Goal: Task Accomplishment & Management: Use online tool/utility

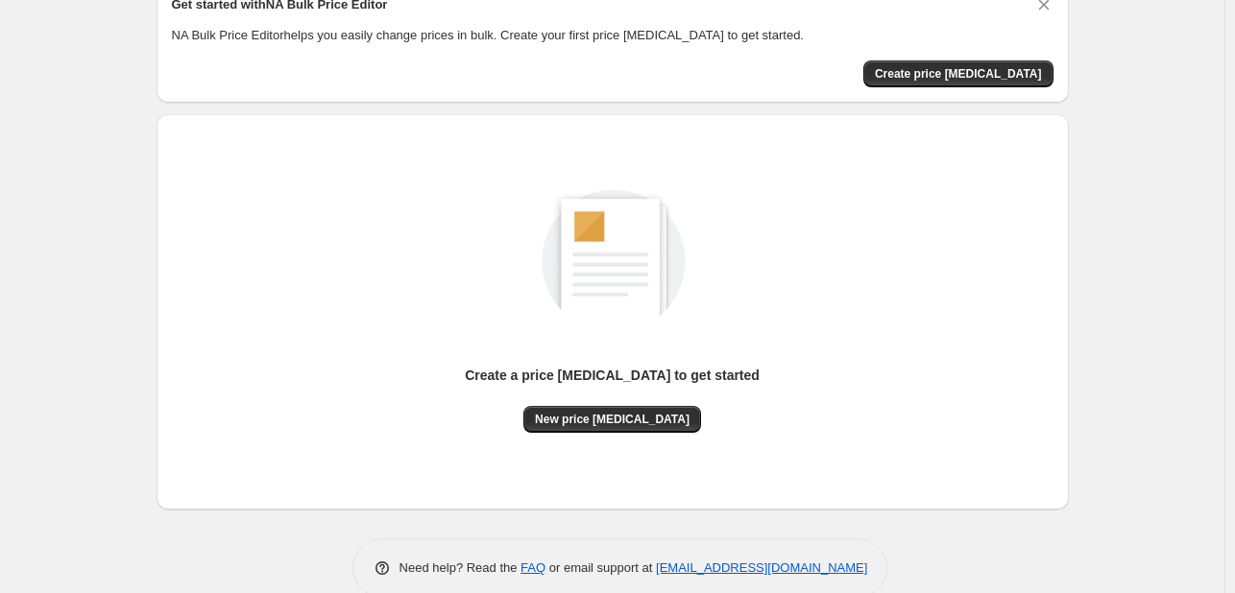
scroll to position [96, 0]
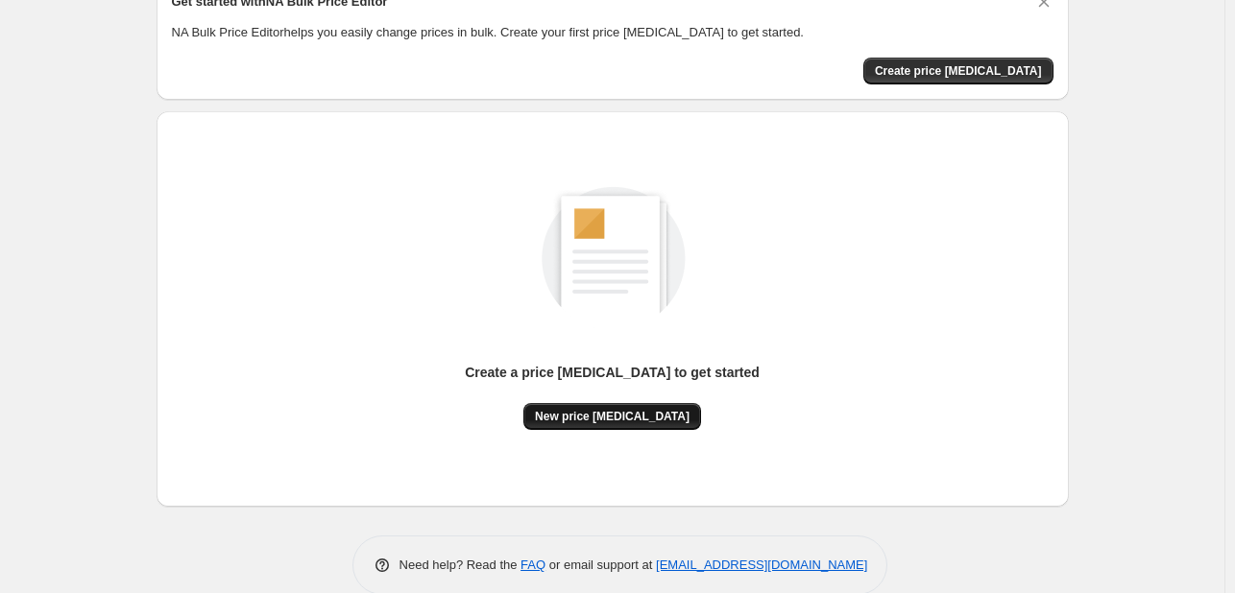
click at [633, 424] on button "New price [MEDICAL_DATA]" at bounding box center [612, 416] width 178 height 27
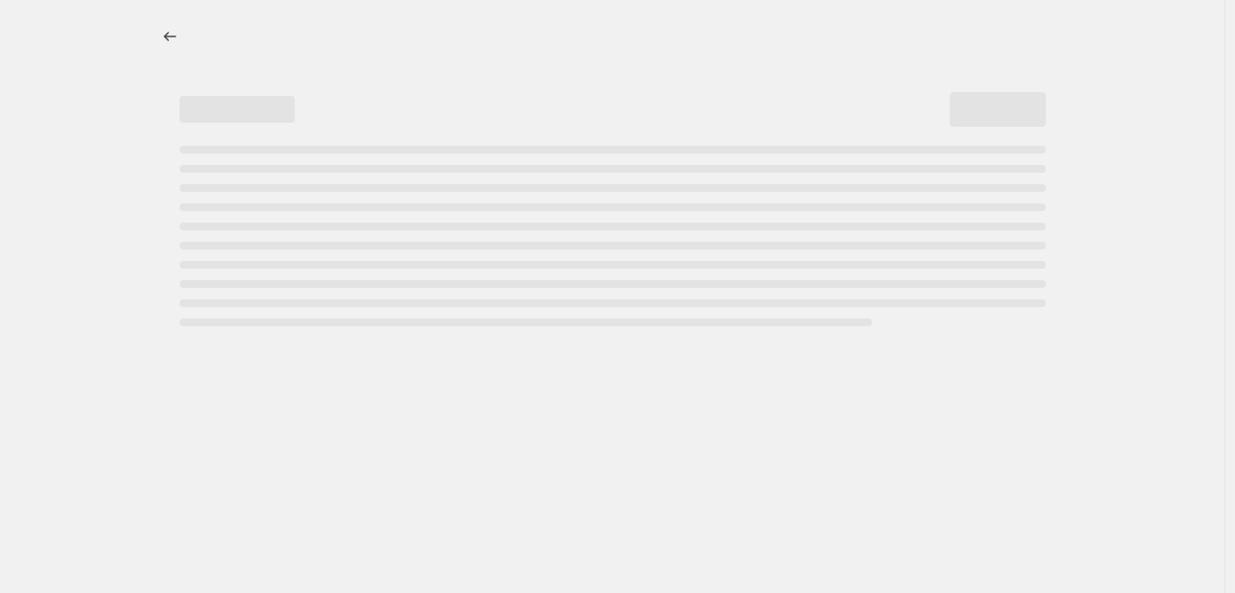
select select "percentage"
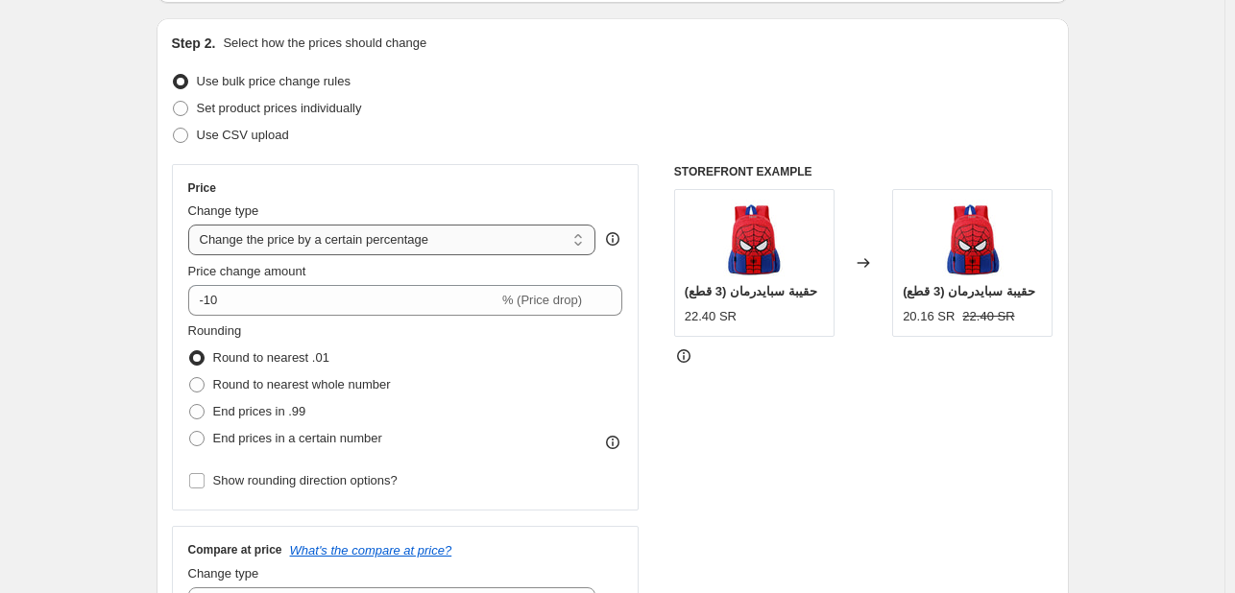
scroll to position [192, 0]
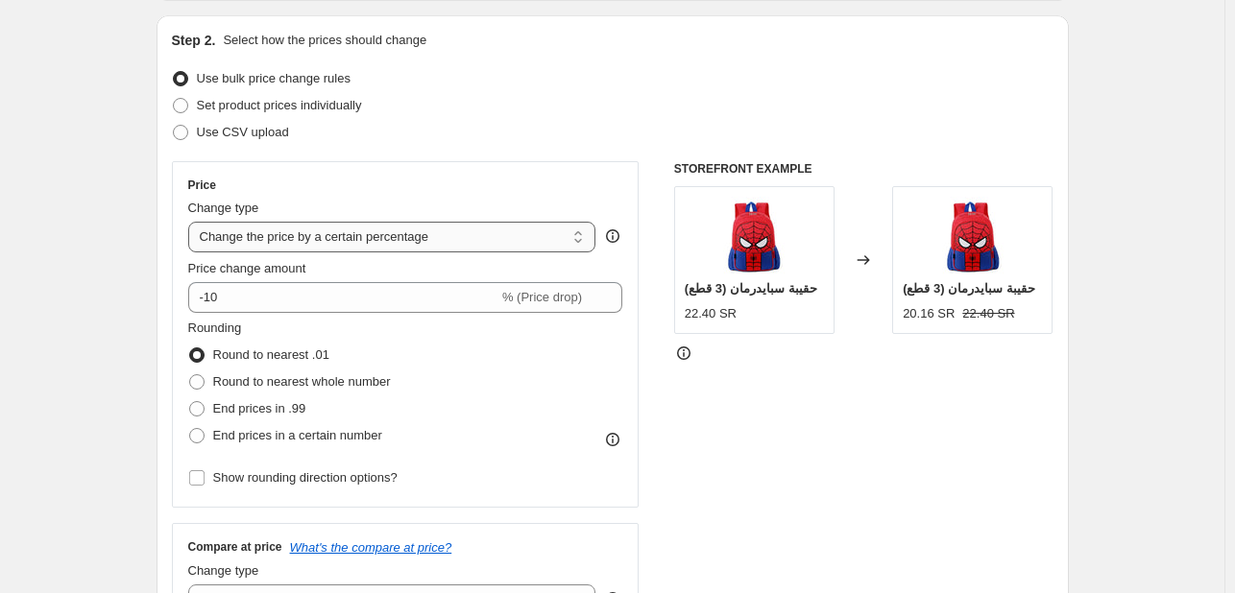
click at [281, 238] on select "Change the price to a certain amount Change the price by a certain amount Chang…" at bounding box center [392, 237] width 408 height 31
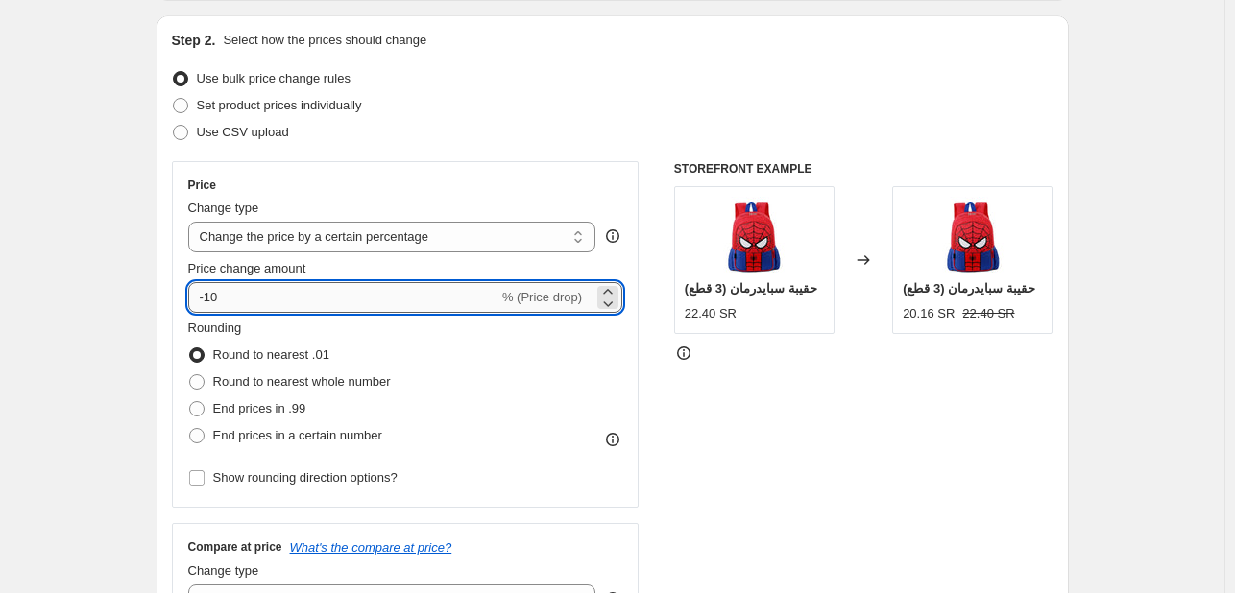
click at [223, 285] on input "-10" at bounding box center [343, 297] width 310 height 31
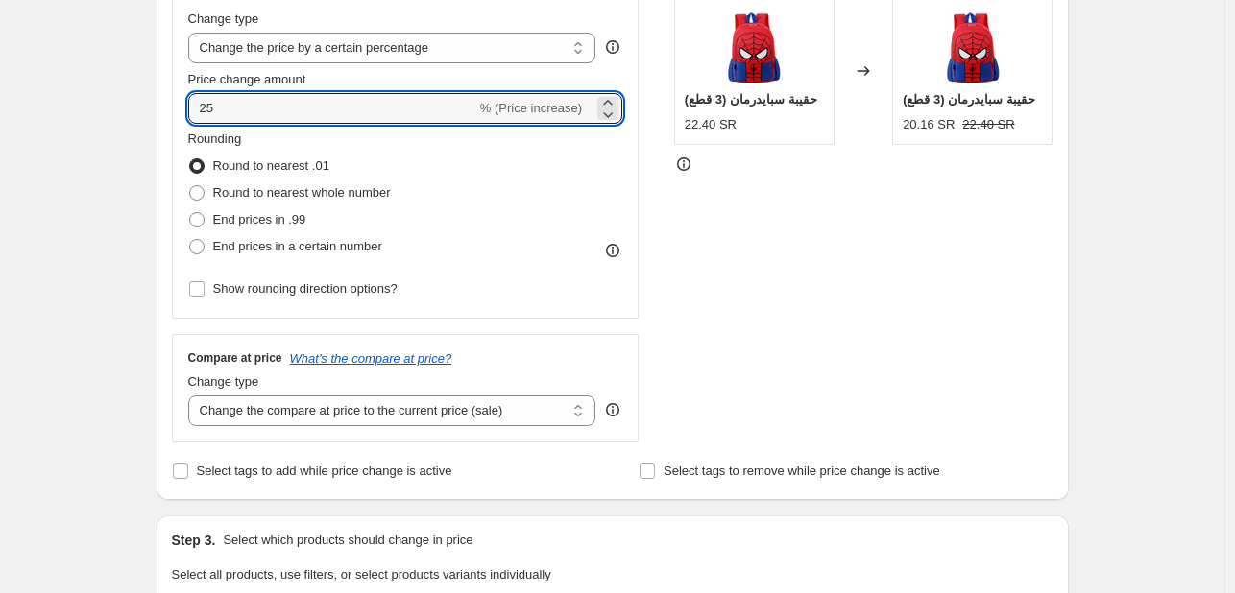
scroll to position [384, 0]
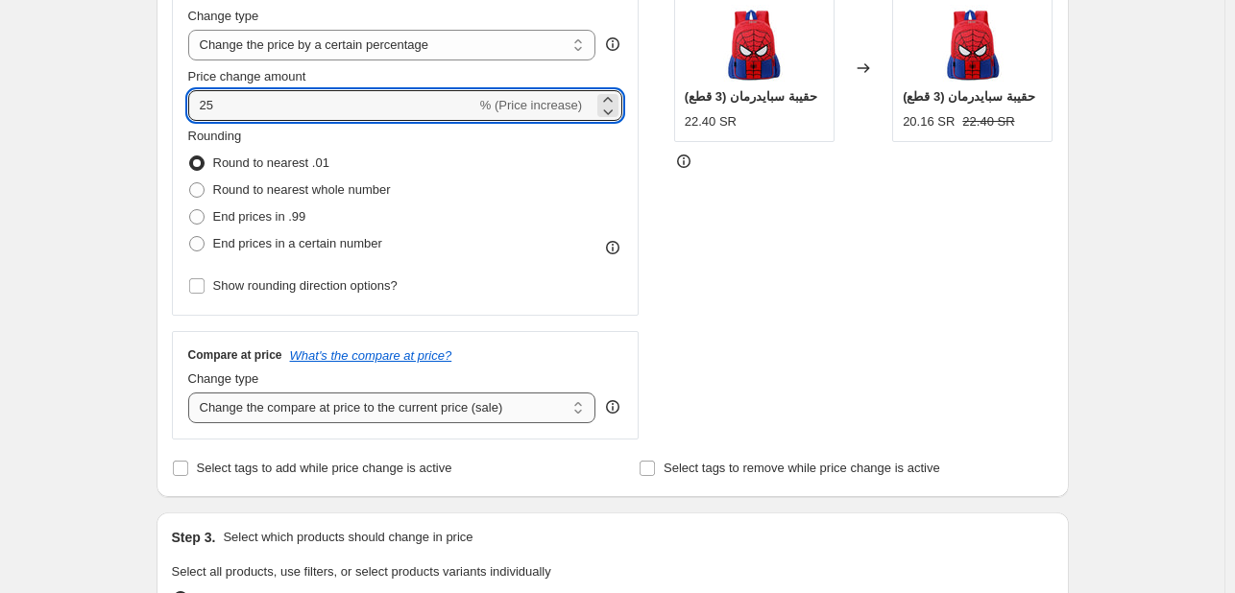
type input "25"
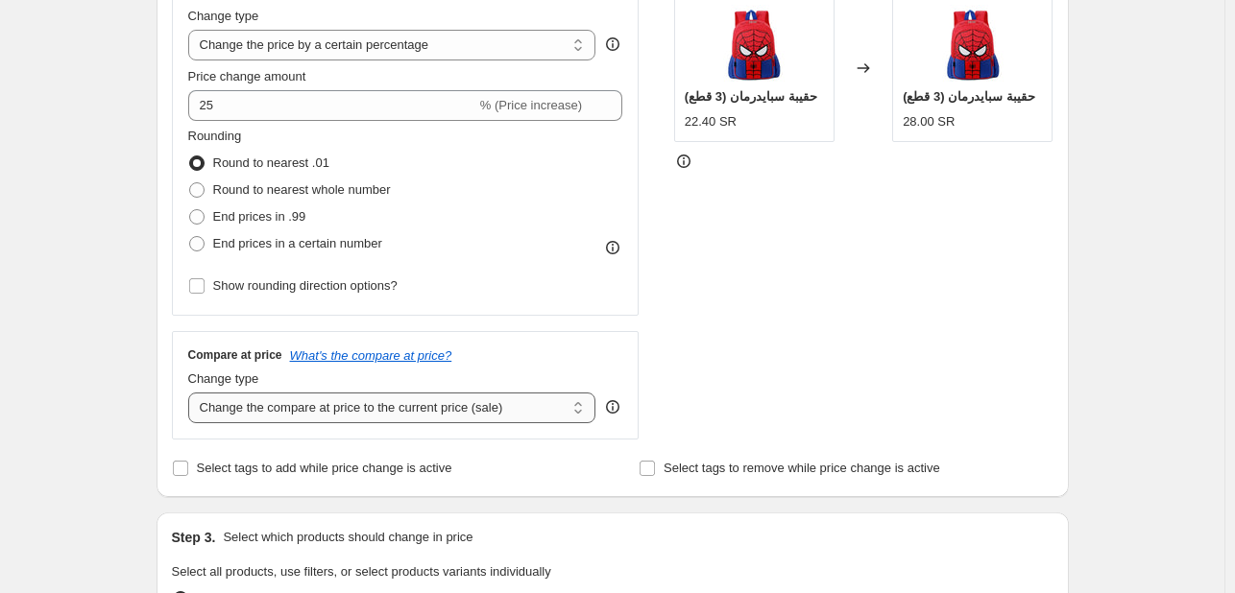
click at [320, 415] on select "Change the compare at price to the current price (sale) Change the compare at p…" at bounding box center [392, 408] width 408 height 31
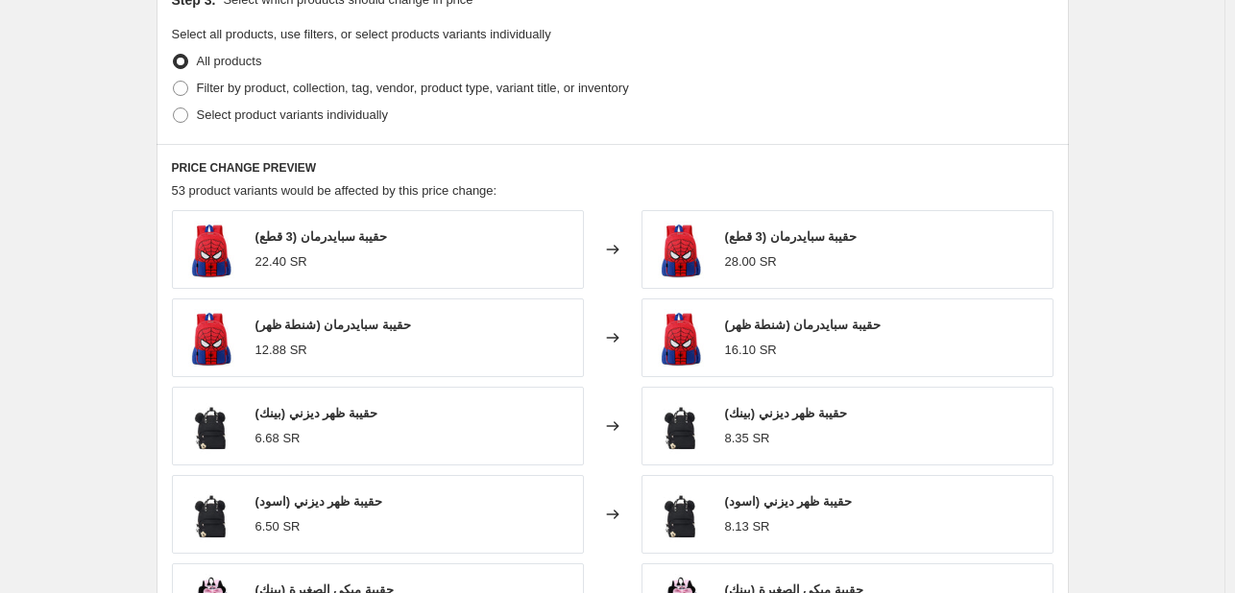
scroll to position [1248, 0]
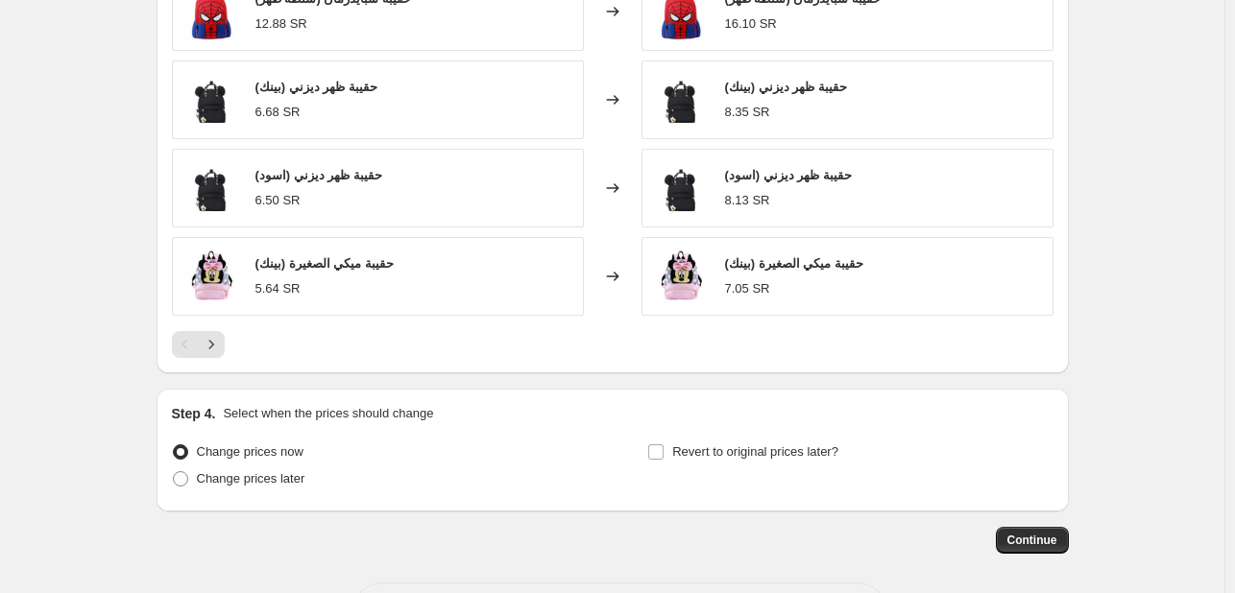
click at [347, 342] on div at bounding box center [613, 344] width 882 height 27
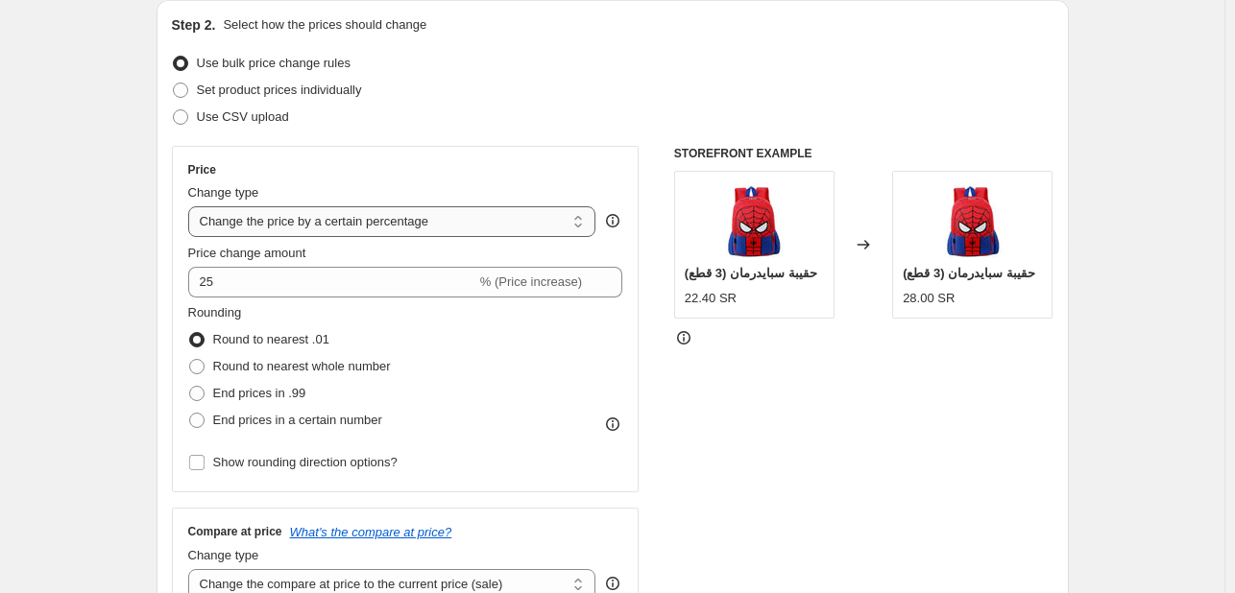
scroll to position [192, 0]
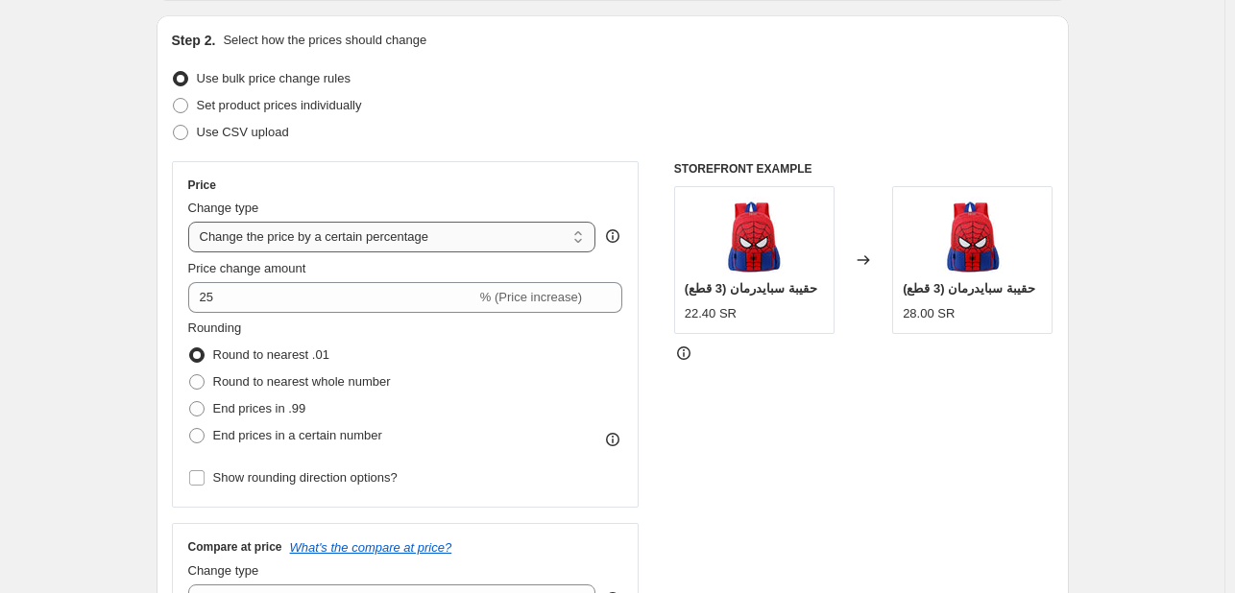
click at [428, 236] on select "Change the price to a certain amount Change the price by a certain amount Chang…" at bounding box center [392, 237] width 408 height 31
select select "margin"
type input "50"
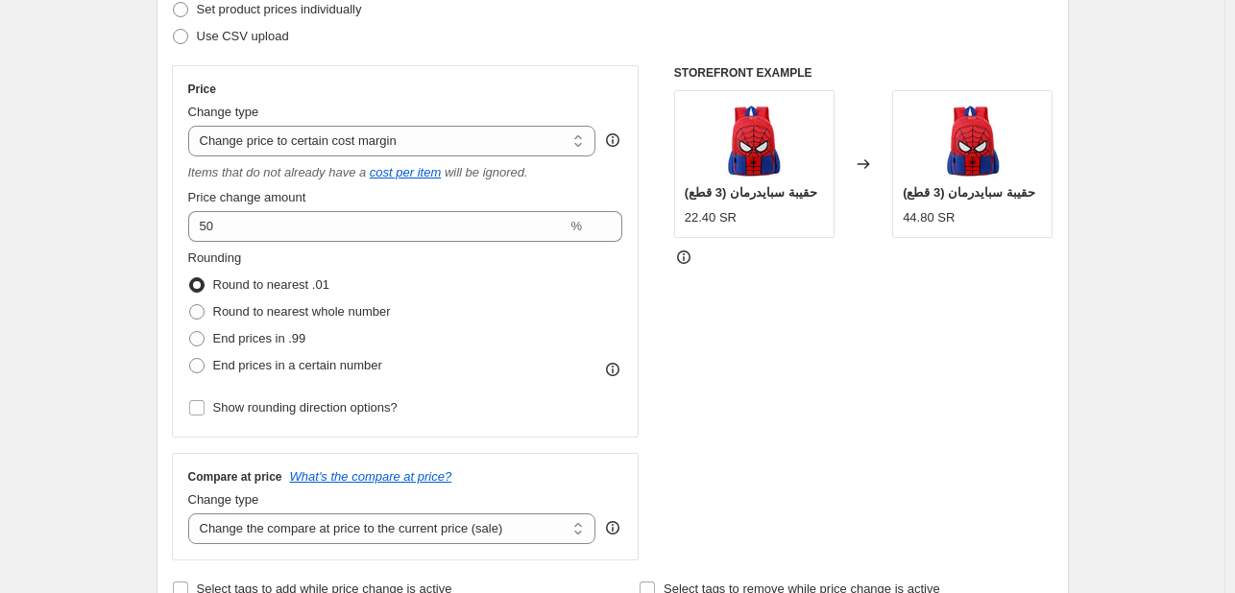
scroll to position [288, 0]
click at [469, 147] on select "Change the price to a certain amount Change the price by a certain amount Chang…" at bounding box center [392, 141] width 408 height 31
select select "to"
click at [192, 126] on select "Change the price to a certain amount Change the price by a certain amount Chang…" at bounding box center [392, 141] width 408 height 31
type input "80.00"
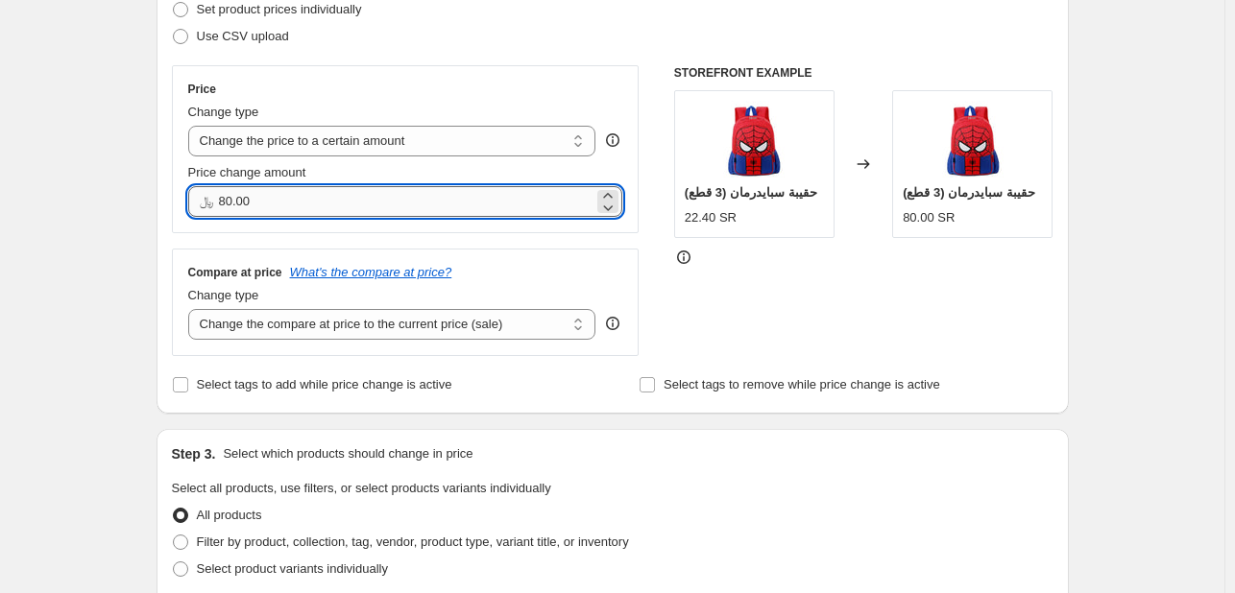
click at [431, 199] on input "80.00" at bounding box center [406, 201] width 375 height 31
click at [464, 208] on input "80.00" at bounding box center [406, 201] width 375 height 31
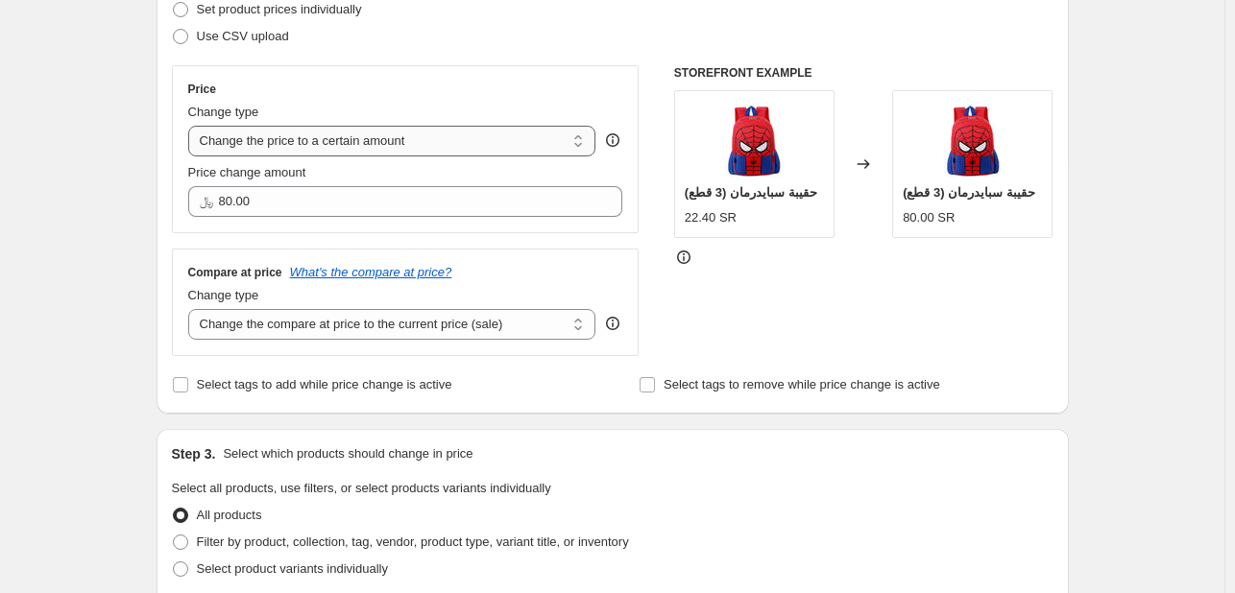
click at [548, 143] on select "Change the price to a certain amount Change the price by a certain amount Chang…" at bounding box center [392, 141] width 408 height 31
select select "by"
click at [192, 126] on select "Change the price to a certain amount Change the price by a certain amount Chang…" at bounding box center [392, 141] width 408 height 31
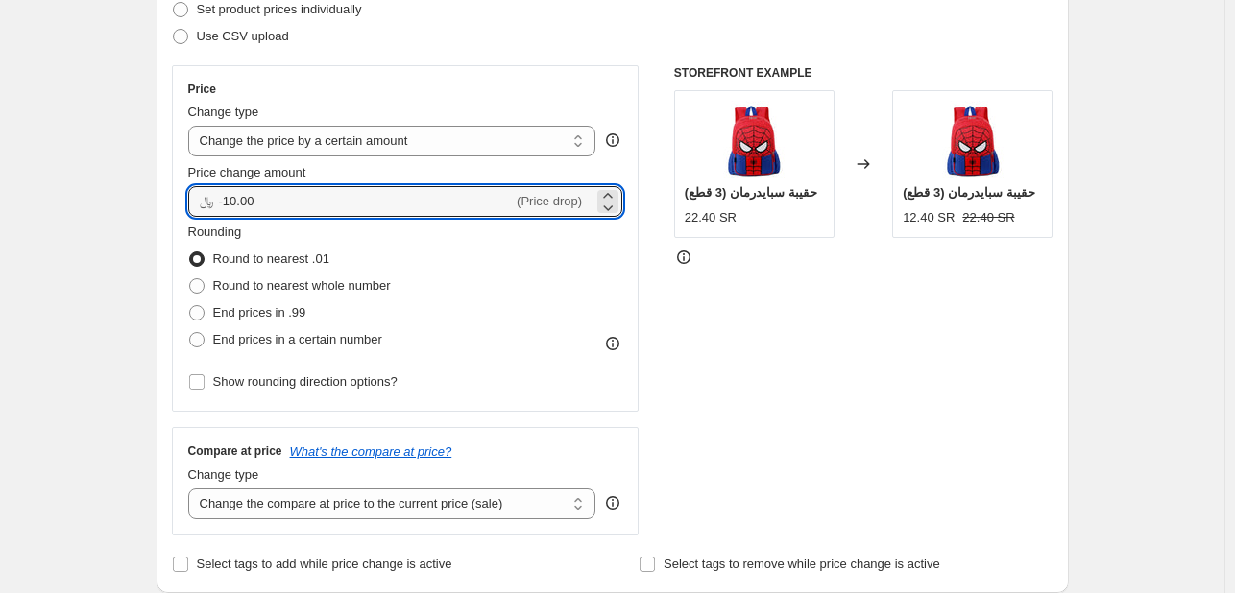
drag, startPoint x: 280, startPoint y: 196, endPoint x: 115, endPoint y: 197, distance: 165.2
type input "10.00"
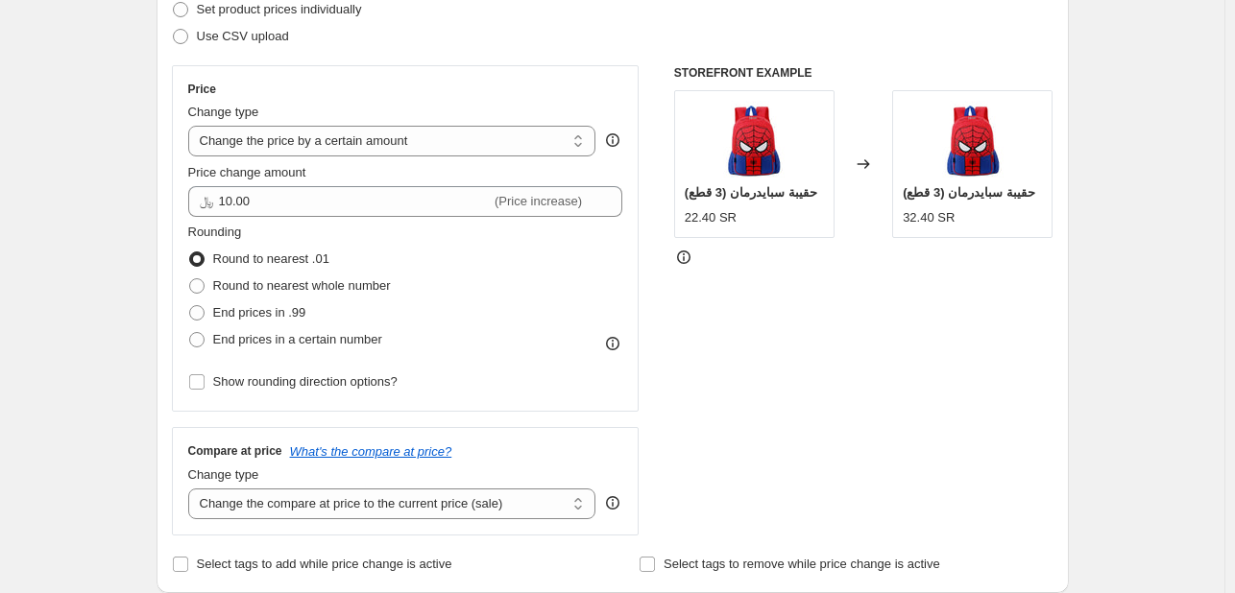
click at [871, 372] on div "STOREFRONT EXAMPLE حقيبة سبايدرمان (3 قطع) 22.40 SR Changed to حقيبة سبايدرمان …" at bounding box center [863, 300] width 379 height 471
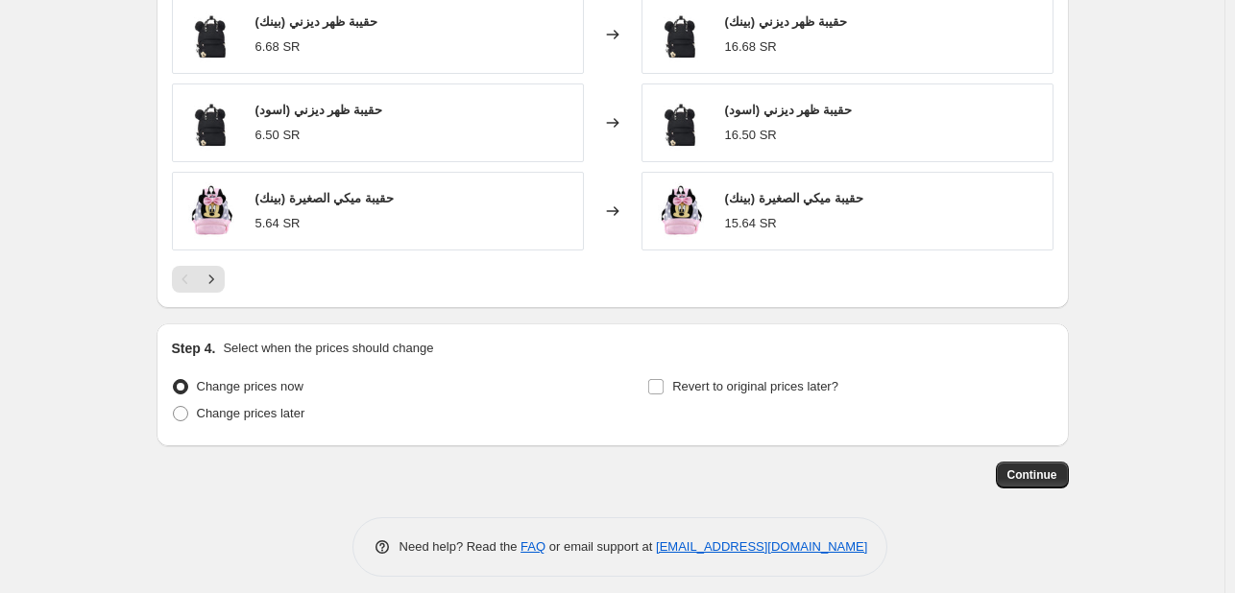
scroll to position [1323, 0]
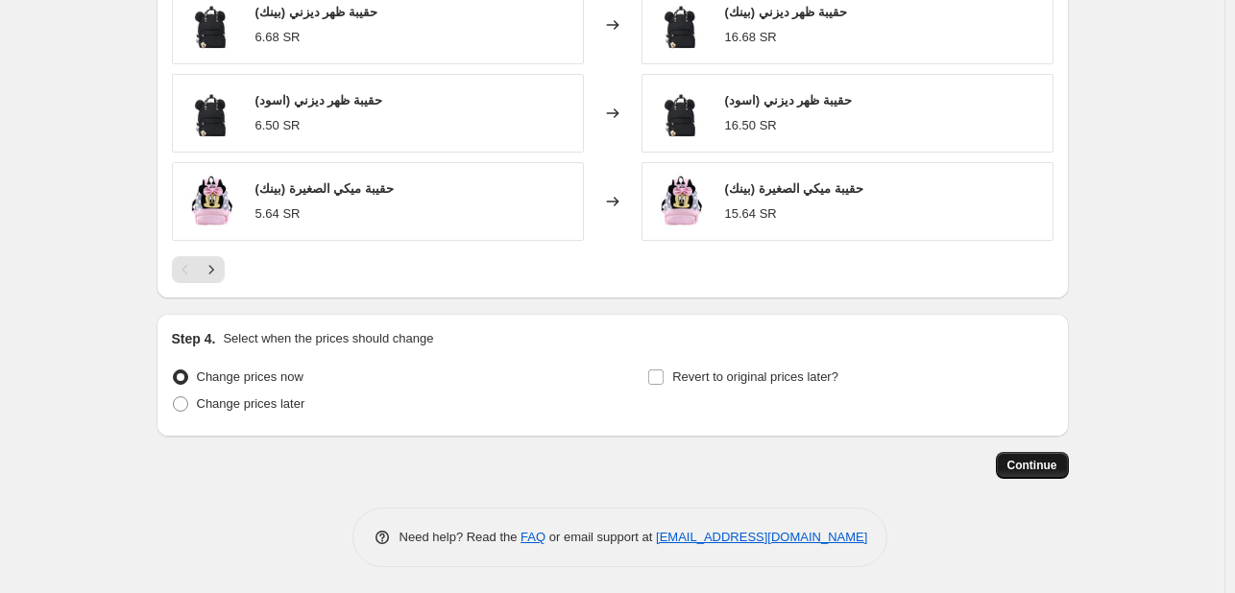
click at [1023, 462] on span "Continue" at bounding box center [1032, 465] width 50 height 15
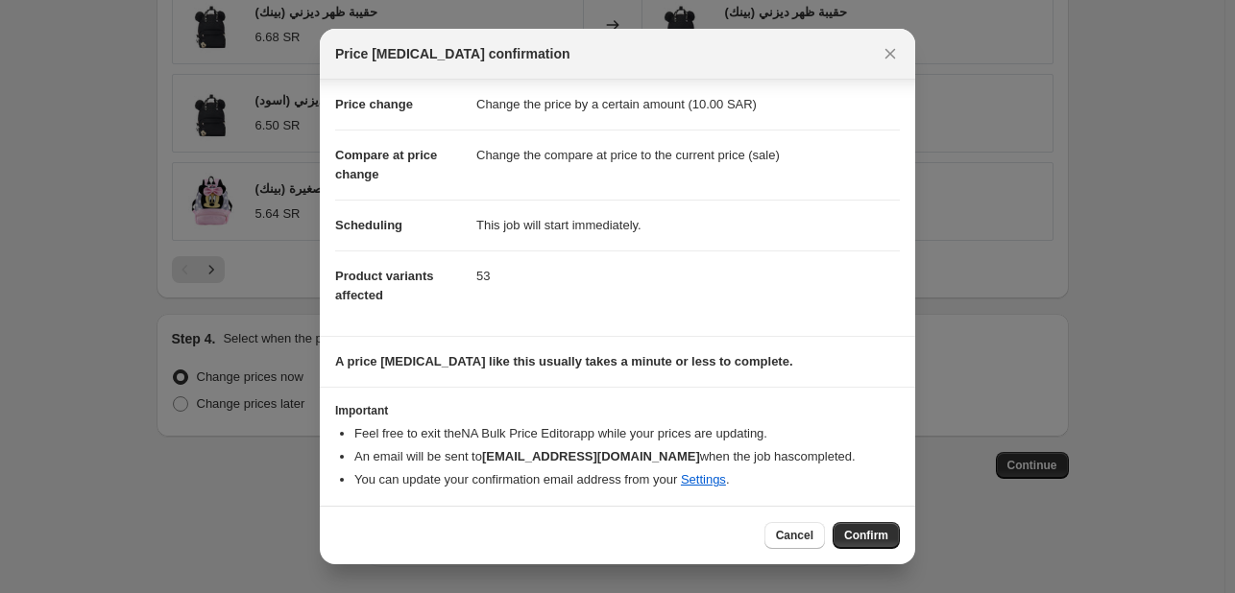
scroll to position [36, 0]
click at [863, 533] on span "Confirm" at bounding box center [866, 535] width 44 height 15
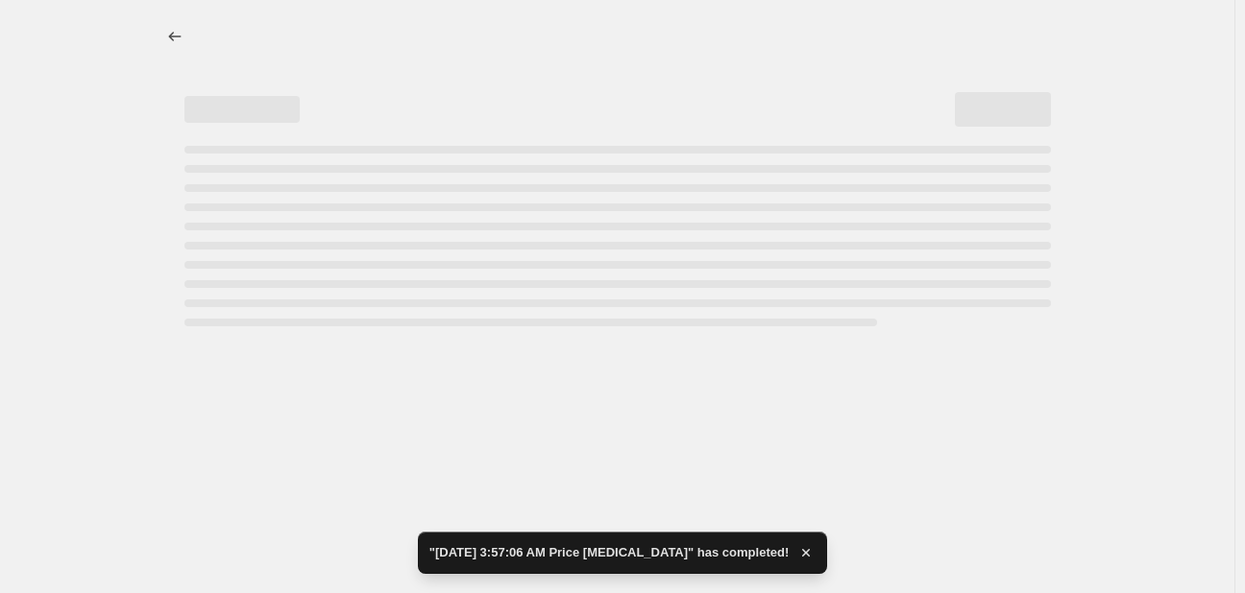
select select "by"
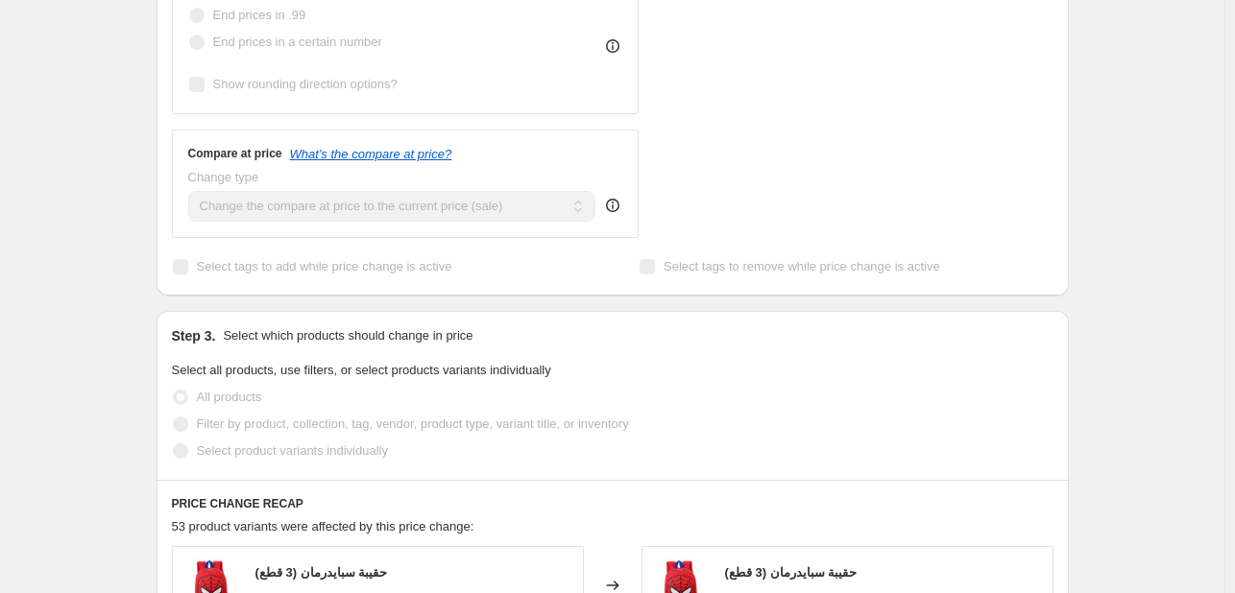
scroll to position [1152, 0]
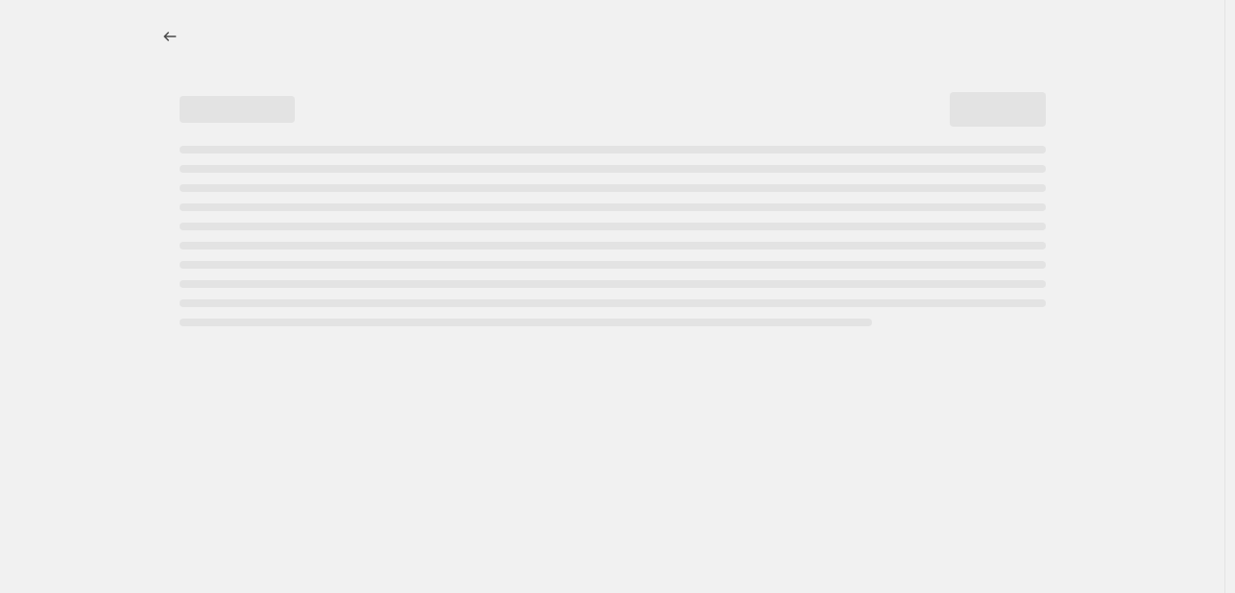
select select "by"
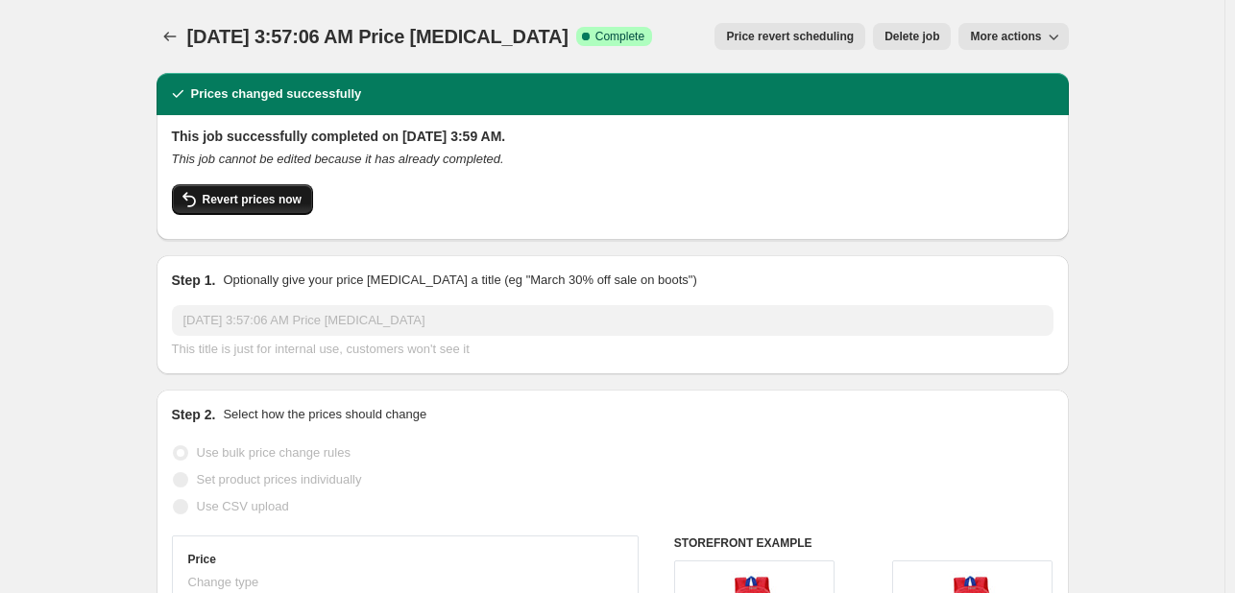
click at [263, 205] on span "Revert prices now" at bounding box center [252, 199] width 99 height 15
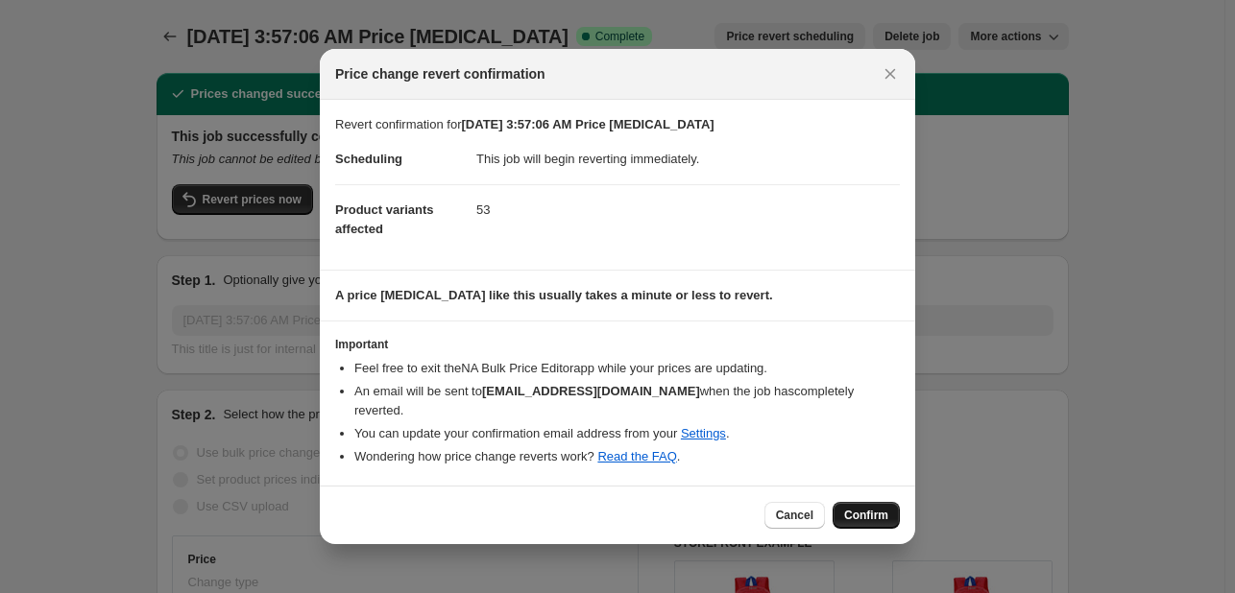
click at [873, 508] on span "Confirm" at bounding box center [866, 515] width 44 height 15
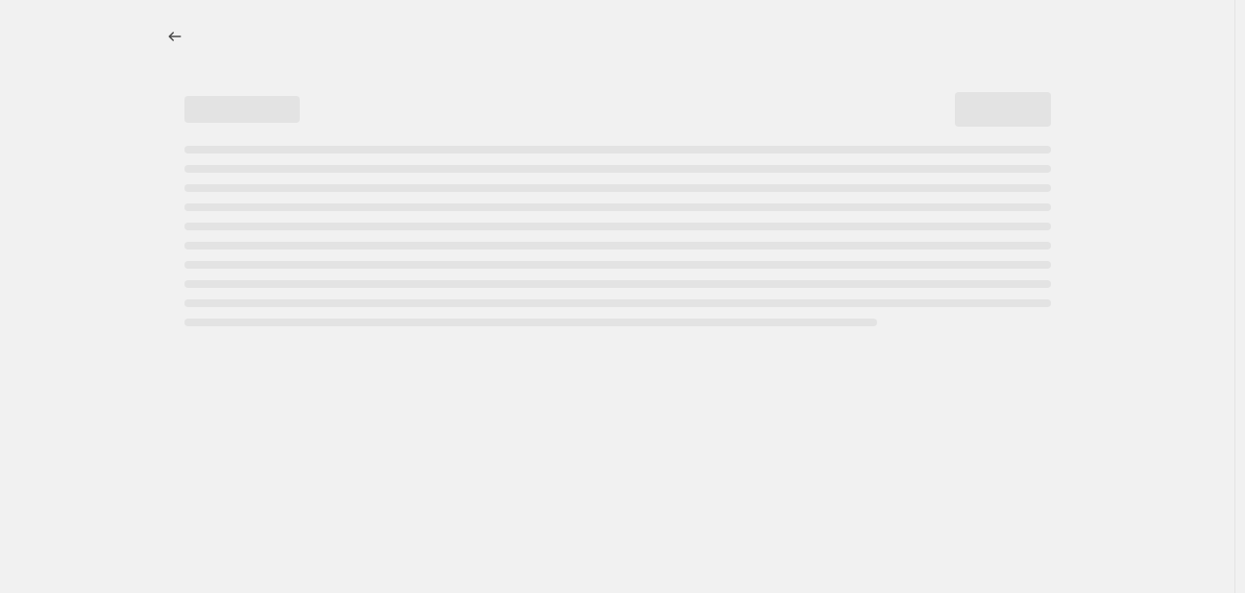
select select "by"
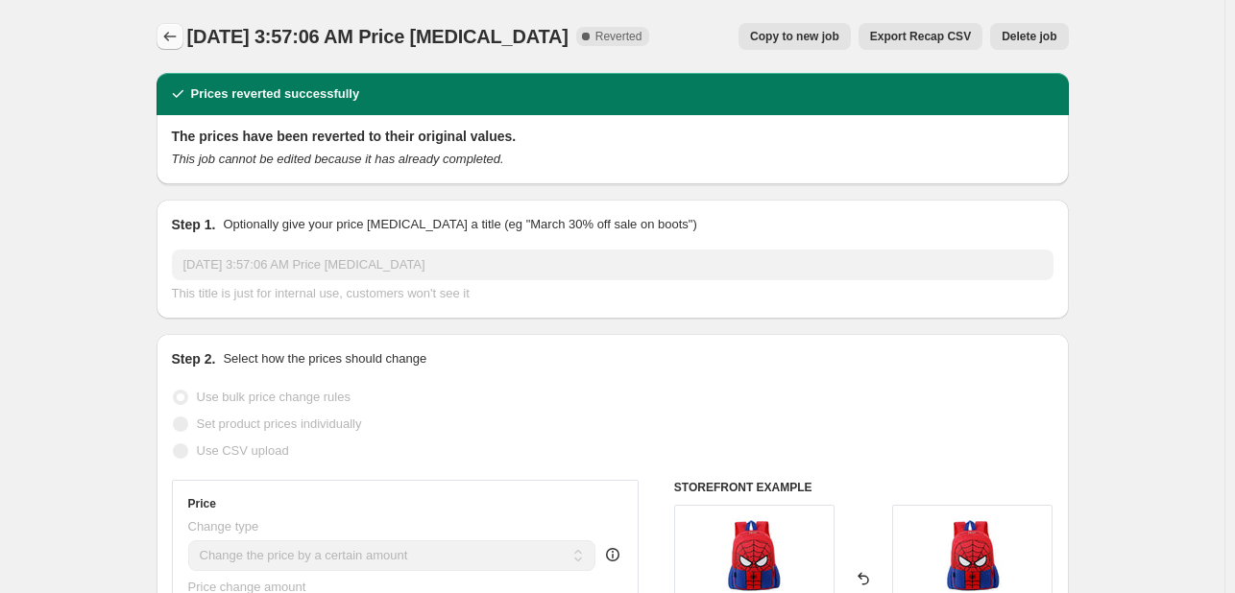
click at [171, 38] on icon "Price change jobs" at bounding box center [169, 36] width 19 height 19
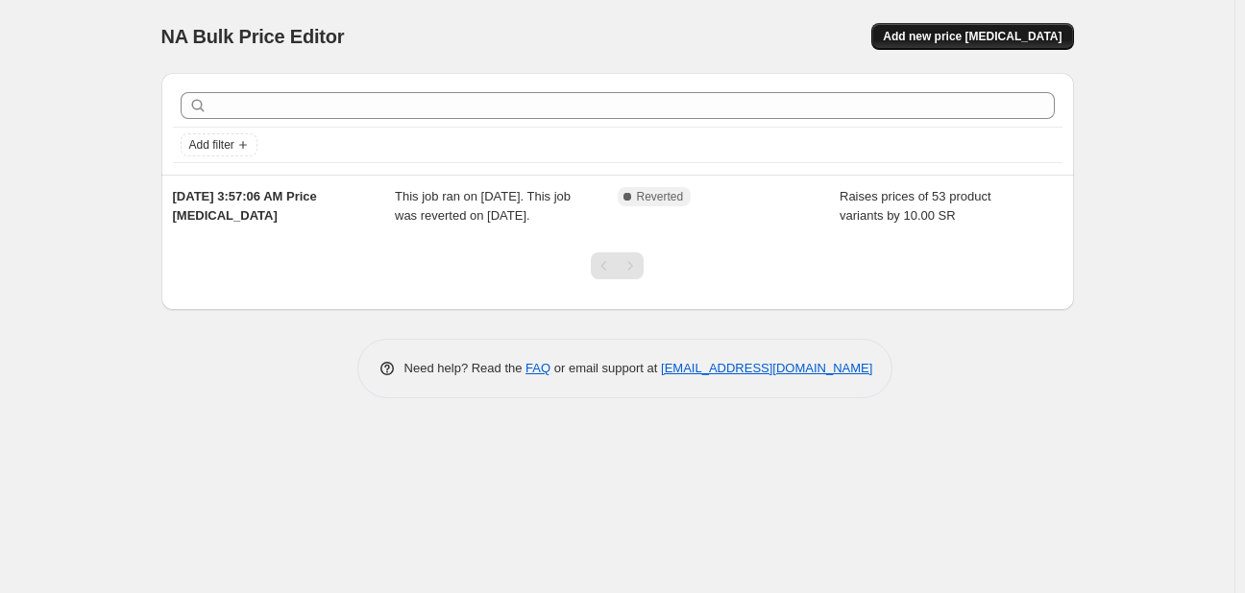
click at [951, 42] on span "Add new price change job" at bounding box center [972, 36] width 179 height 15
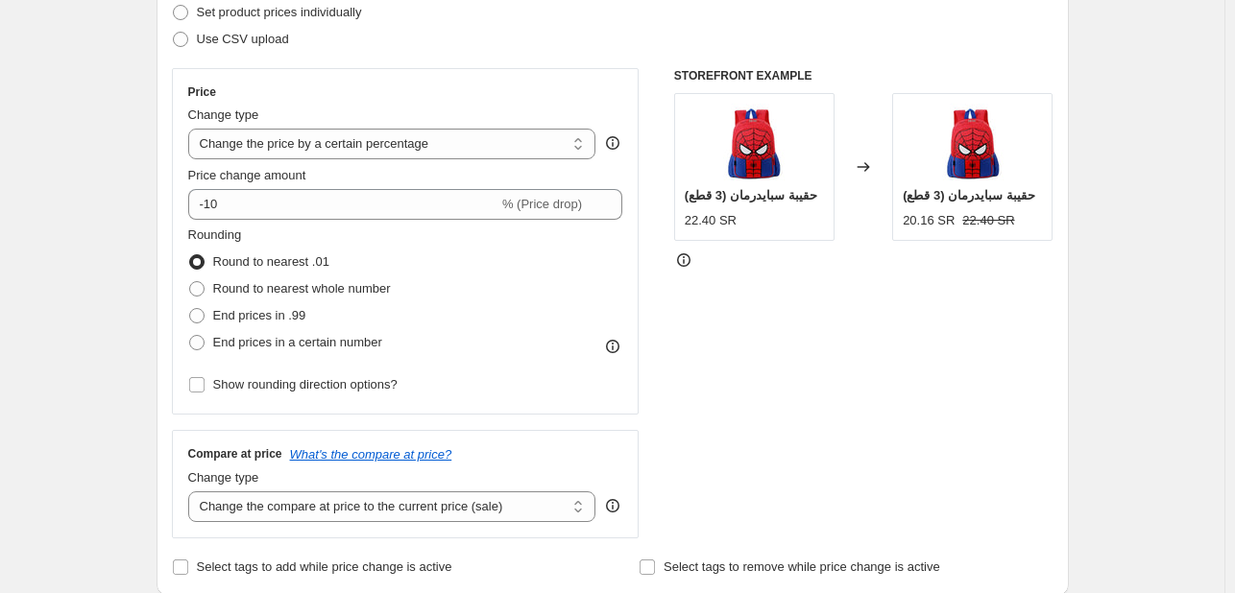
scroll to position [288, 0]
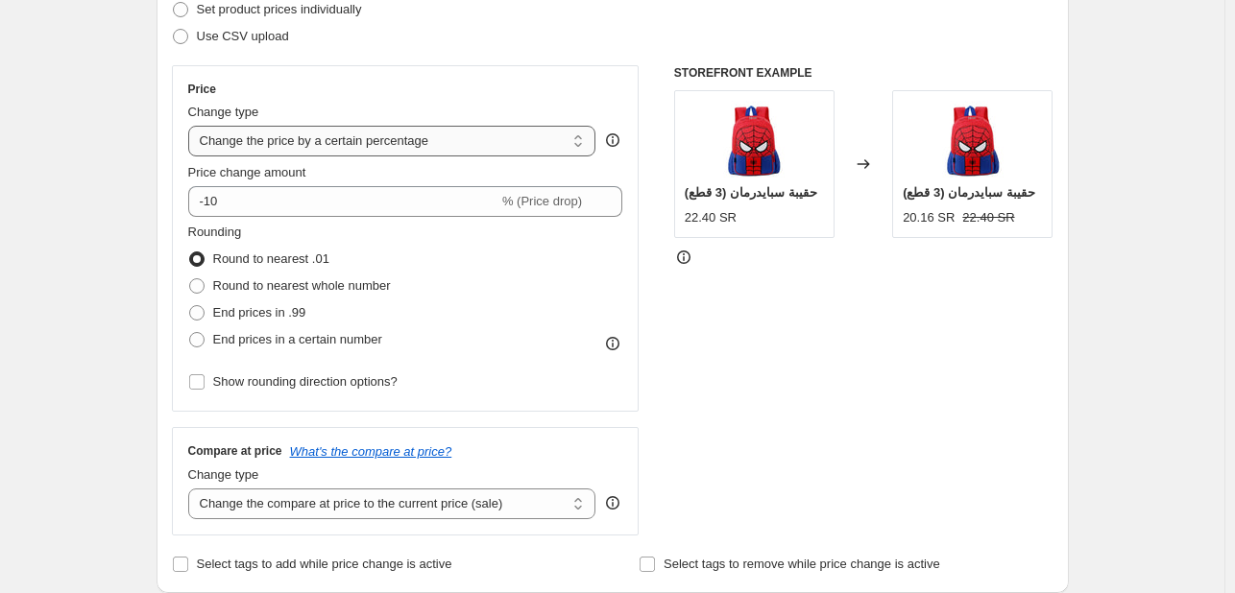
click at [358, 143] on select "Change the price to a certain amount Change the price by a certain amount Chang…" at bounding box center [392, 141] width 408 height 31
select select "by"
click at [192, 126] on select "Change the price to a certain amount Change the price by a certain amount Chang…" at bounding box center [392, 141] width 408 height 31
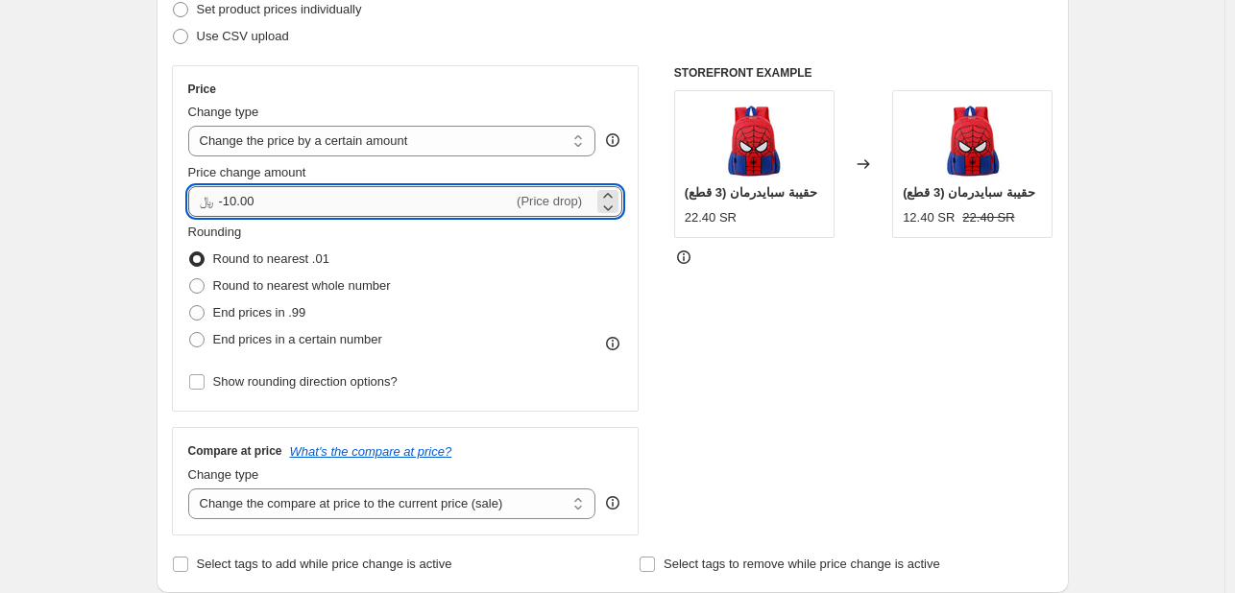
click at [273, 201] on input "-10.00" at bounding box center [366, 201] width 295 height 31
type input "10.00"
click at [860, 379] on div "STOREFRONT EXAMPLE حقيبة سبايدرمان (3 قطع) 22.40 SR Changed to حقيبة سبايدرمان …" at bounding box center [863, 300] width 379 height 471
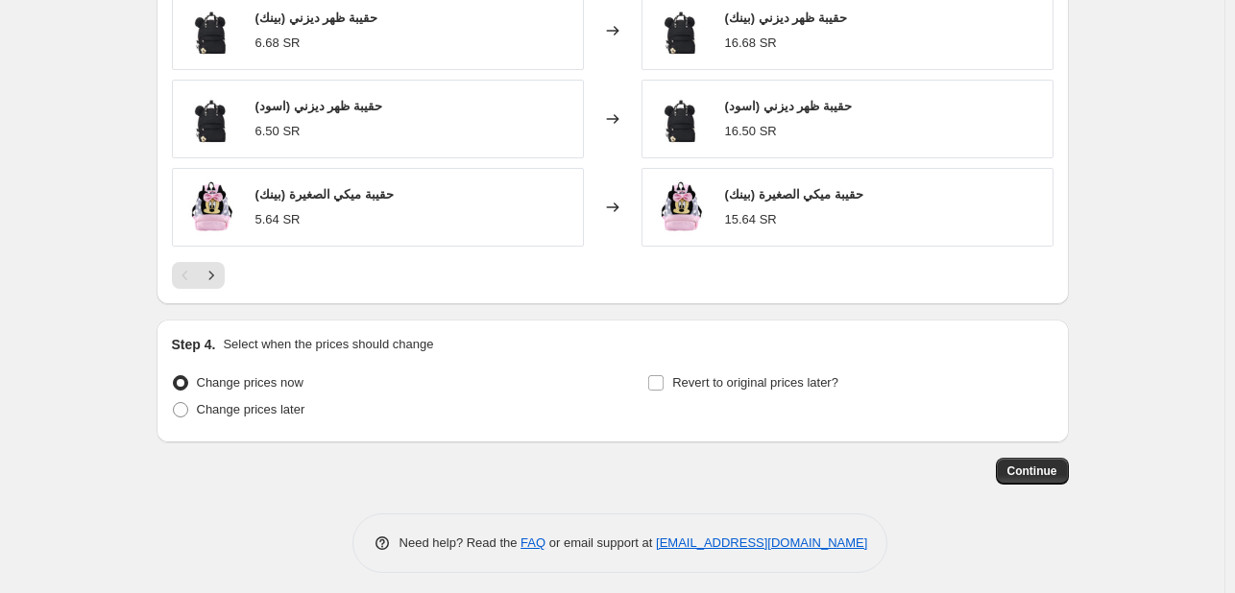
scroll to position [1323, 0]
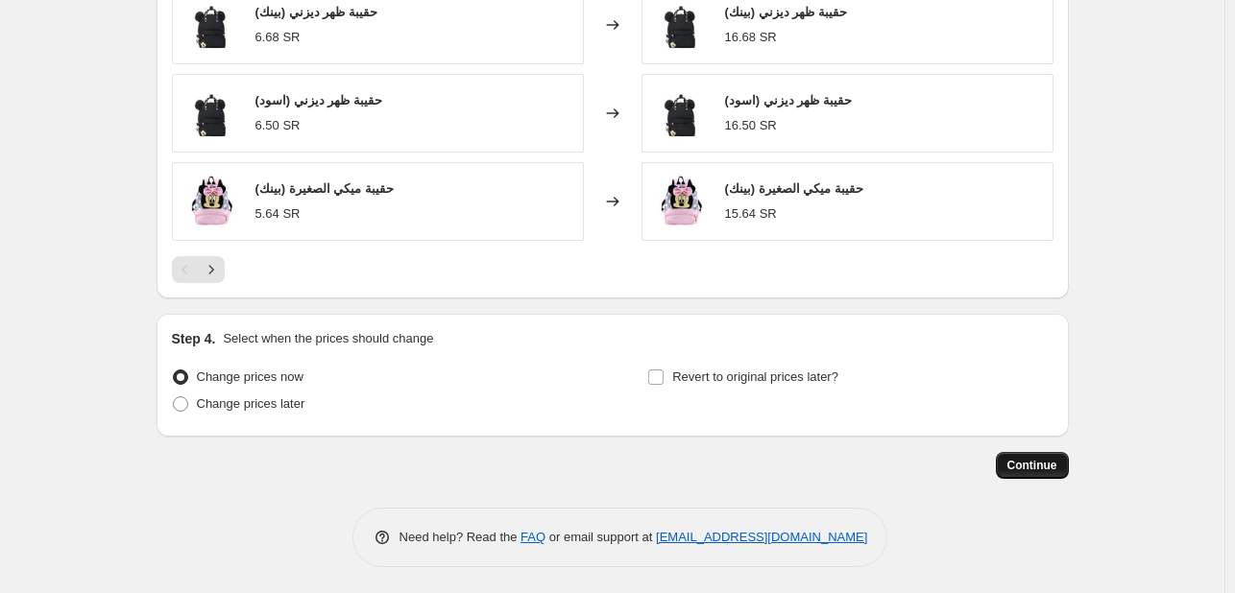
click at [1030, 463] on span "Continue" at bounding box center [1032, 465] width 50 height 15
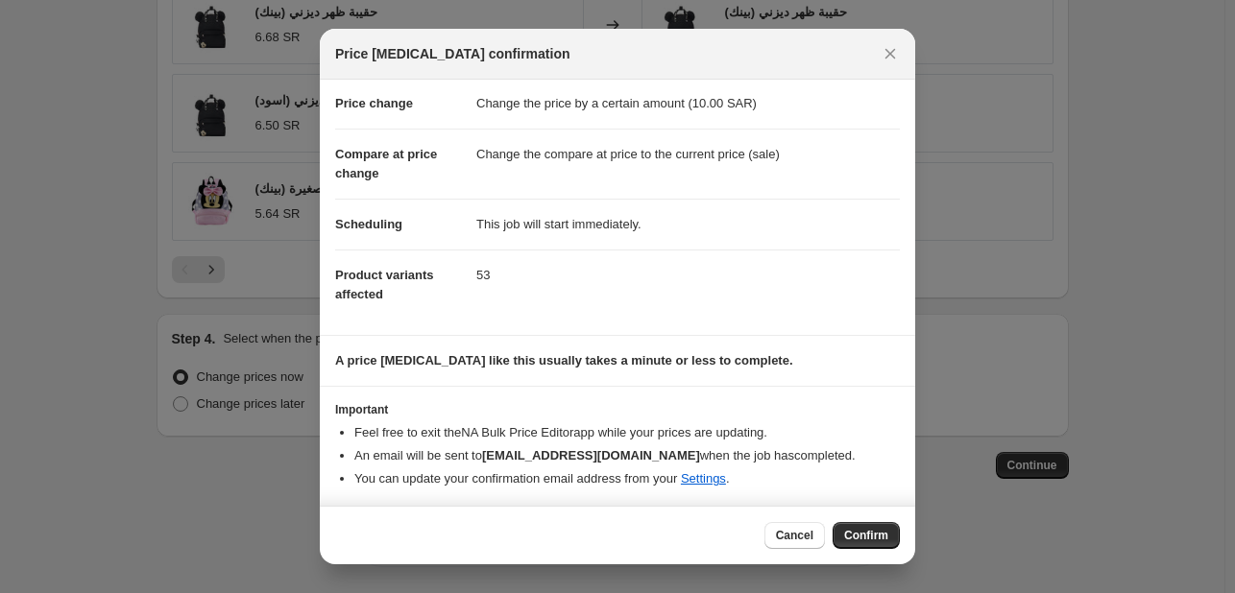
scroll to position [36, 0]
click at [862, 532] on span "Confirm" at bounding box center [866, 535] width 44 height 15
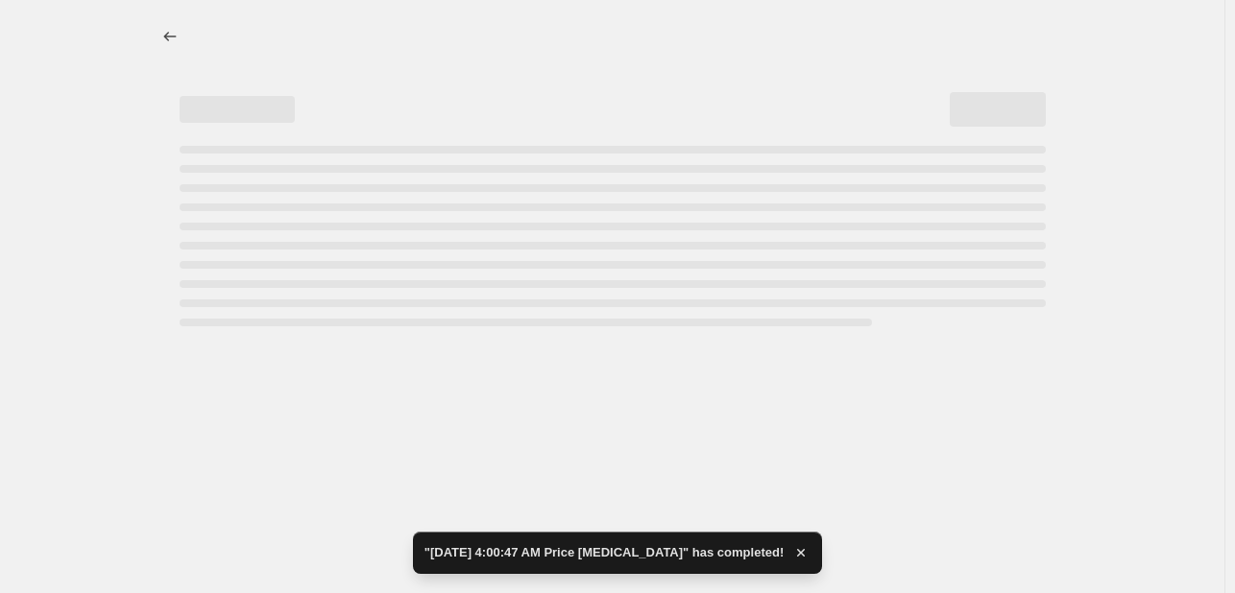
select select "by"
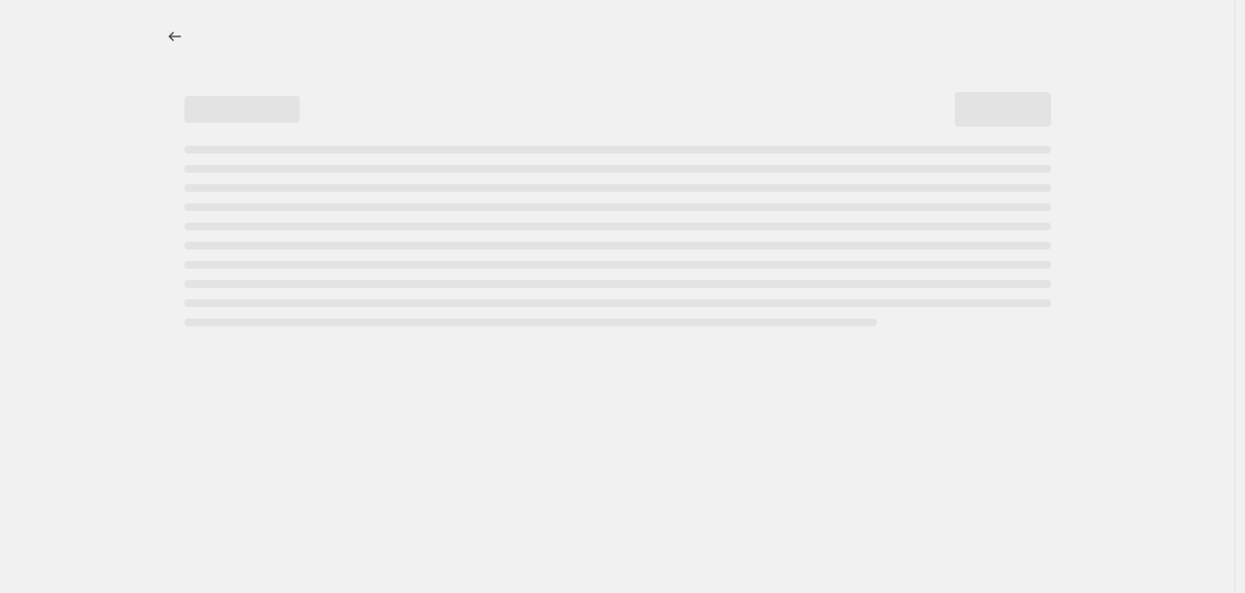
select select "by"
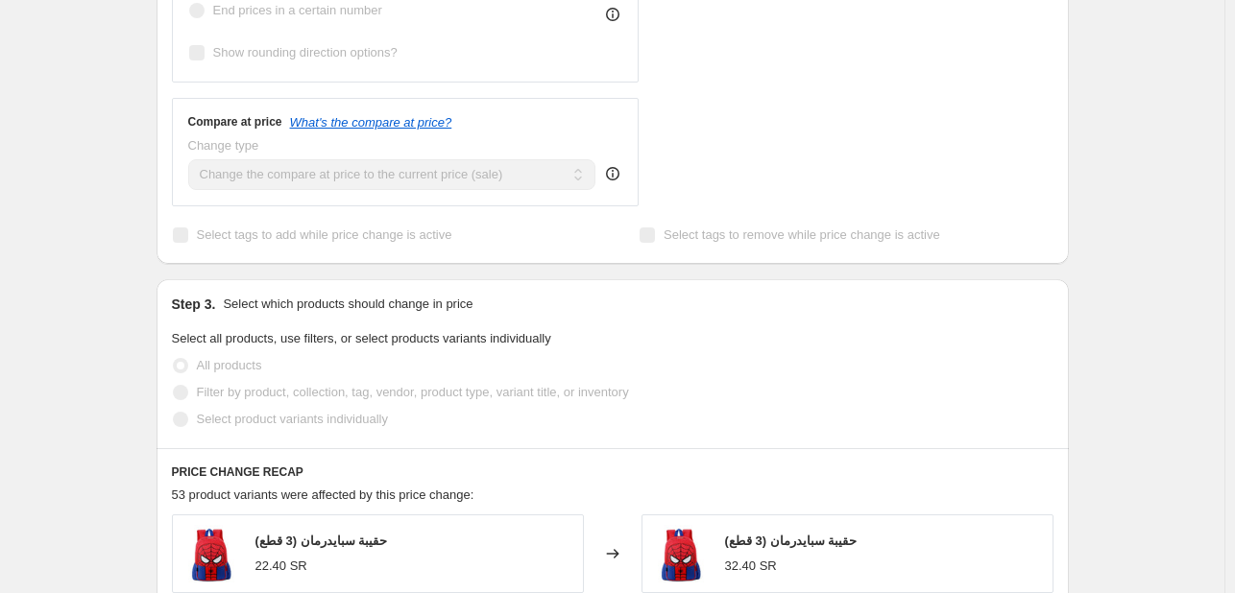
scroll to position [960, 0]
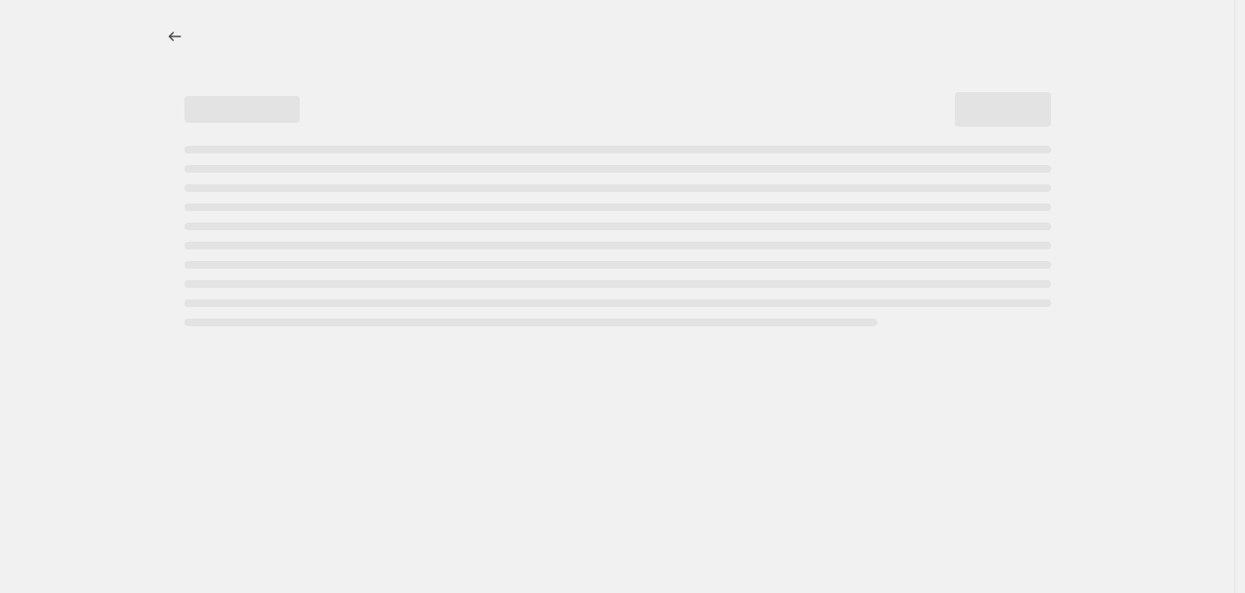
select select "by"
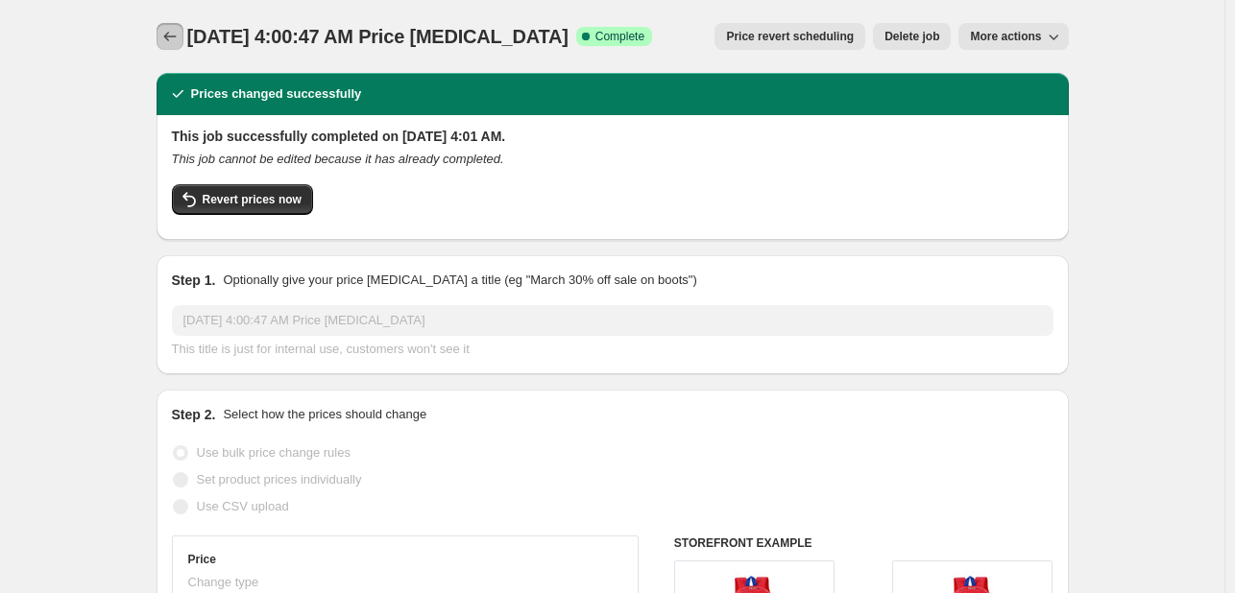
click at [166, 38] on icon "Price change jobs" at bounding box center [169, 36] width 19 height 19
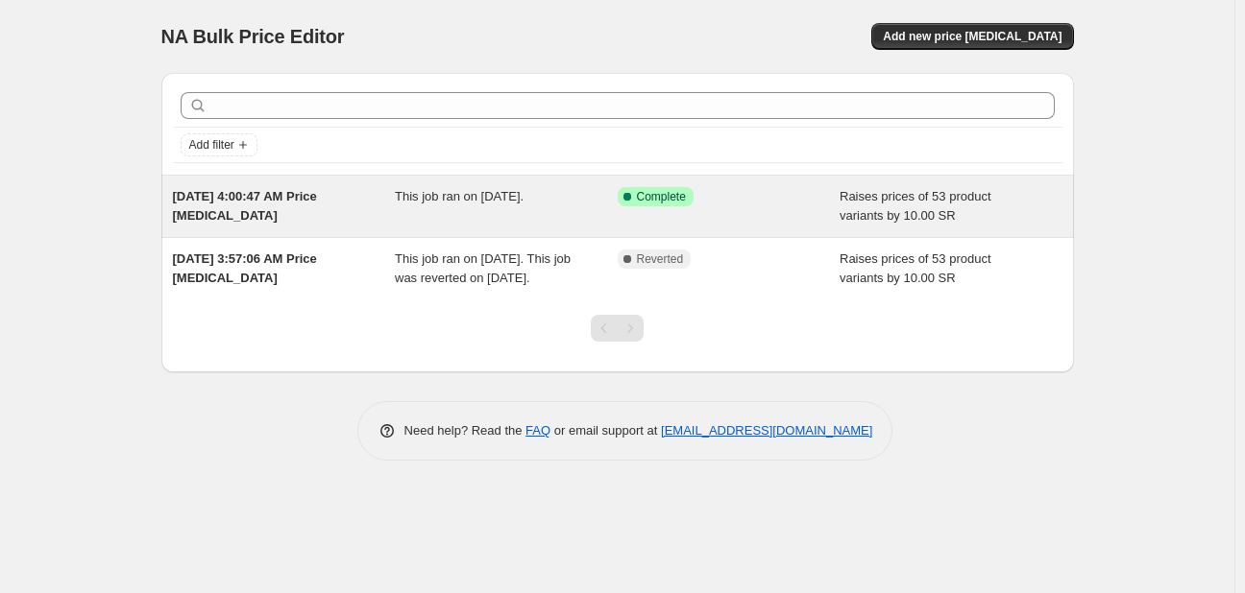
click at [876, 212] on span "Raises prices of 53 product variants by 10.00 SR" at bounding box center [915, 206] width 152 height 34
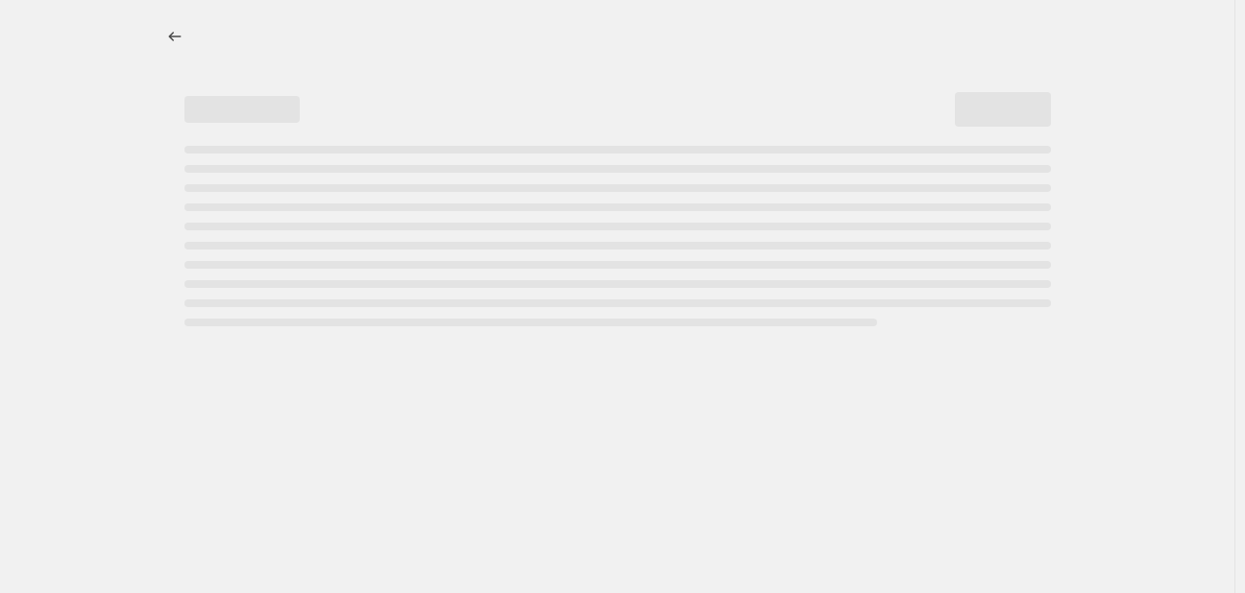
select select "by"
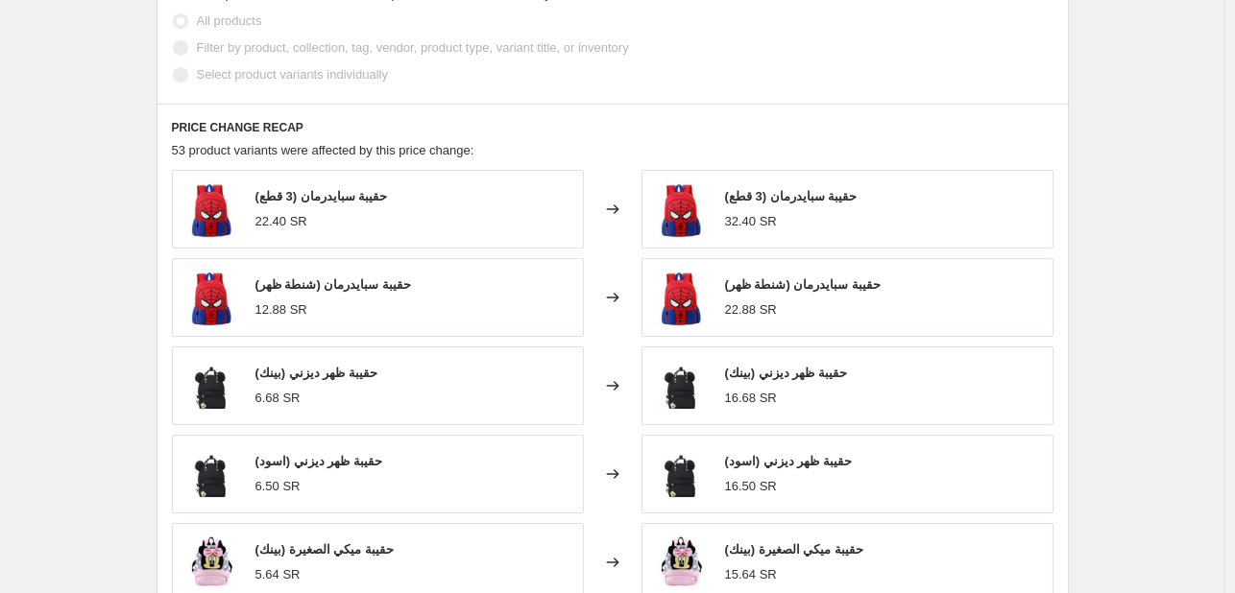
scroll to position [1152, 0]
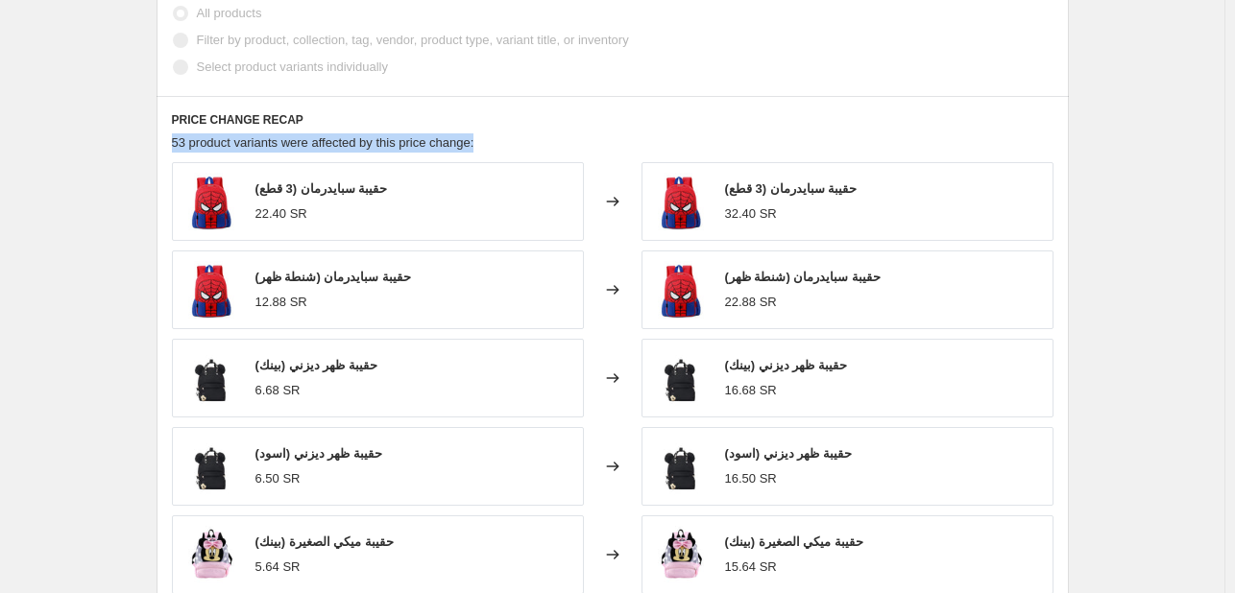
drag, startPoint x: 178, startPoint y: 144, endPoint x: 515, endPoint y: 145, distance: 337.1
click at [515, 145] on div "53 product variants were affected by this price change:" at bounding box center [613, 142] width 882 height 19
click at [599, 155] on div "PRICE CHANGE RECAP 53 product variants were affected by this price change: حقيب…" at bounding box center [613, 374] width 912 height 556
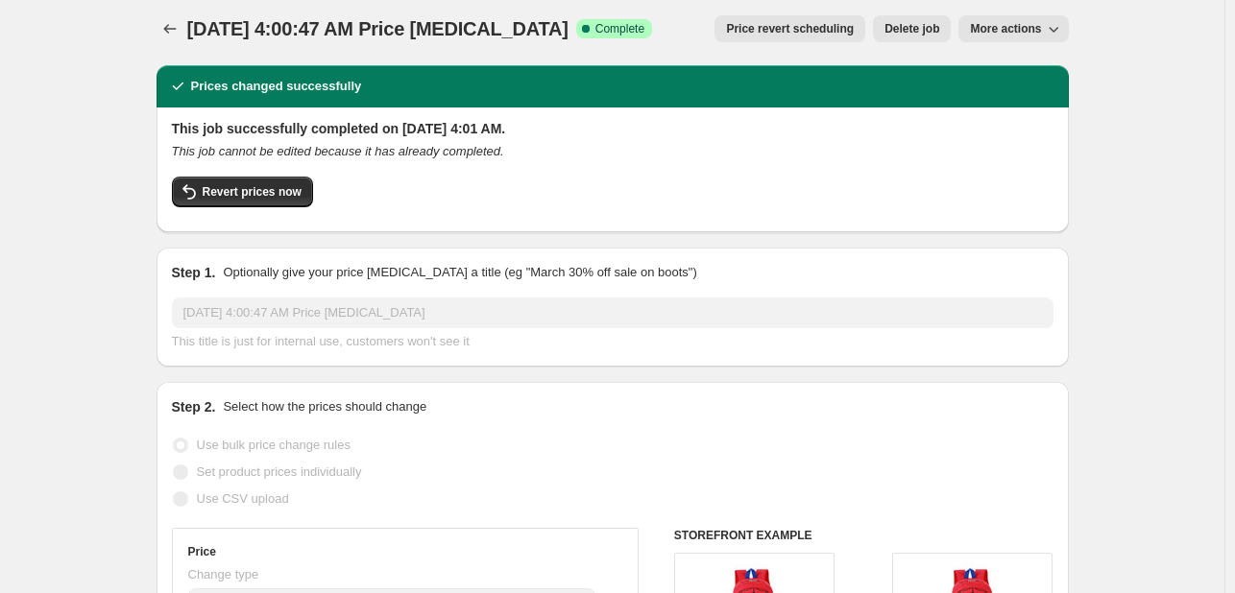
scroll to position [0, 0]
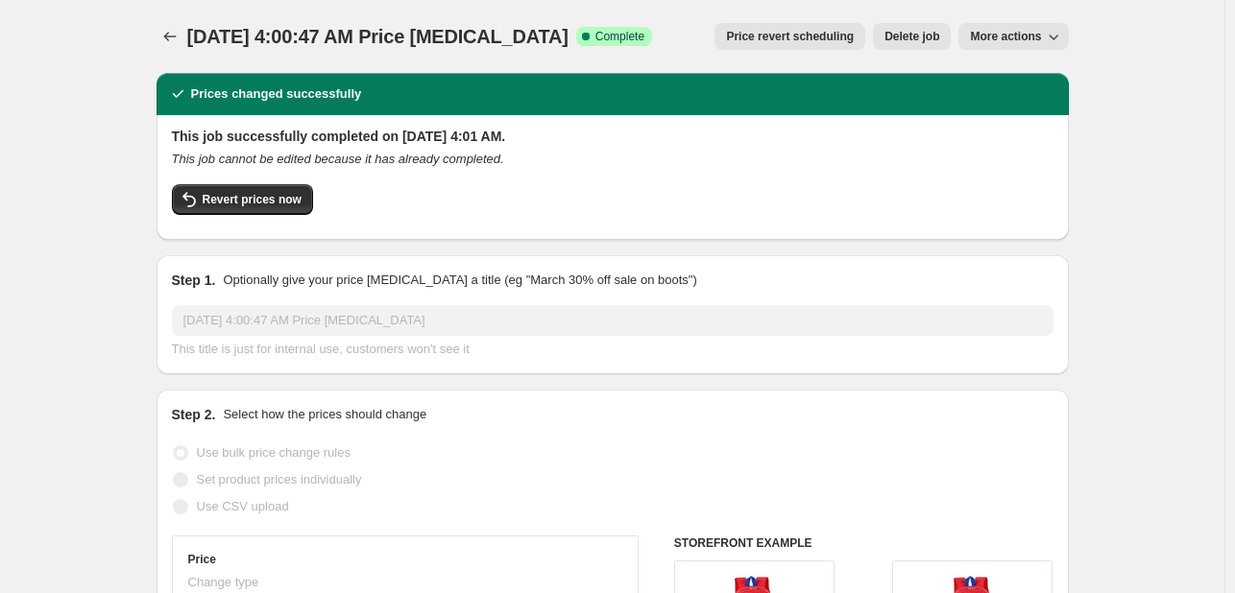
click at [1004, 39] on span "More actions" at bounding box center [1005, 36] width 71 height 15
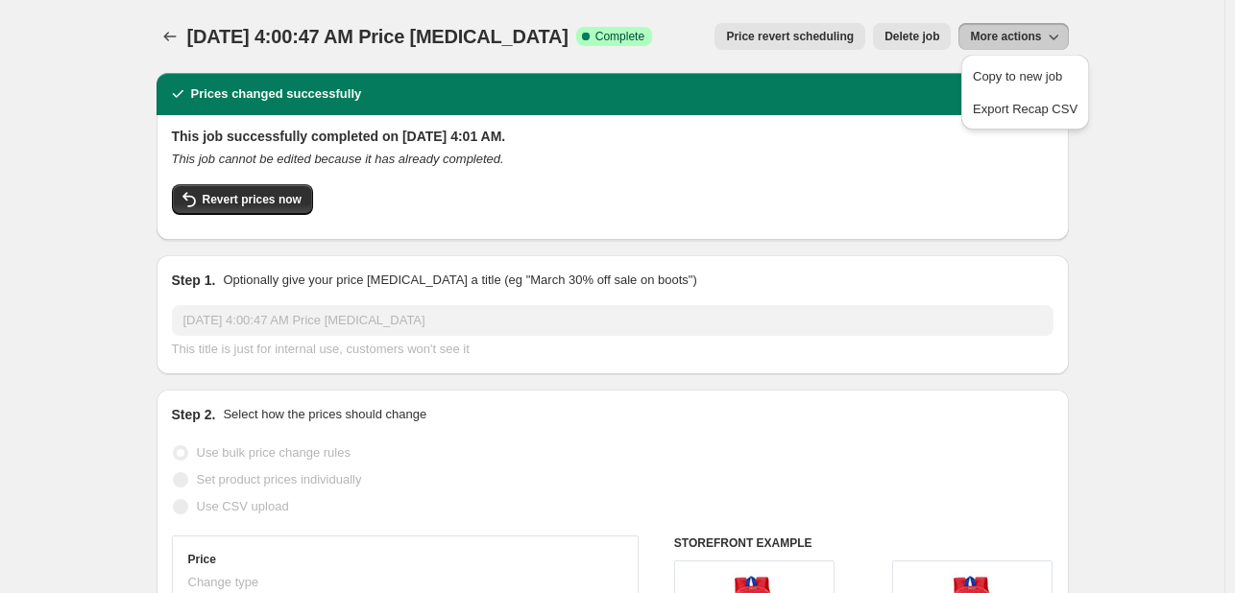
click at [1004, 39] on span "More actions" at bounding box center [1005, 36] width 71 height 15
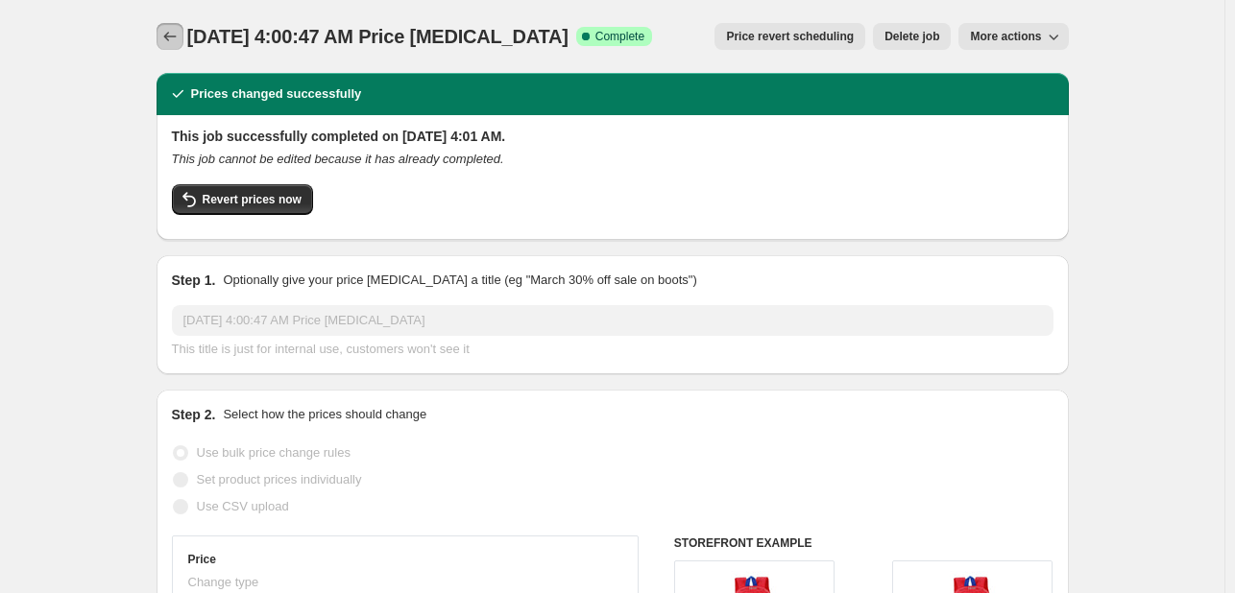
click at [173, 24] on button "Price change jobs" at bounding box center [170, 36] width 27 height 27
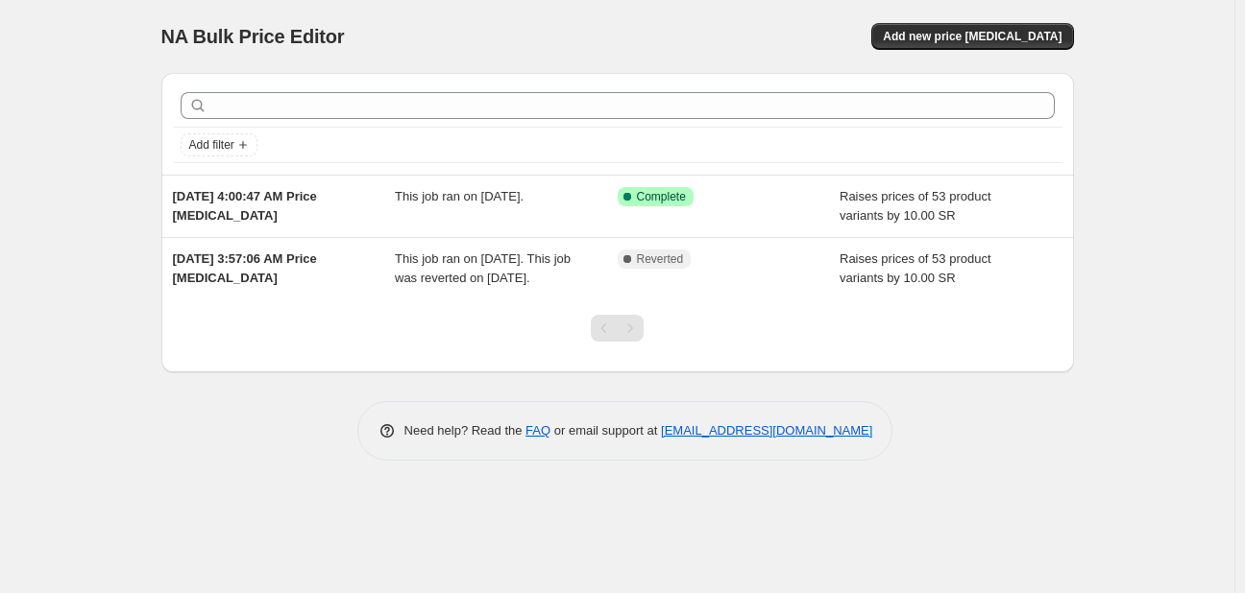
click at [738, 171] on div "Add filter" at bounding box center [617, 124] width 912 height 102
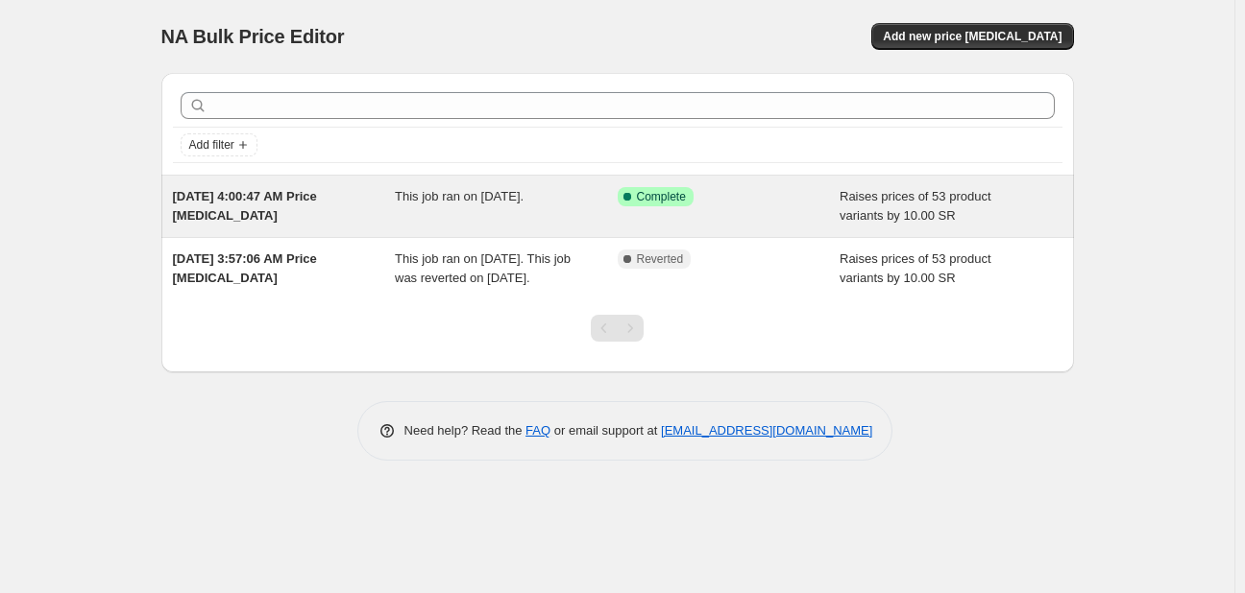
click at [740, 181] on div "[DATE] 4:00:47 AM Price [MEDICAL_DATA] This job ran on [DATE]. Success Complete…" at bounding box center [617, 206] width 912 height 61
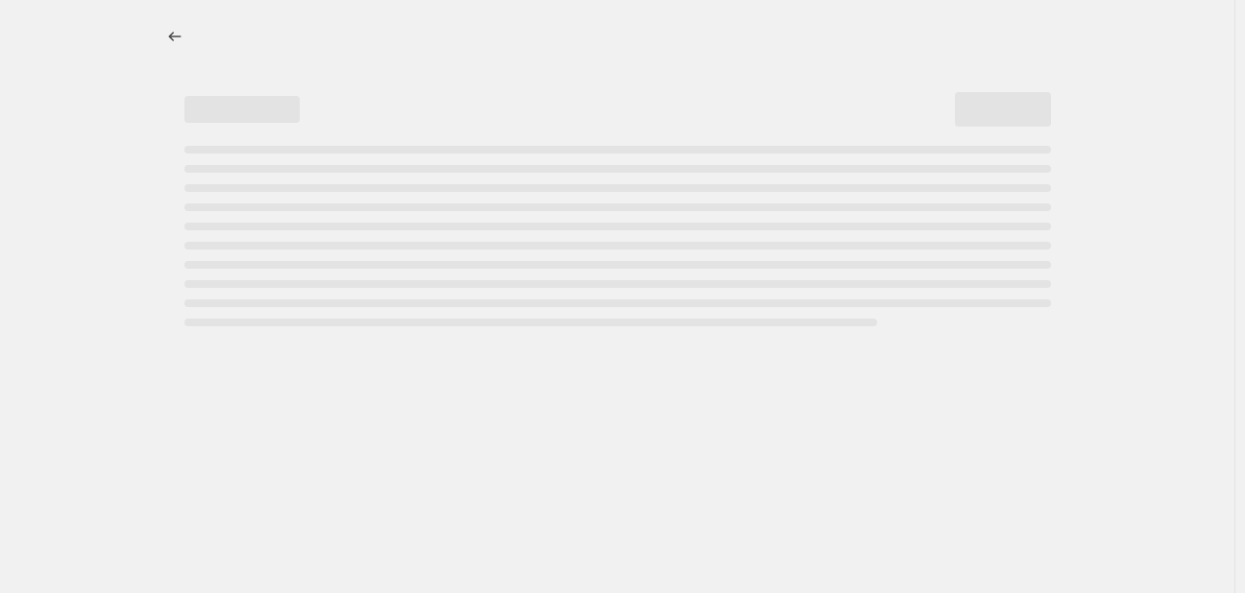
select select "by"
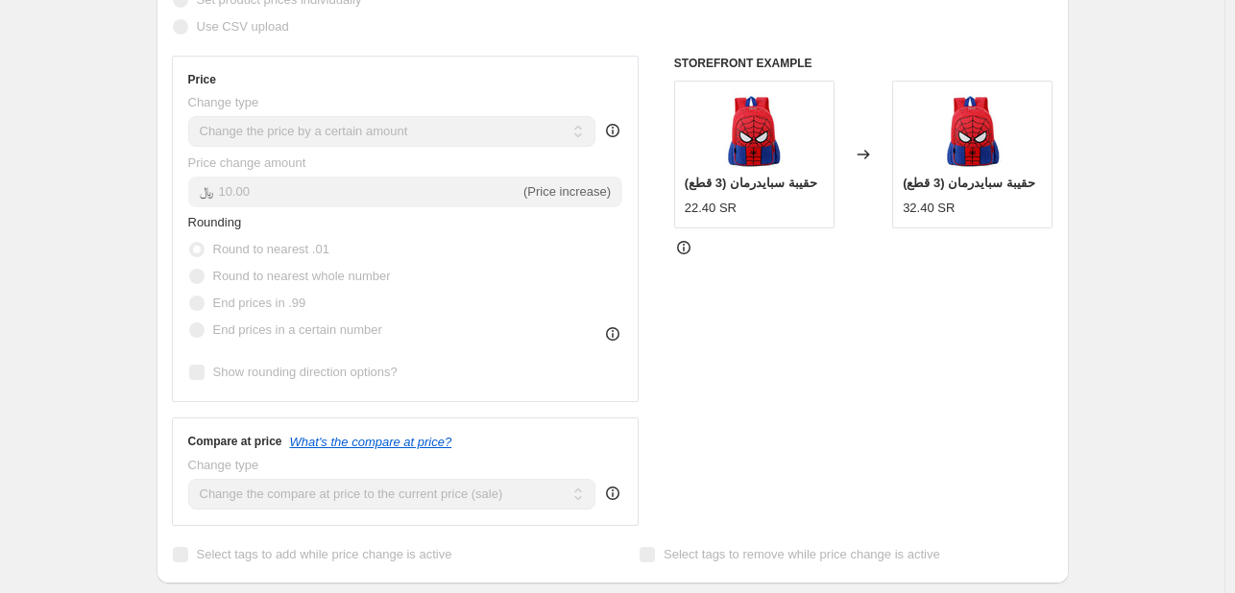
scroll to position [864, 0]
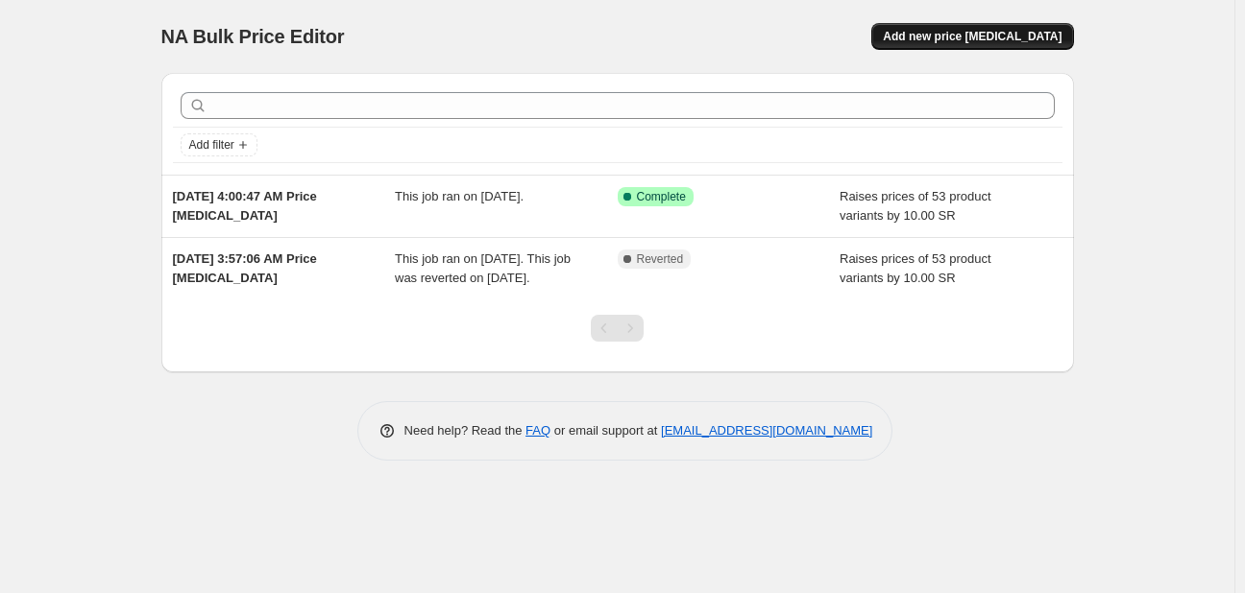
click at [960, 37] on span "Add new price [MEDICAL_DATA]" at bounding box center [972, 36] width 179 height 15
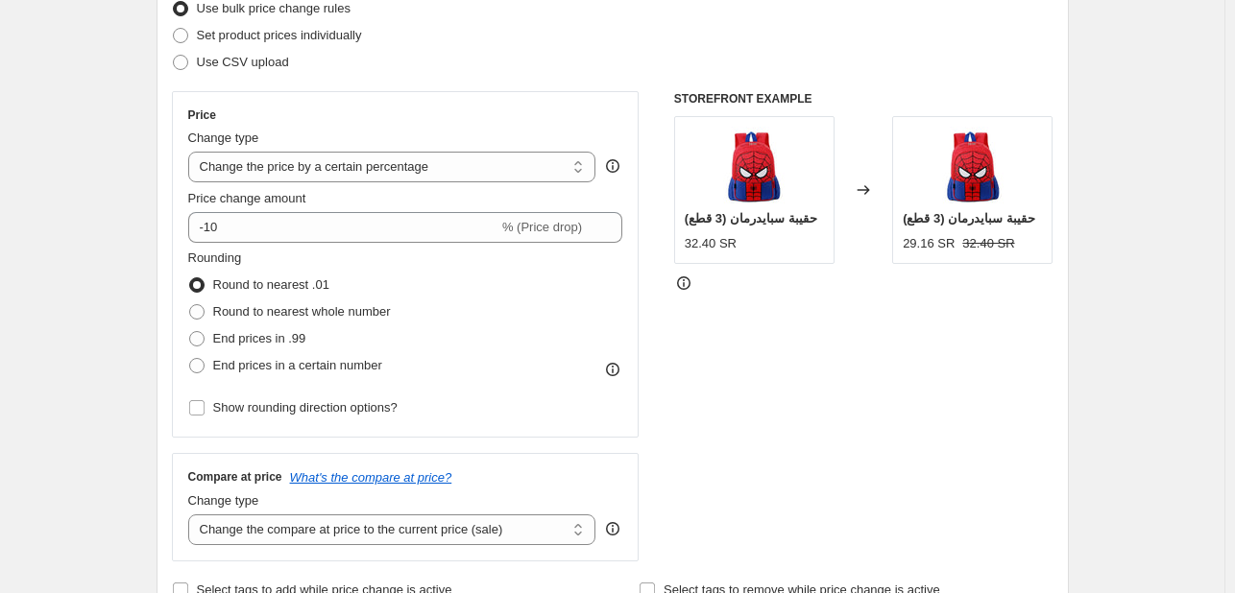
scroll to position [288, 0]
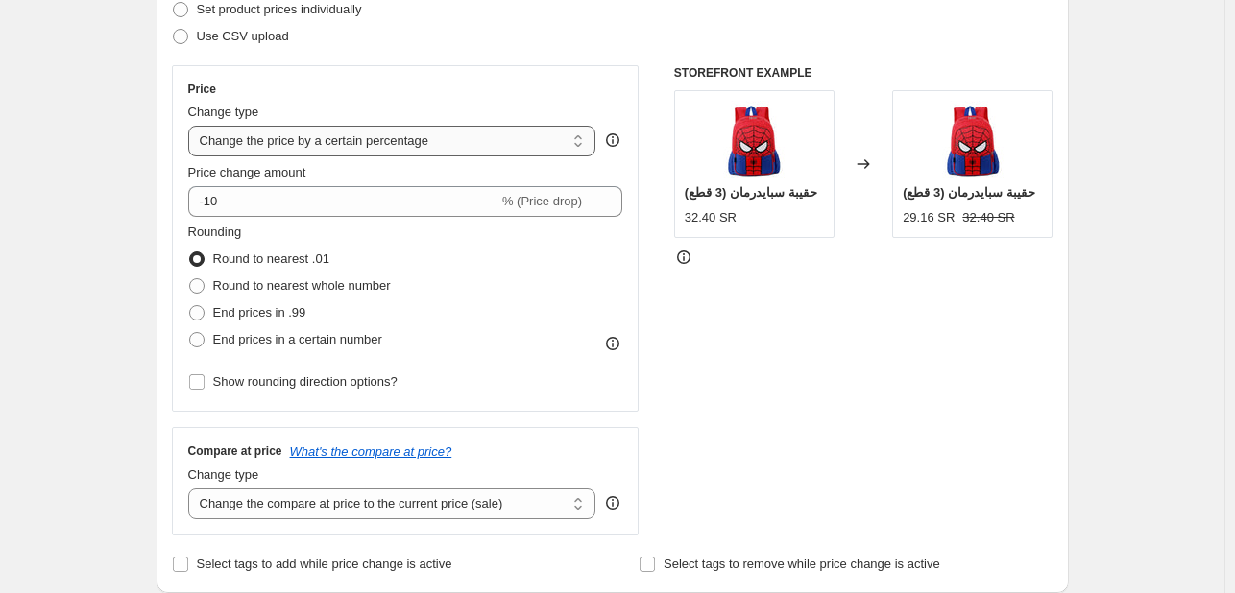
click at [579, 140] on select "Change the price to a certain amount Change the price by a certain amount Chang…" at bounding box center [392, 141] width 408 height 31
click at [406, 136] on select "Change the price to a certain amount Change the price by a certain amount Chang…" at bounding box center [392, 141] width 408 height 31
select select "margin"
type input "50"
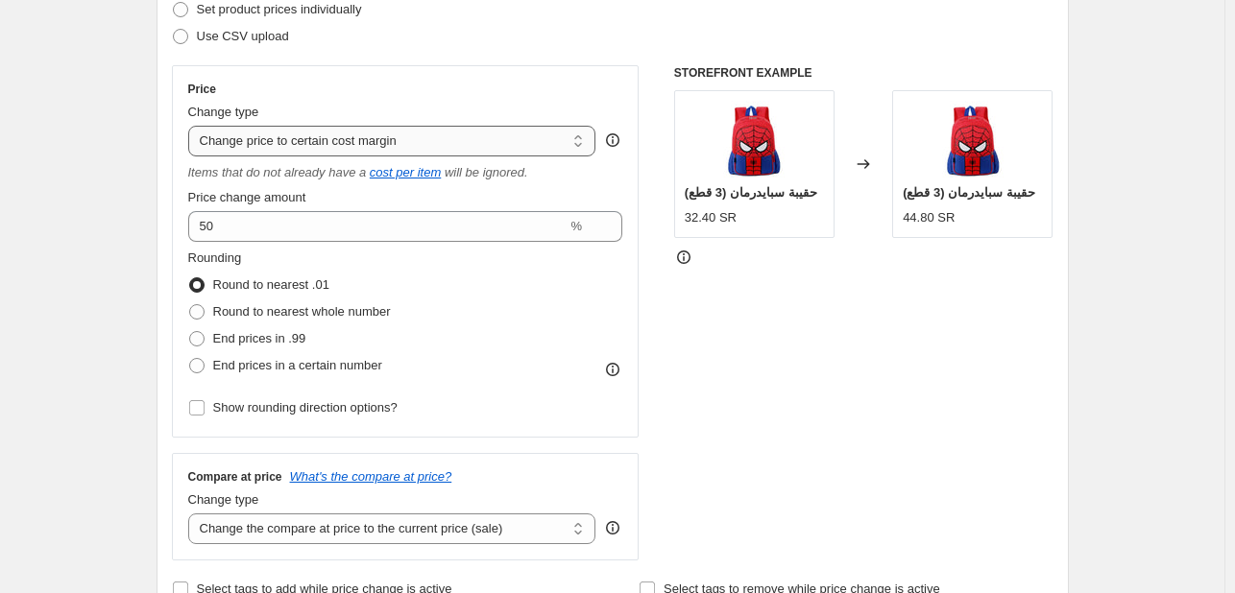
click at [386, 143] on select "Change the price to a certain amount Change the price by a certain amount Chang…" at bounding box center [392, 141] width 408 height 31
select select "to"
click at [192, 126] on select "Change the price to a certain amount Change the price by a certain amount Chang…" at bounding box center [392, 141] width 408 height 31
type input "80.00"
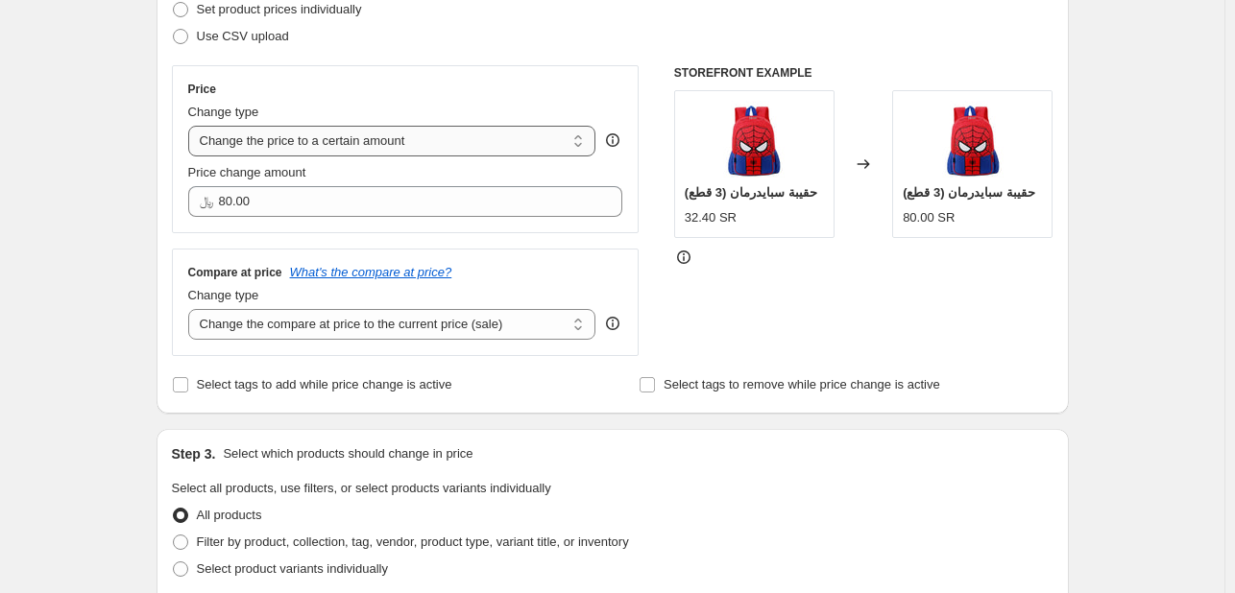
click at [399, 140] on select "Change the price to a certain amount Change the price by a certain amount Chang…" at bounding box center [392, 141] width 408 height 31
select select "by"
click at [192, 126] on select "Change the price to a certain amount Change the price by a certain amount Chang…" at bounding box center [392, 141] width 408 height 31
type input "-10.00"
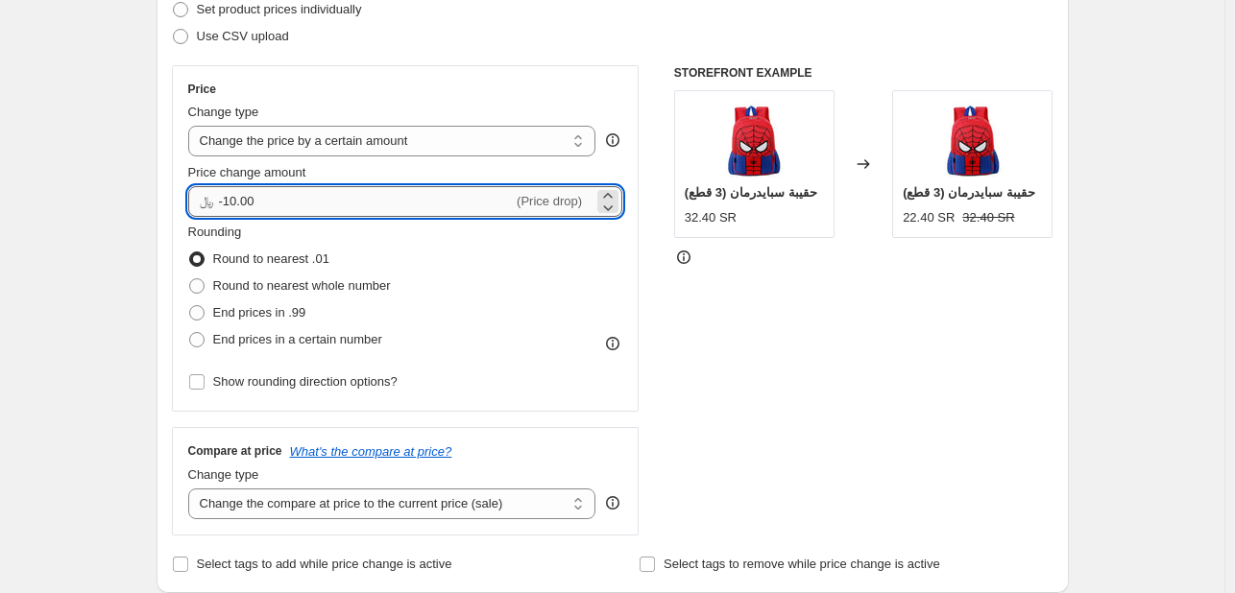
click at [379, 201] on input "-10.00" at bounding box center [366, 201] width 295 height 31
click at [334, 348] on span "End prices in a certain number" at bounding box center [297, 339] width 169 height 19
click at [190, 333] on input "End prices in a certain number" at bounding box center [189, 332] width 1 height 1
radio input "true"
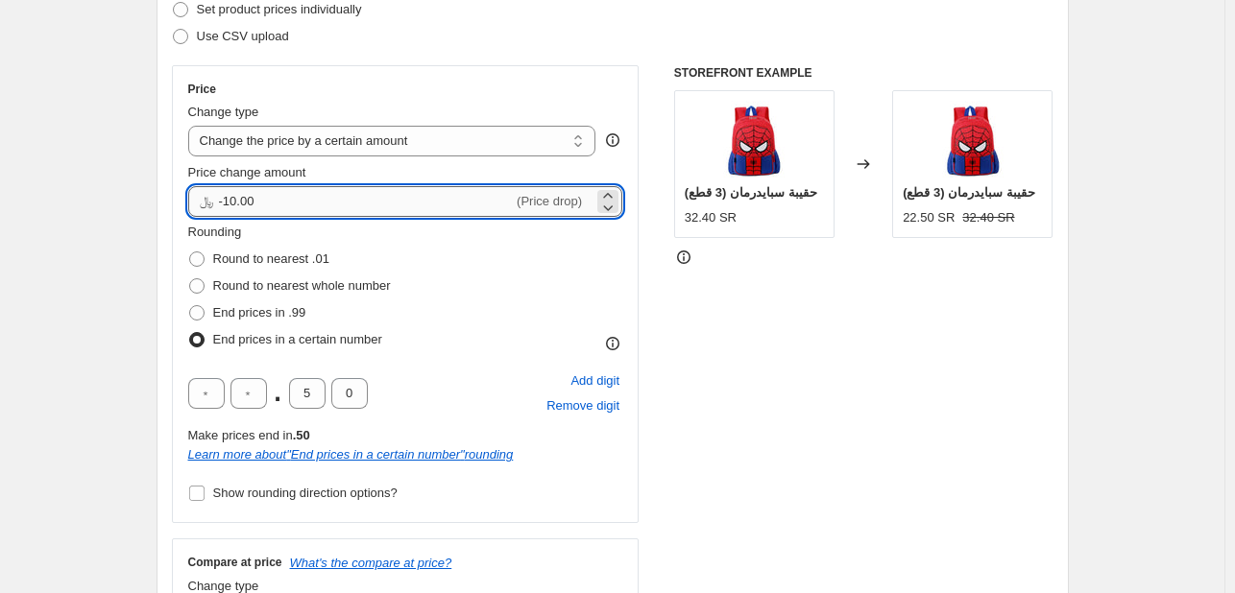
click at [395, 200] on input "-10.00" at bounding box center [366, 201] width 295 height 31
drag, startPoint x: 380, startPoint y: 205, endPoint x: 215, endPoint y: 197, distance: 165.4
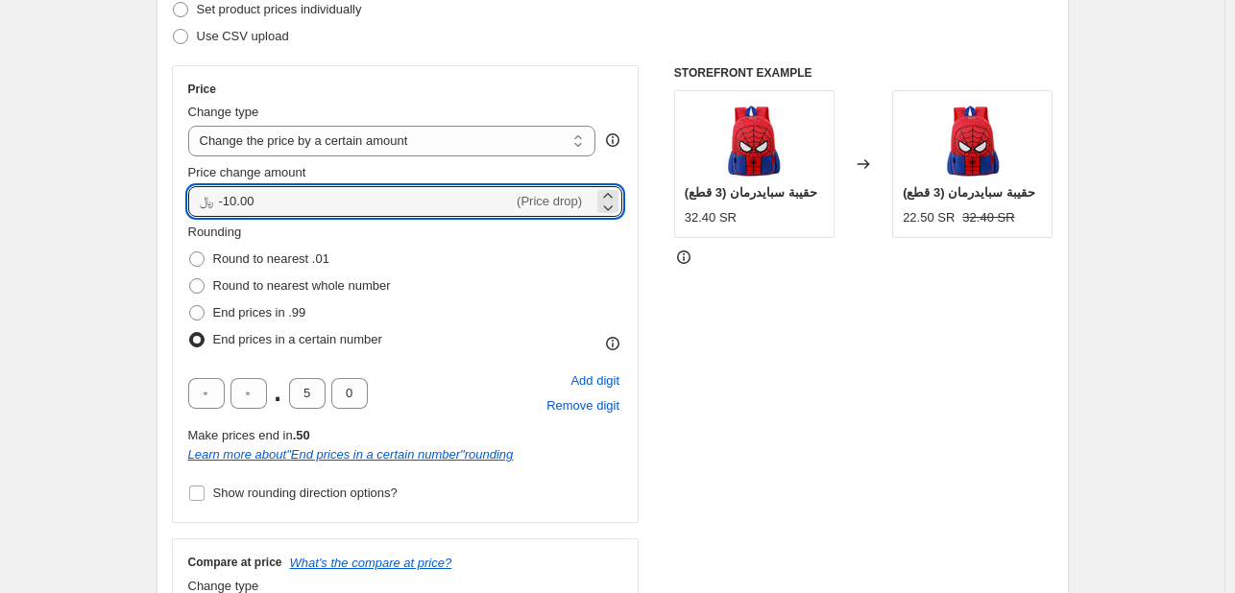
click at [215, 197] on div "﷼ -10.00 (Price drop)" at bounding box center [405, 201] width 435 height 31
type input "10.00"
click at [774, 384] on div "STOREFRONT EXAMPLE حقيبة سبايدرمان (3 قطع) 32.40 SR Changed to حقيبة سبايدرمان …" at bounding box center [863, 356] width 379 height 582
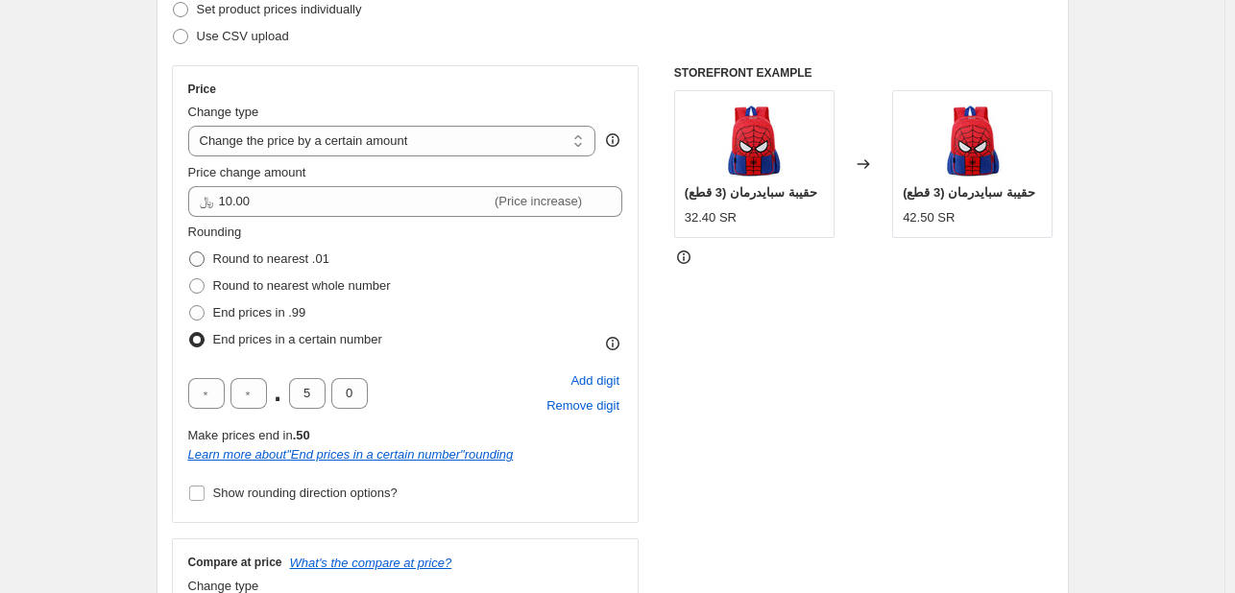
click at [296, 256] on span "Round to nearest .01" at bounding box center [271, 259] width 116 height 14
click at [190, 253] on input "Round to nearest .01" at bounding box center [189, 252] width 1 height 1
radio input "true"
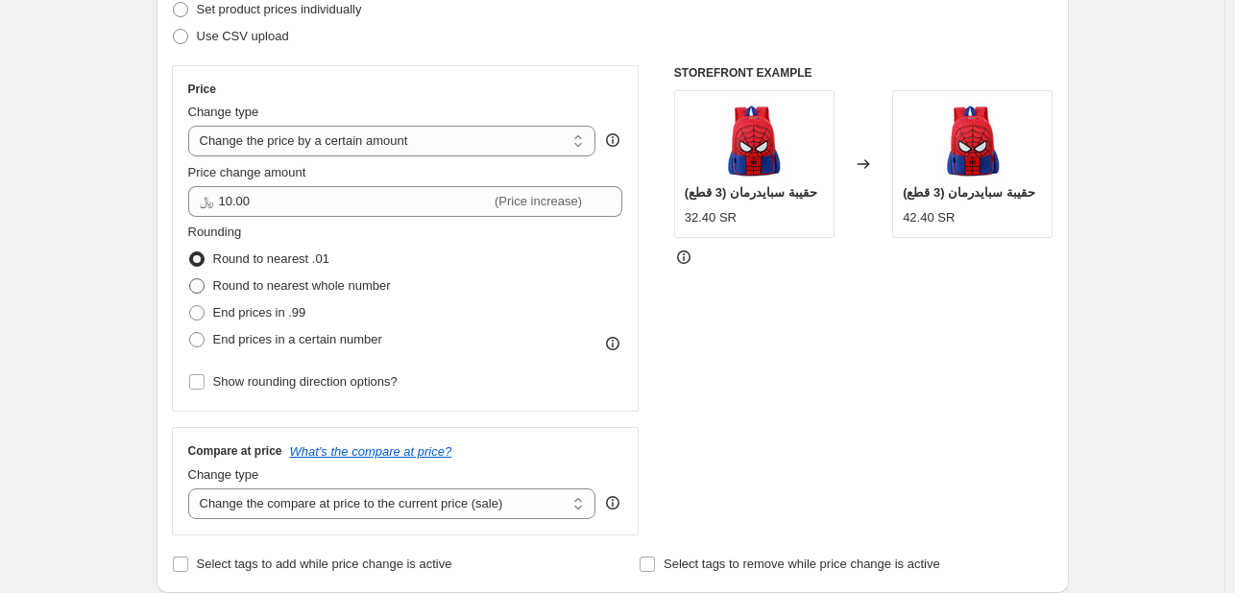
click at [360, 286] on span "Round to nearest whole number" at bounding box center [302, 285] width 178 height 14
click at [190, 279] on input "Round to nearest whole number" at bounding box center [189, 278] width 1 height 1
radio input "true"
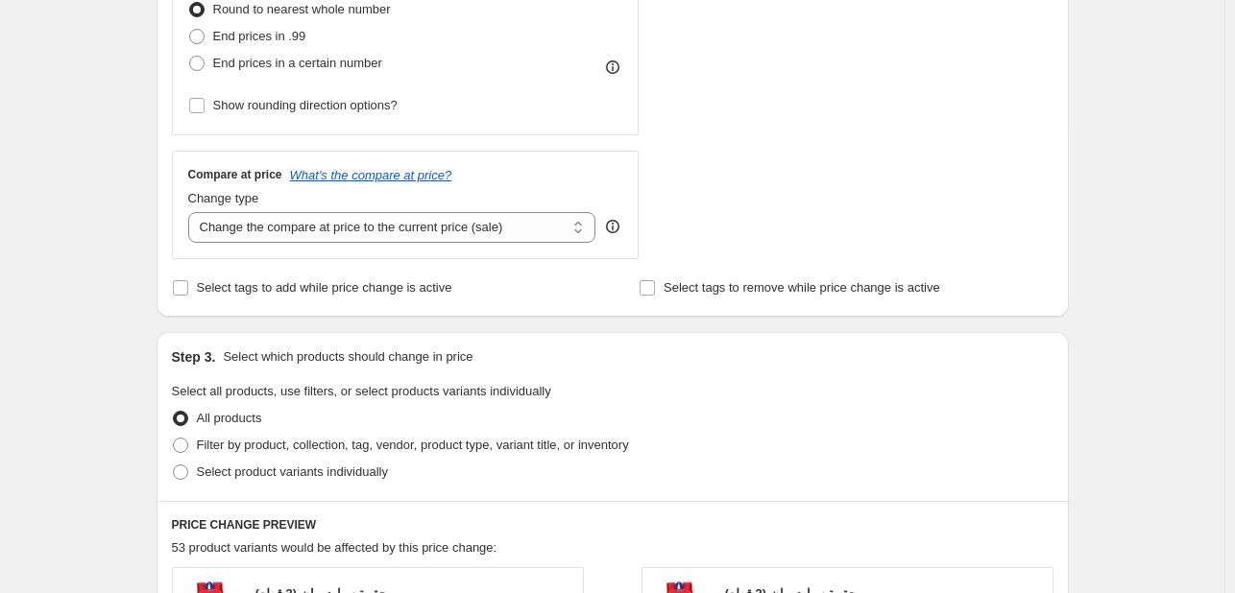
scroll to position [576, 0]
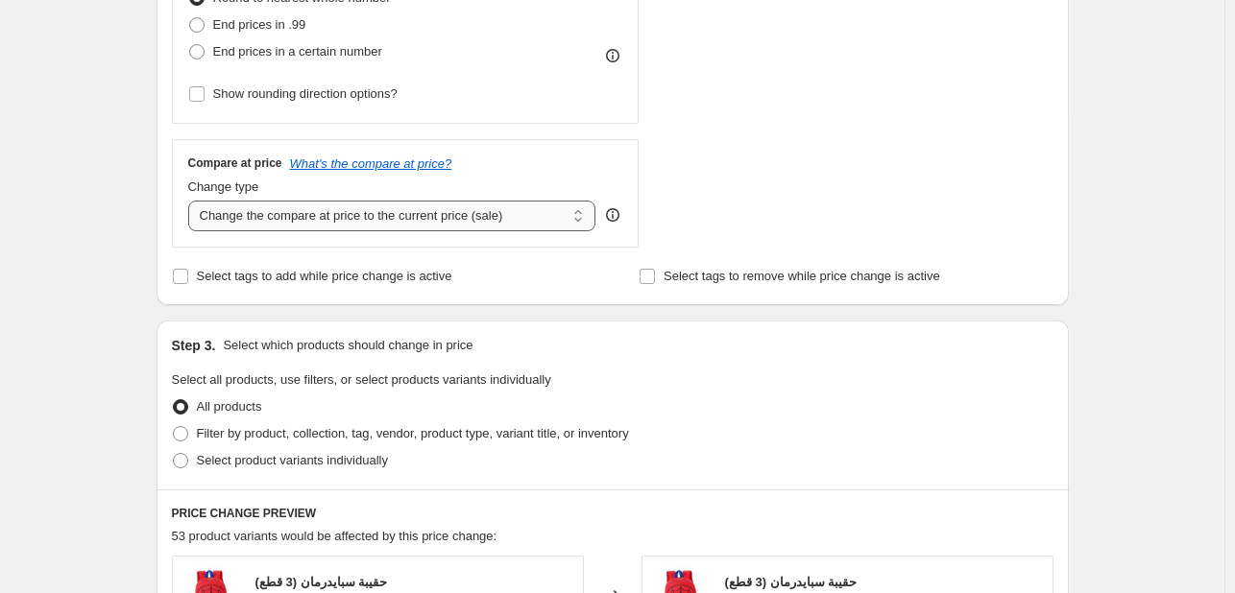
click at [538, 219] on select "Change the compare at price to the current price (sale) Change the compare at p…" at bounding box center [392, 216] width 408 height 31
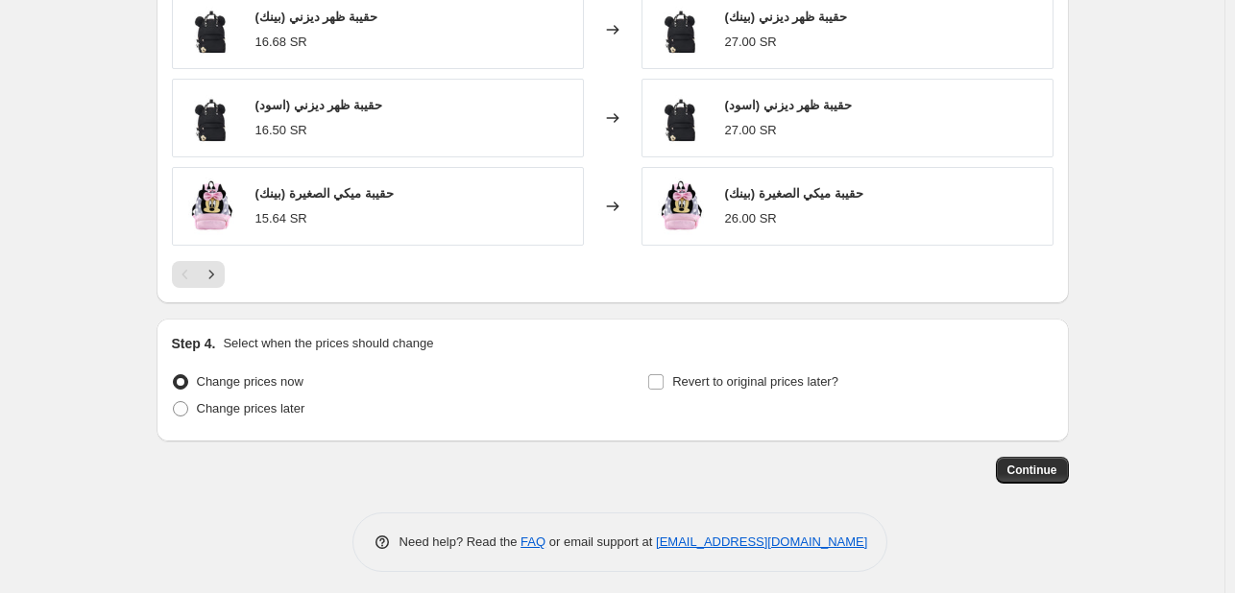
scroll to position [1323, 0]
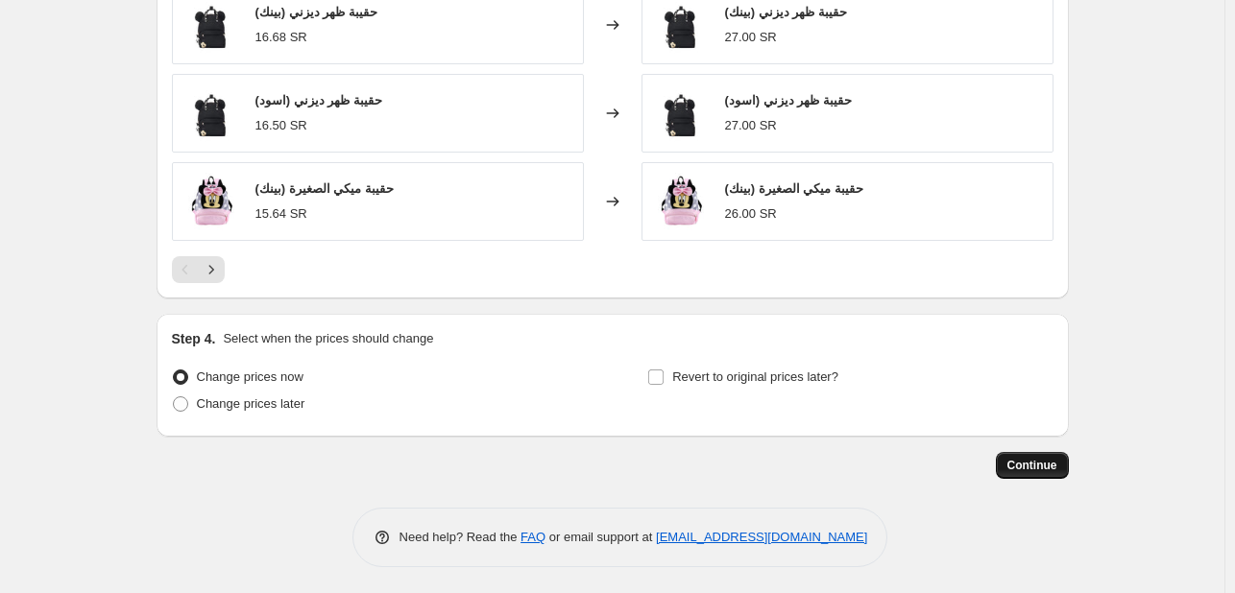
click at [1045, 458] on span "Continue" at bounding box center [1032, 465] width 50 height 15
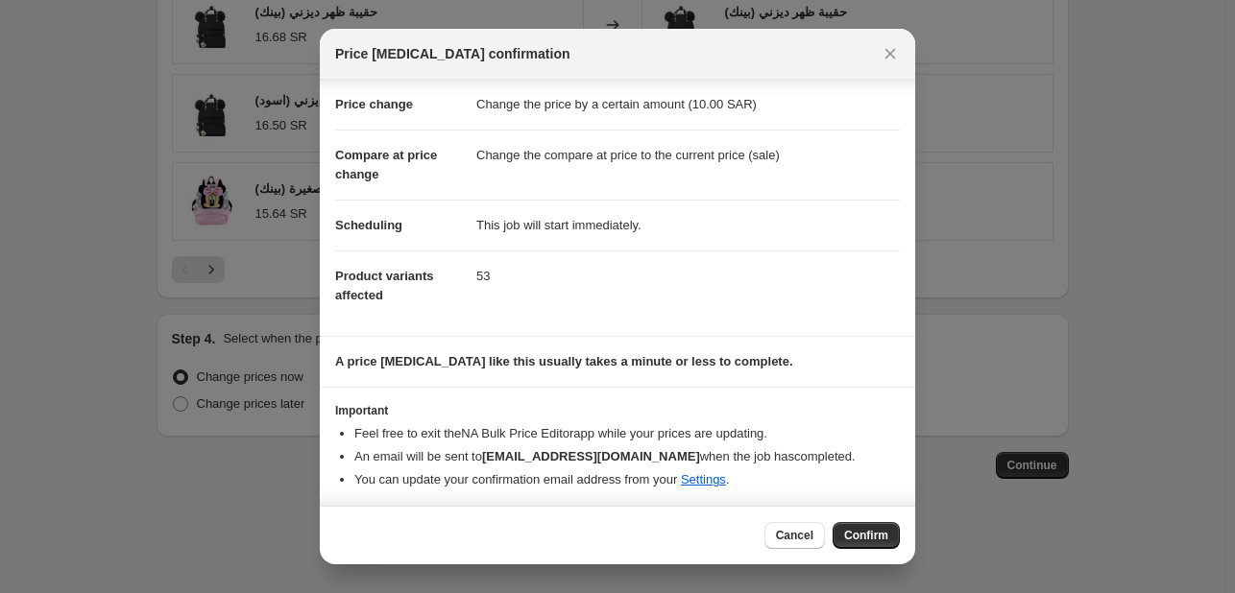
scroll to position [36, 0]
click at [868, 531] on span "Confirm" at bounding box center [866, 535] width 44 height 15
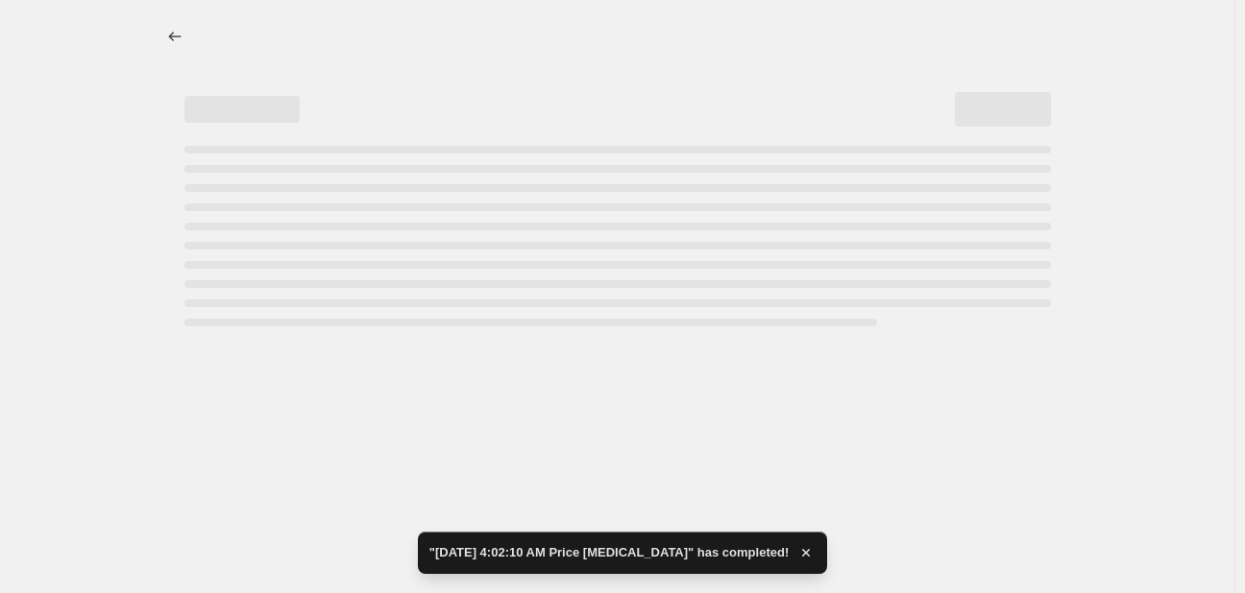
select select "by"
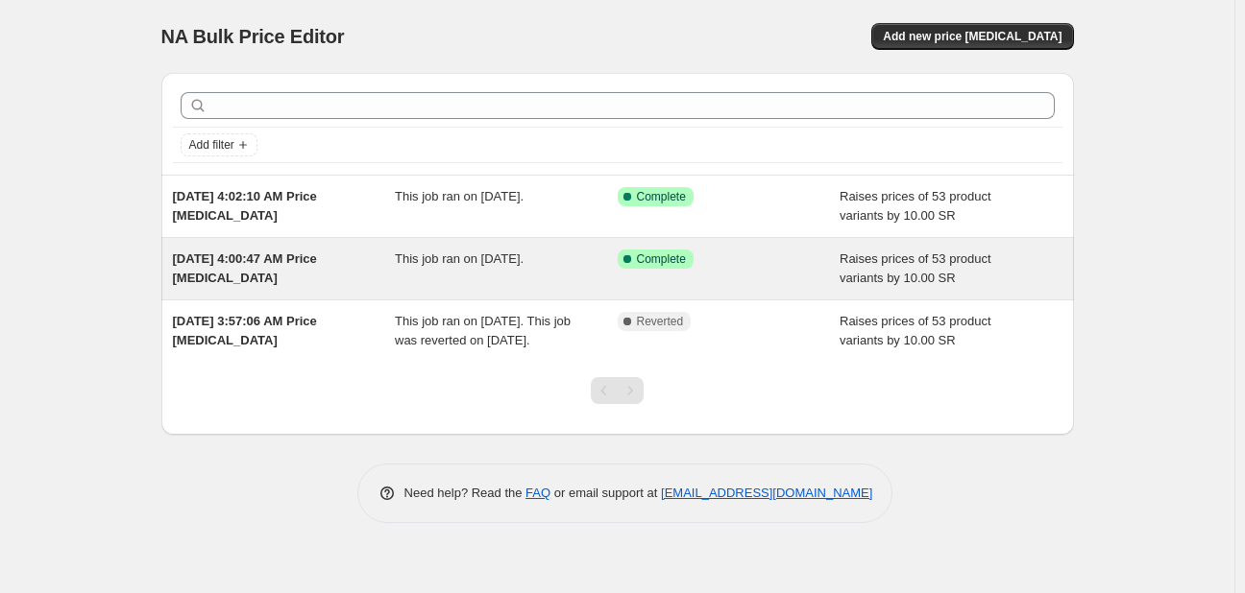
click at [507, 270] on div "This job ran on [DATE]." at bounding box center [506, 269] width 223 height 38
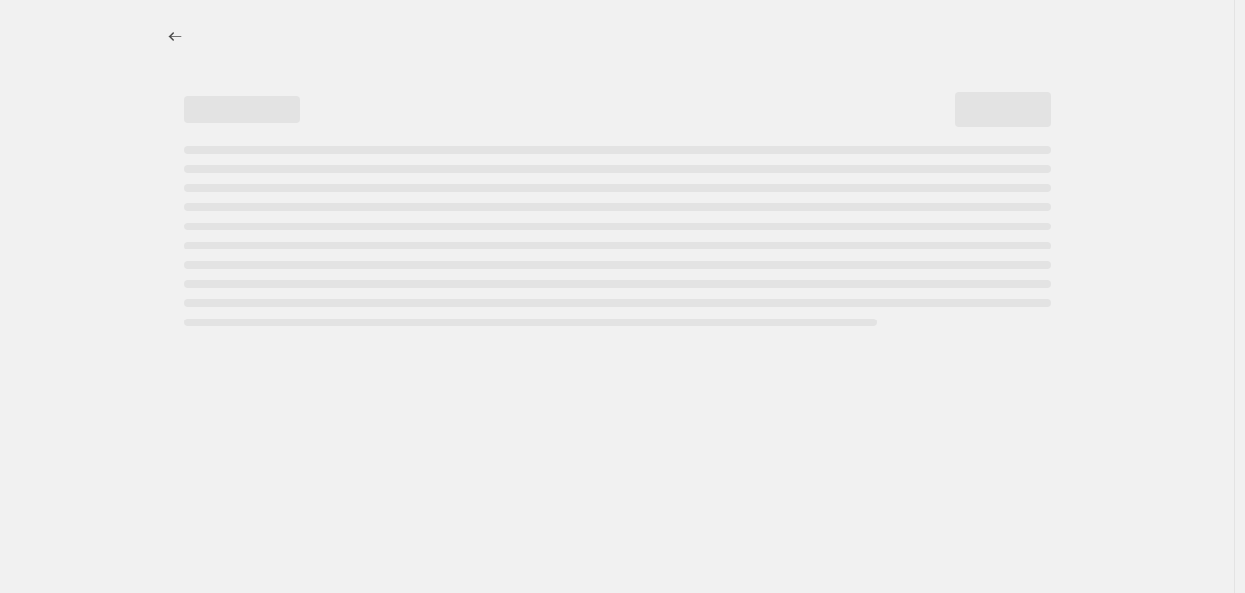
select select "by"
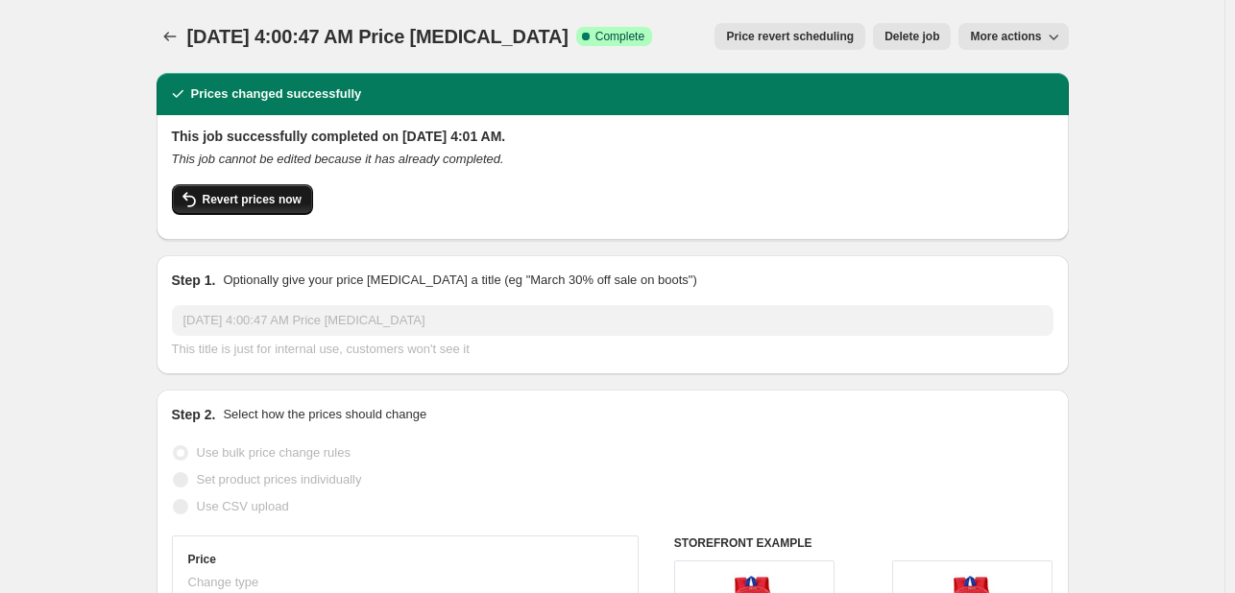
click at [284, 199] on span "Revert prices now" at bounding box center [252, 199] width 99 height 15
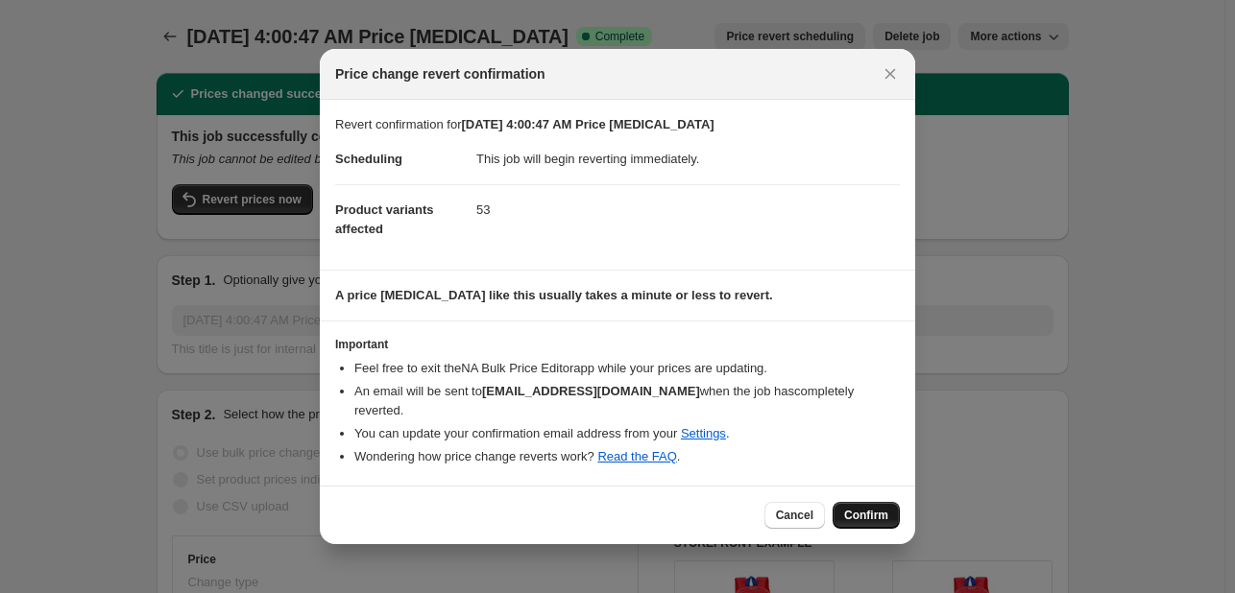
click at [878, 512] on span "Confirm" at bounding box center [866, 515] width 44 height 15
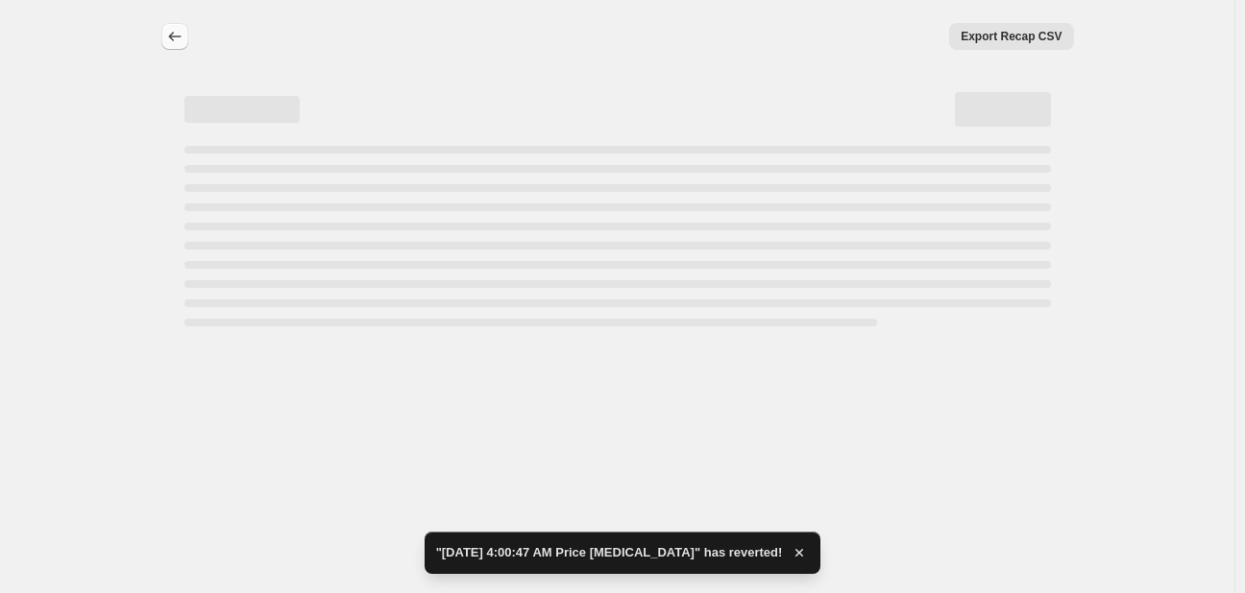
select select "by"
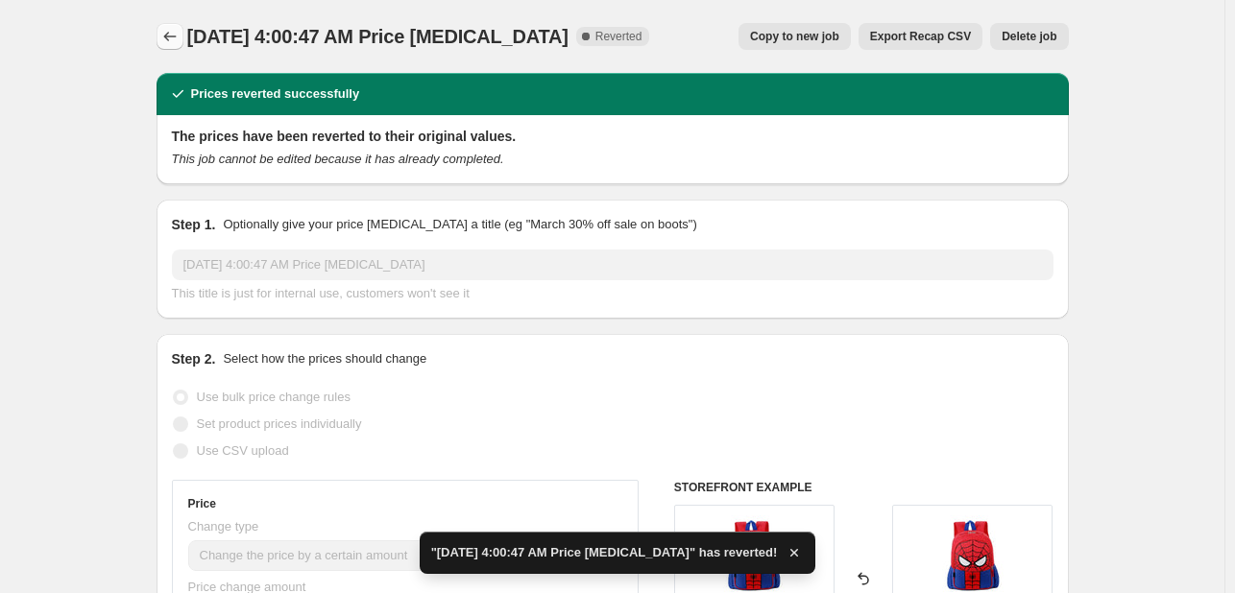
click at [162, 36] on button "Price change jobs" at bounding box center [170, 36] width 27 height 27
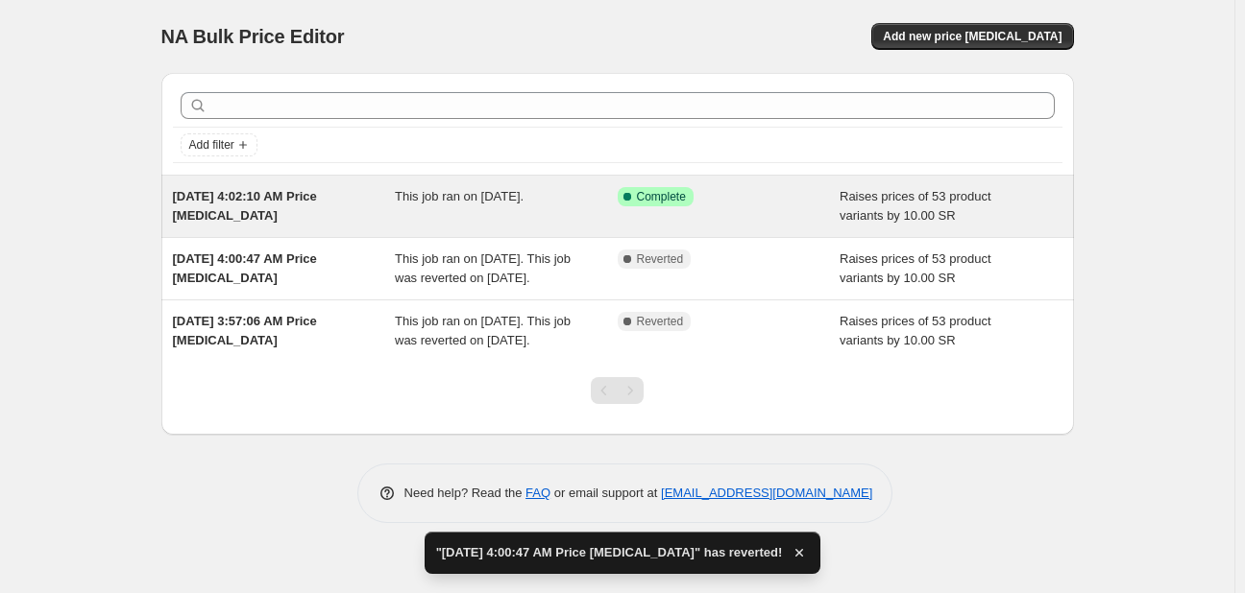
click at [456, 217] on div "This job ran on August 20, 2025." at bounding box center [506, 206] width 223 height 38
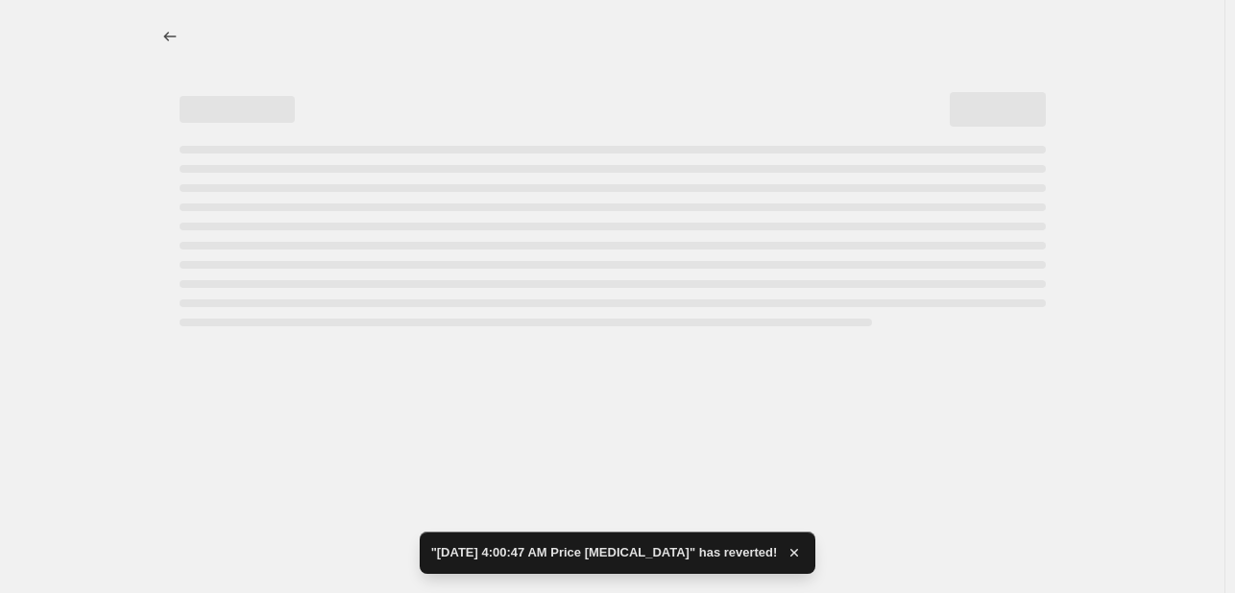
select select "by"
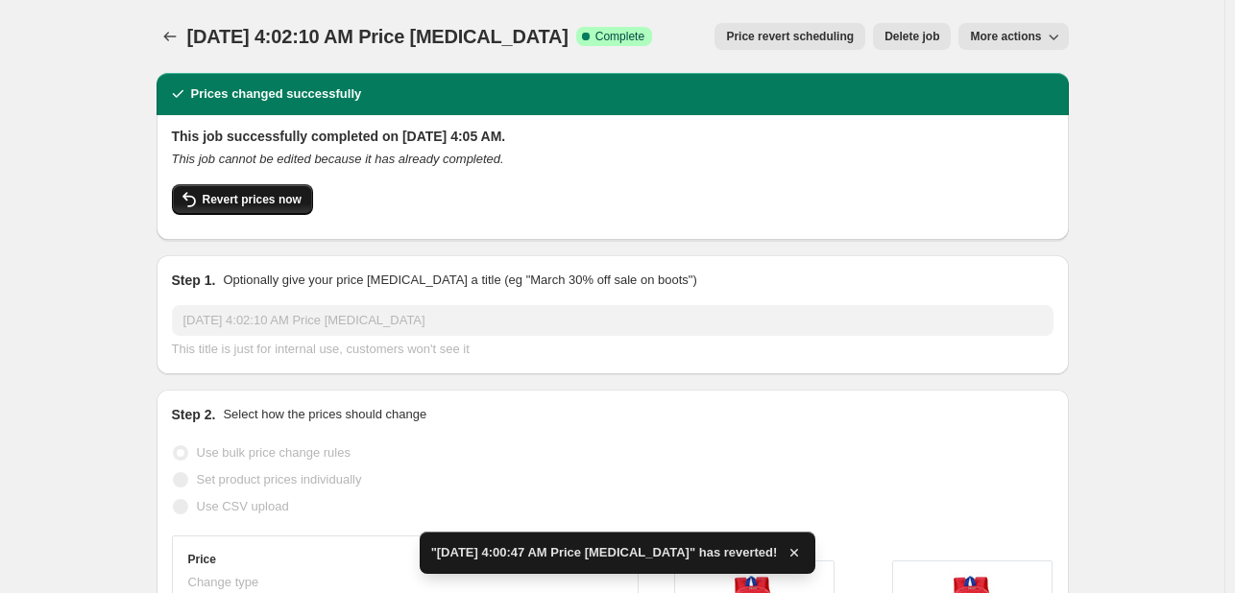
click at [256, 194] on span "Revert prices now" at bounding box center [252, 199] width 99 height 15
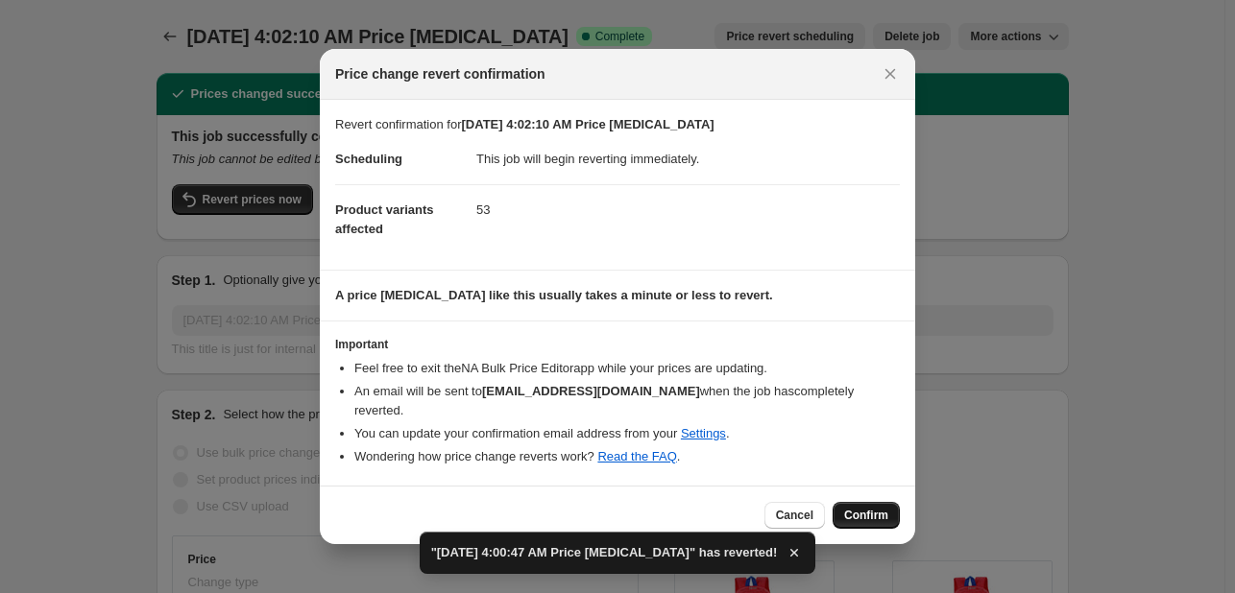
click at [872, 508] on span "Confirm" at bounding box center [866, 515] width 44 height 15
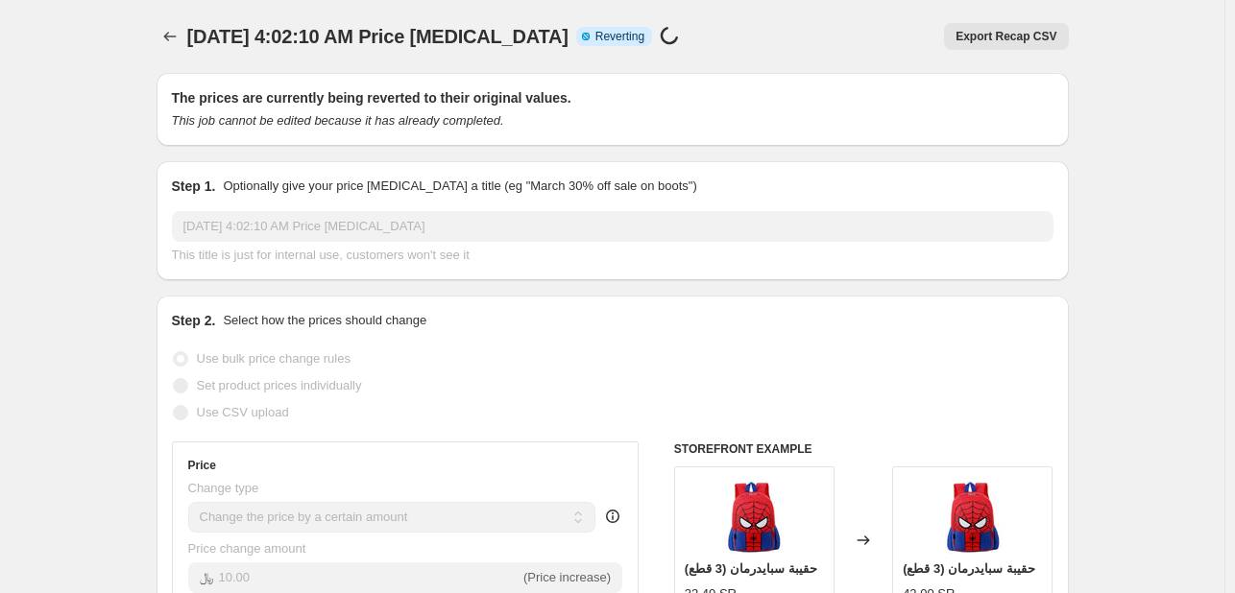
select select "by"
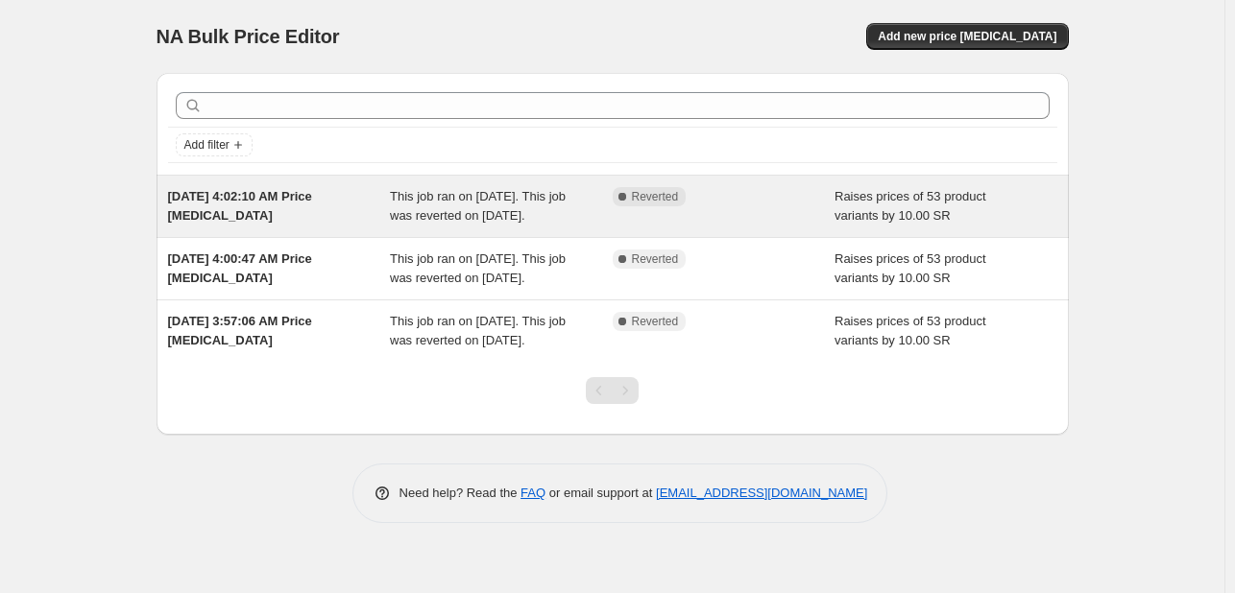
click at [555, 226] on div "This job ran on [DATE]. This job was reverted on [DATE]." at bounding box center [501, 206] width 223 height 38
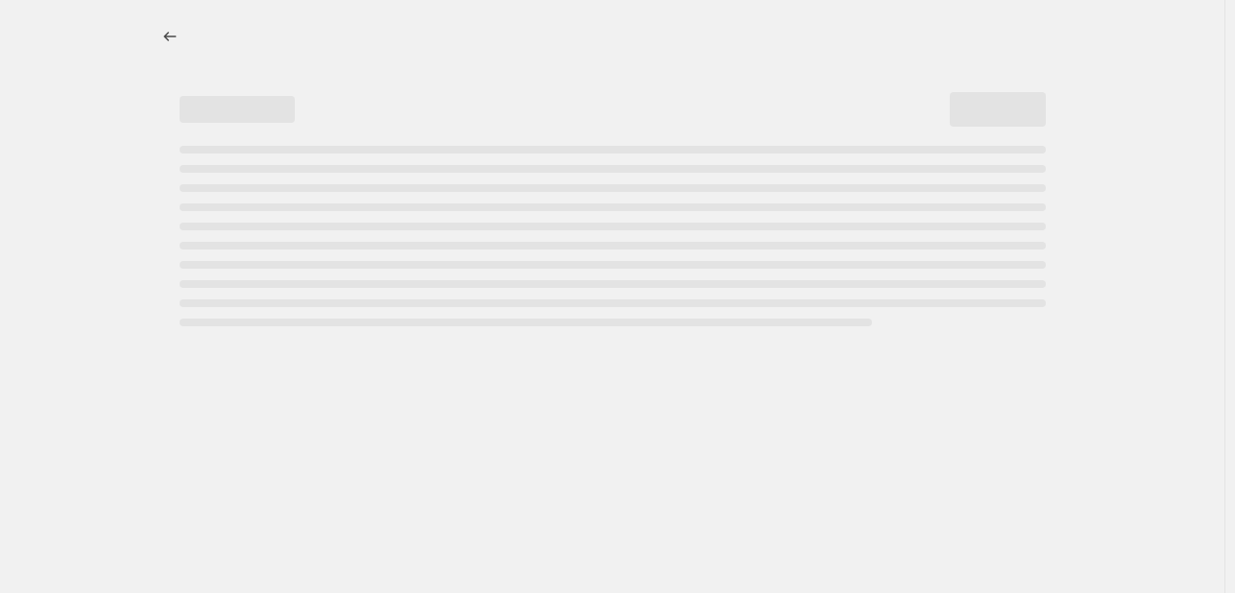
select select "by"
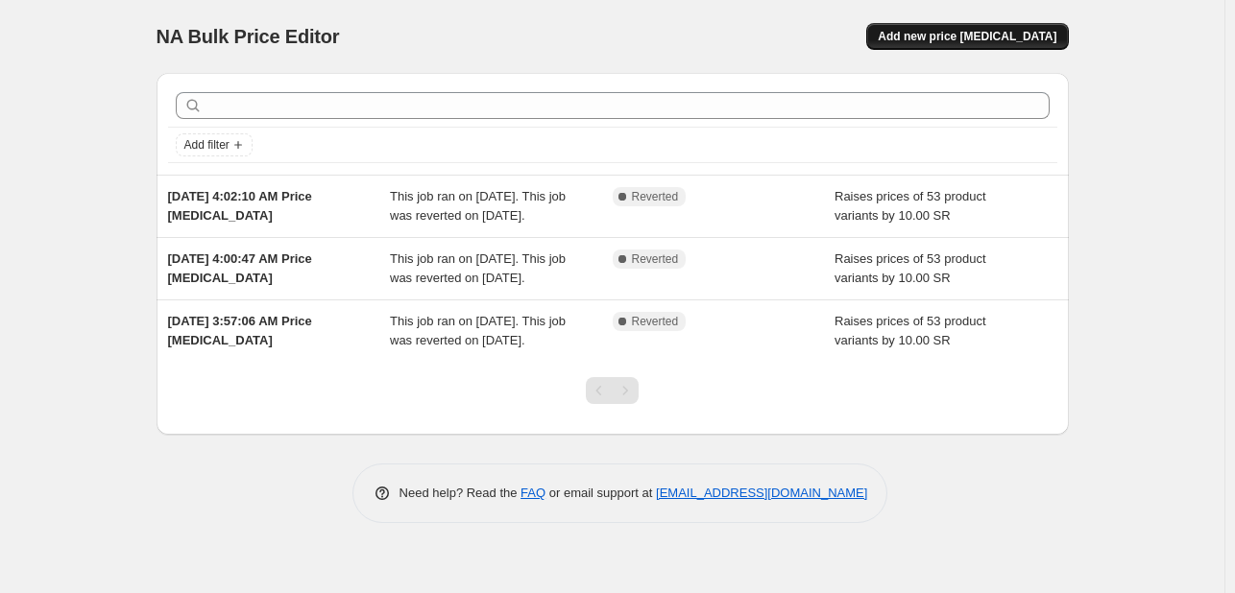
click at [976, 43] on span "Add new price [MEDICAL_DATA]" at bounding box center [967, 36] width 179 height 15
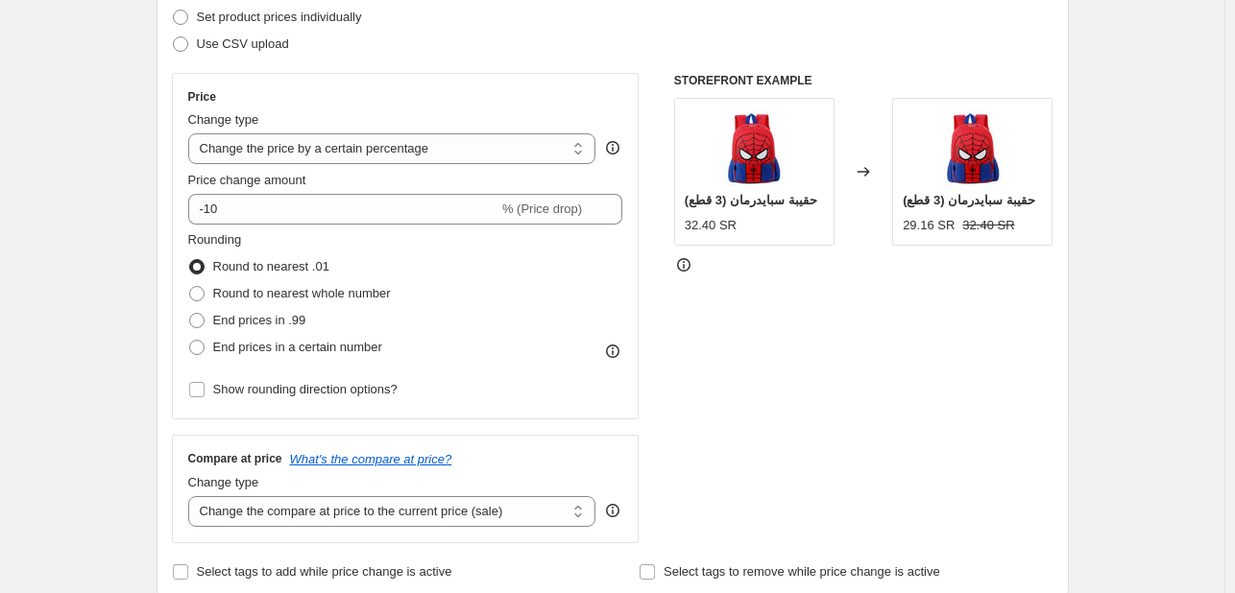
scroll to position [288, 0]
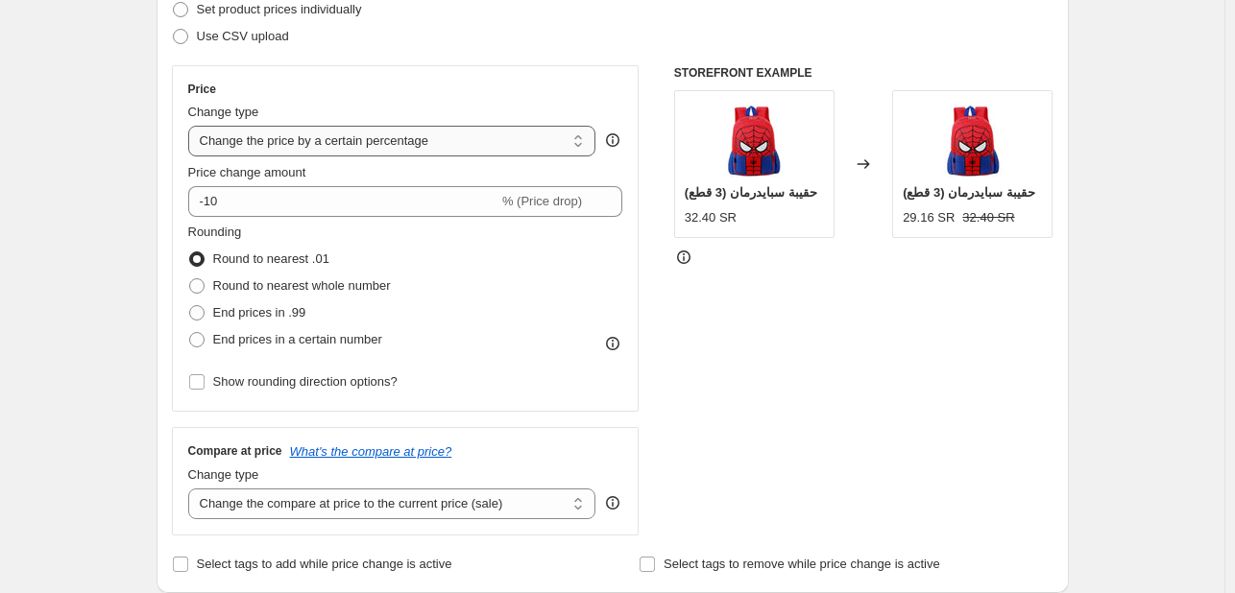
click at [389, 139] on select "Change the price to a certain amount Change the price by a certain amount Chang…" at bounding box center [392, 141] width 408 height 31
select select "by"
click at [192, 126] on select "Change the price to a certain amount Change the price by a certain amount Chang…" at bounding box center [392, 141] width 408 height 31
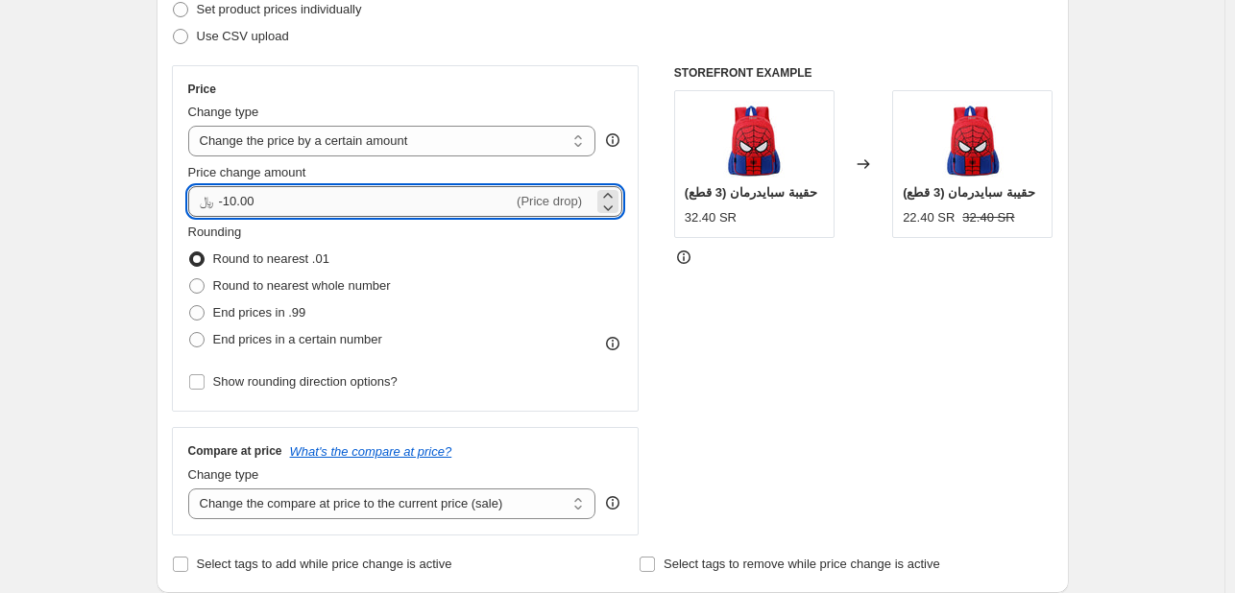
click at [338, 199] on input "-10.00" at bounding box center [366, 201] width 295 height 31
click at [338, 198] on input "-10.00" at bounding box center [366, 201] width 295 height 31
type input "10.00"
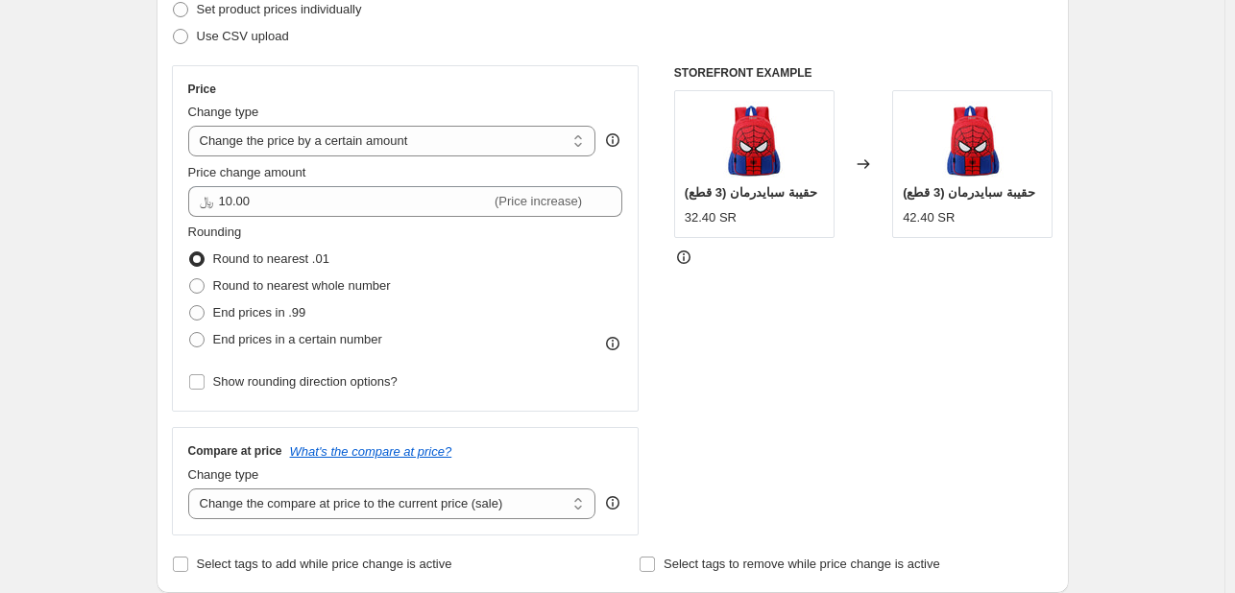
click at [816, 343] on div "STOREFRONT EXAMPLE حقيبة سبايدرمان (3 قطع) 32.40 SR Changed to حقيبة سبايدرمان …" at bounding box center [863, 300] width 379 height 471
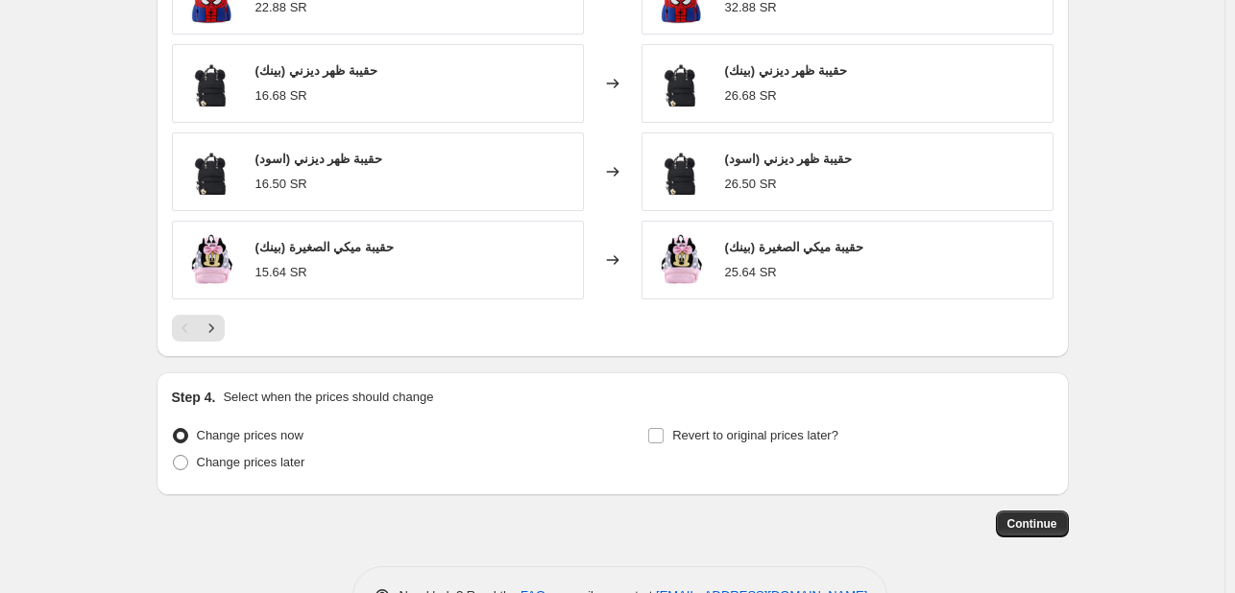
scroll to position [1323, 0]
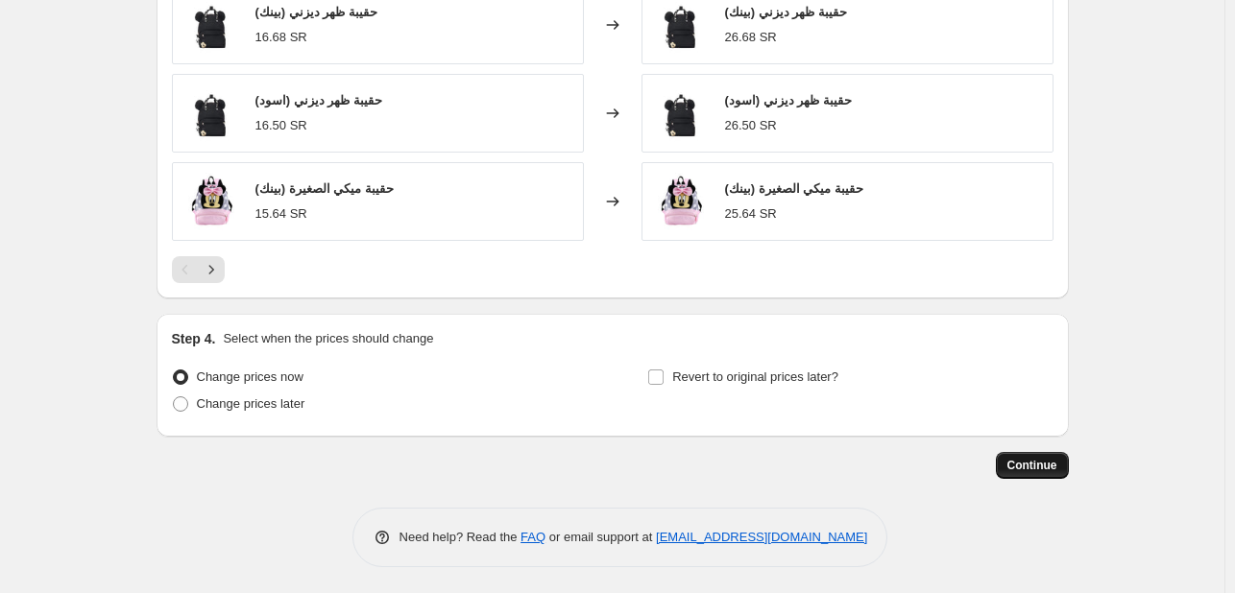
click at [1039, 458] on span "Continue" at bounding box center [1032, 465] width 50 height 15
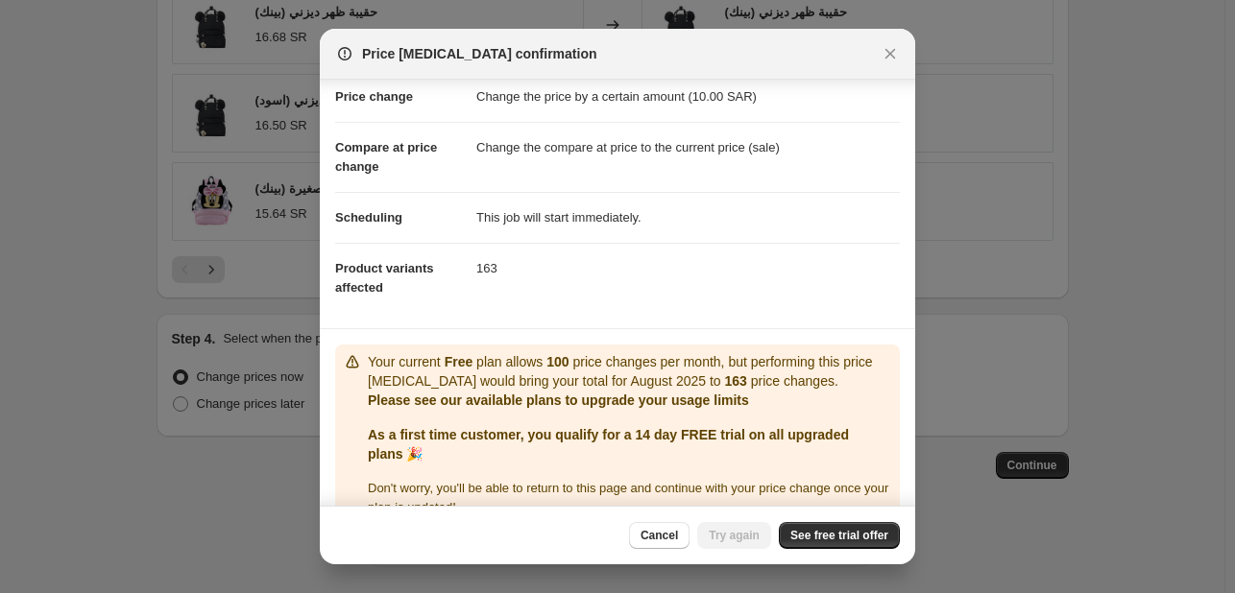
scroll to position [95, 0]
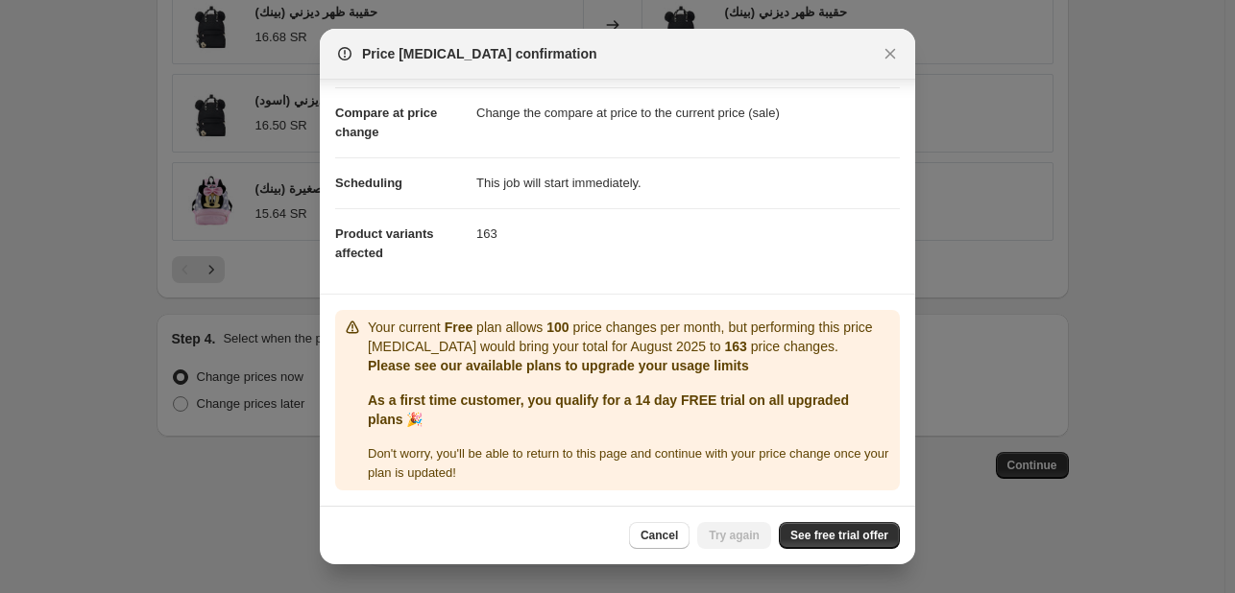
click at [730, 537] on div "Cancel Try again See free trial offer" at bounding box center [764, 535] width 271 height 27
click at [652, 536] on span "Cancel" at bounding box center [659, 535] width 37 height 15
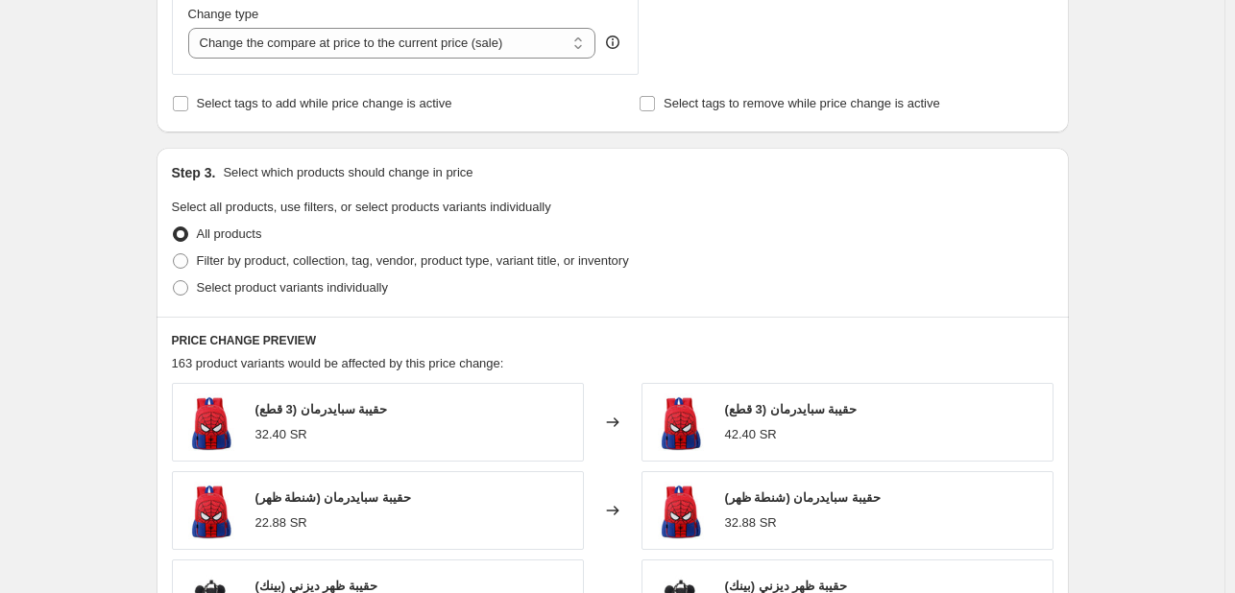
scroll to position [747, 0]
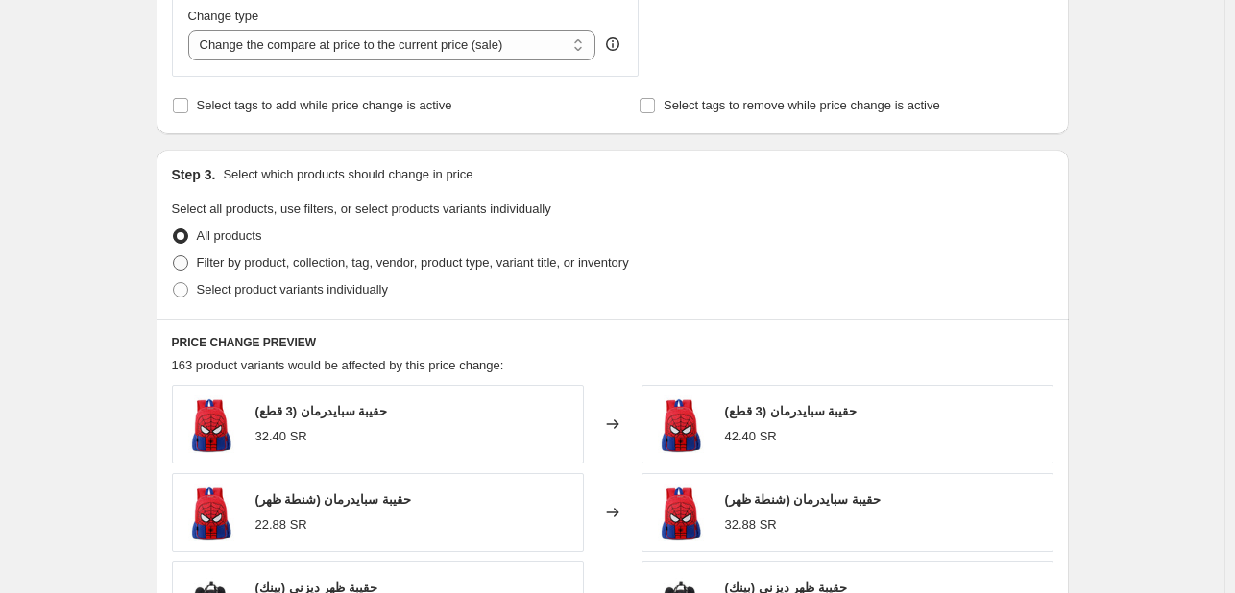
click at [309, 264] on span "Filter by product, collection, tag, vendor, product type, variant title, or inv…" at bounding box center [413, 262] width 432 height 14
click at [174, 256] on input "Filter by product, collection, tag, vendor, product type, variant title, or inv…" at bounding box center [173, 255] width 1 height 1
radio input "true"
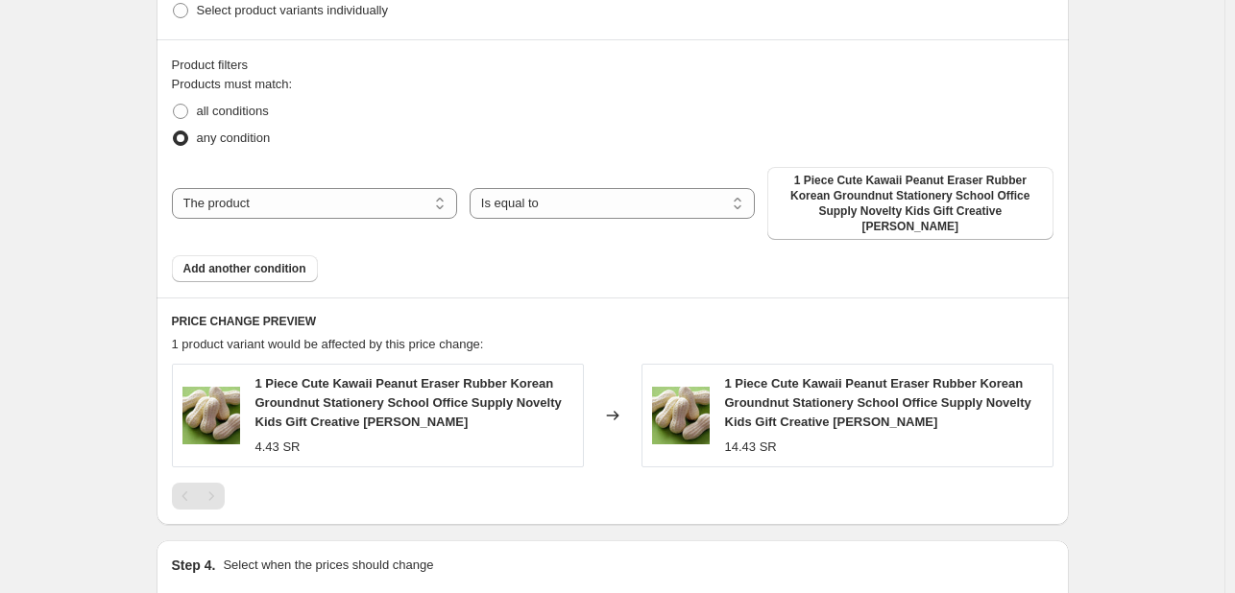
scroll to position [1035, 0]
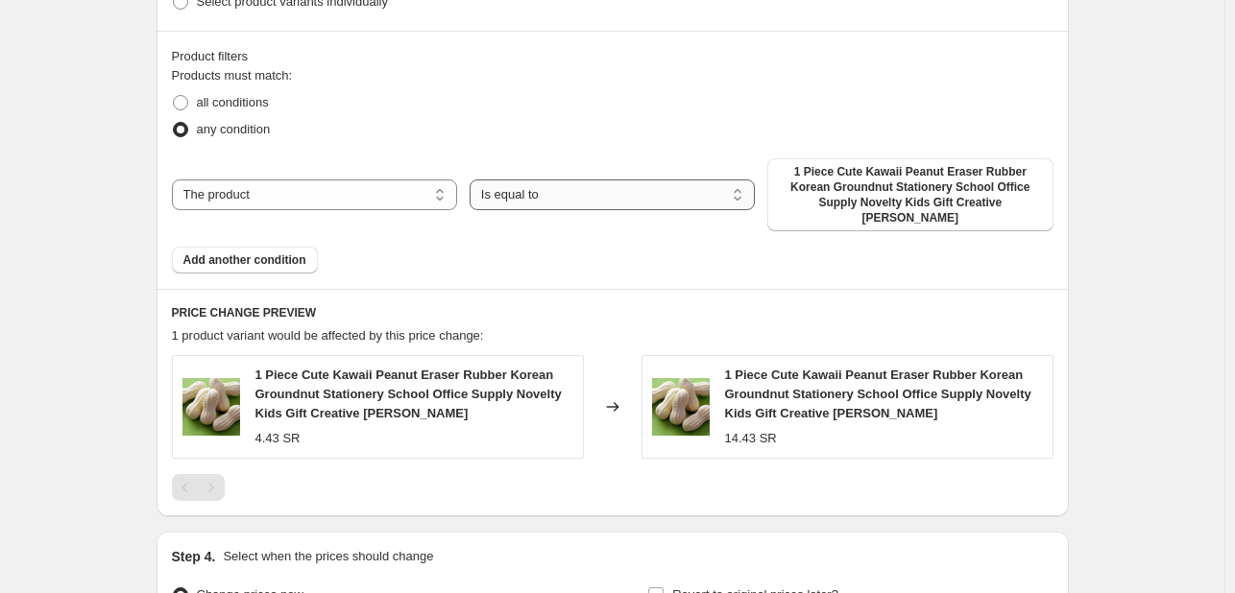
click at [610, 188] on select "Is equal to Is not equal to" at bounding box center [612, 195] width 285 height 31
click at [288, 253] on span "Add another condition" at bounding box center [244, 260] width 123 height 15
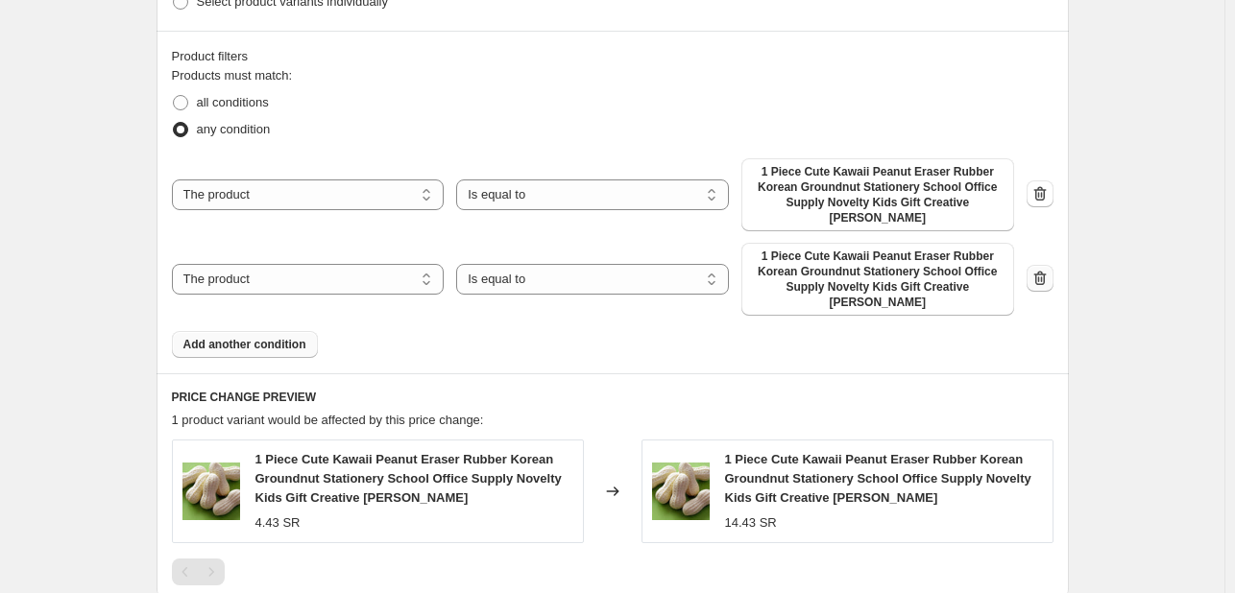
click at [1041, 275] on icon "button" at bounding box center [1039, 278] width 19 height 19
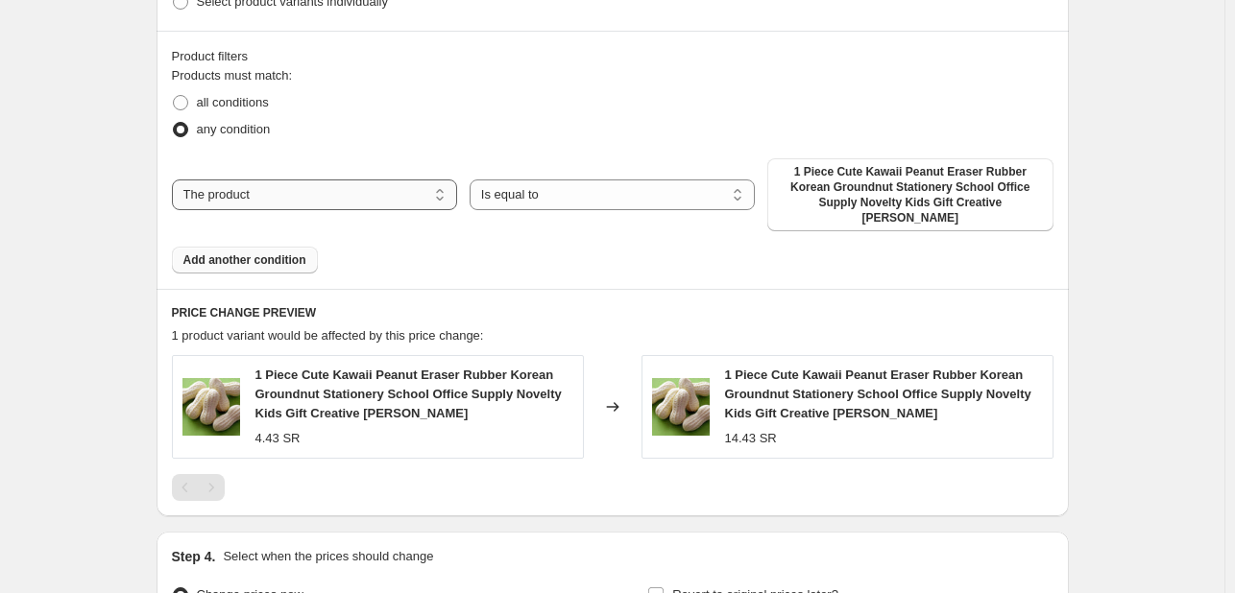
click at [419, 181] on select "The product The product's collection The product's vendor The product's status …" at bounding box center [314, 195] width 285 height 31
select select "collection"
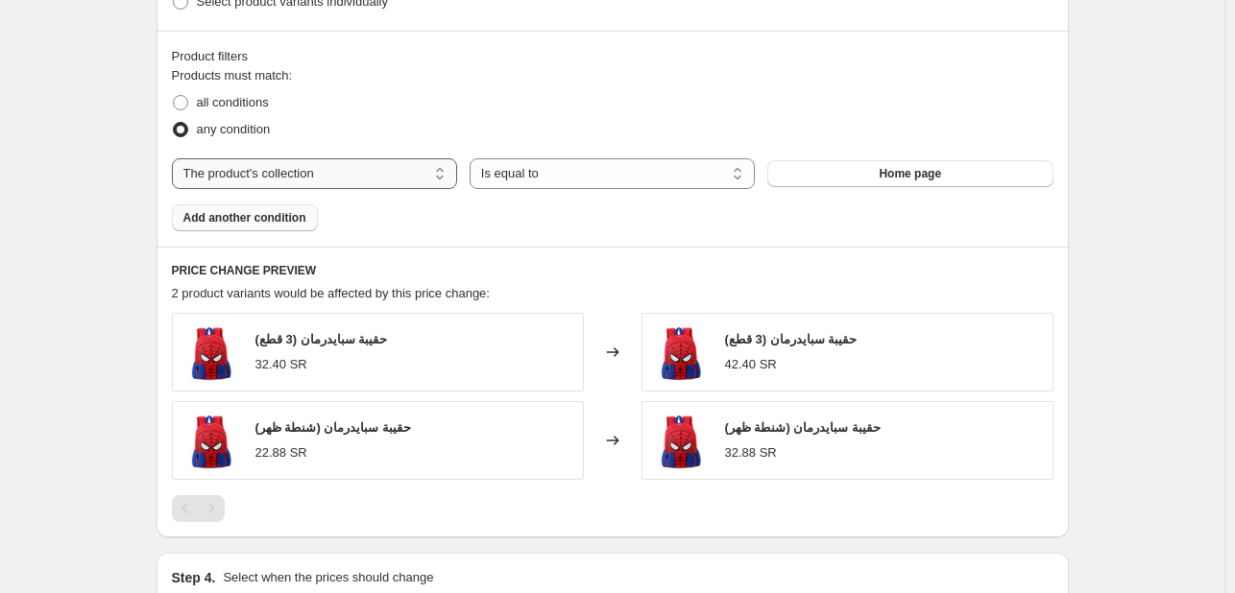
click at [399, 172] on select "The product The product's collection The product's vendor The product's status …" at bounding box center [314, 173] width 285 height 31
click at [400, 180] on select "The product The product's collection The product's vendor The product's status …" at bounding box center [314, 173] width 285 height 31
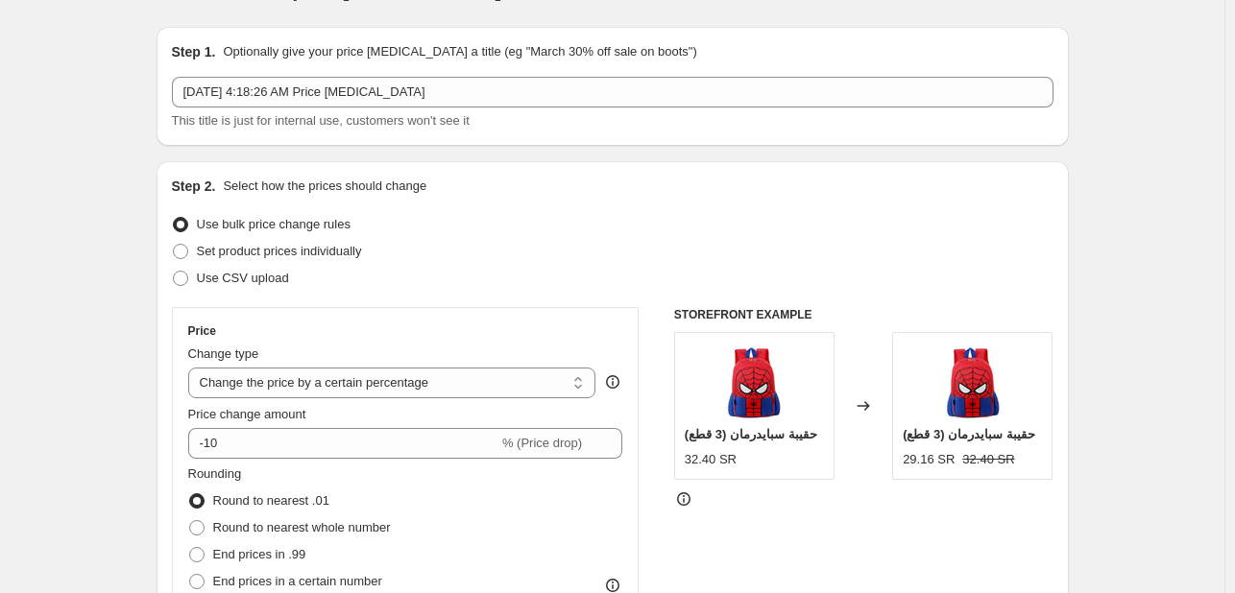
scroll to position [192, 0]
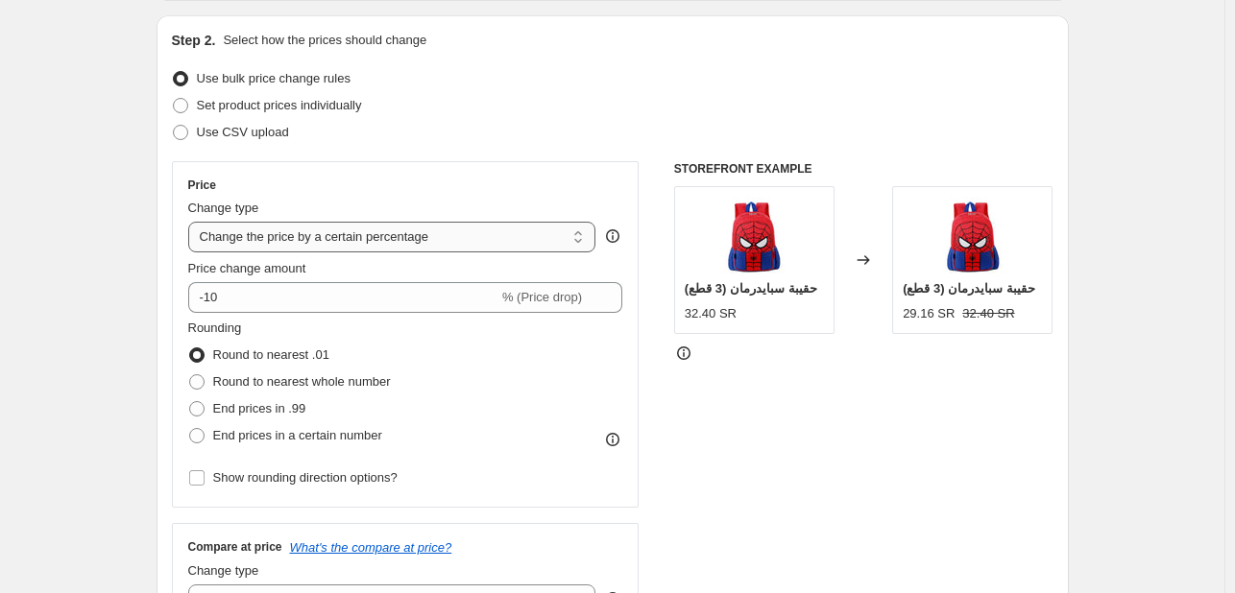
click at [401, 243] on select "Change the price to a certain amount Change the price by a certain amount Chang…" at bounding box center [392, 237] width 408 height 31
select select "by"
click at [192, 222] on select "Change the price to a certain amount Change the price by a certain amount Chang…" at bounding box center [392, 237] width 408 height 31
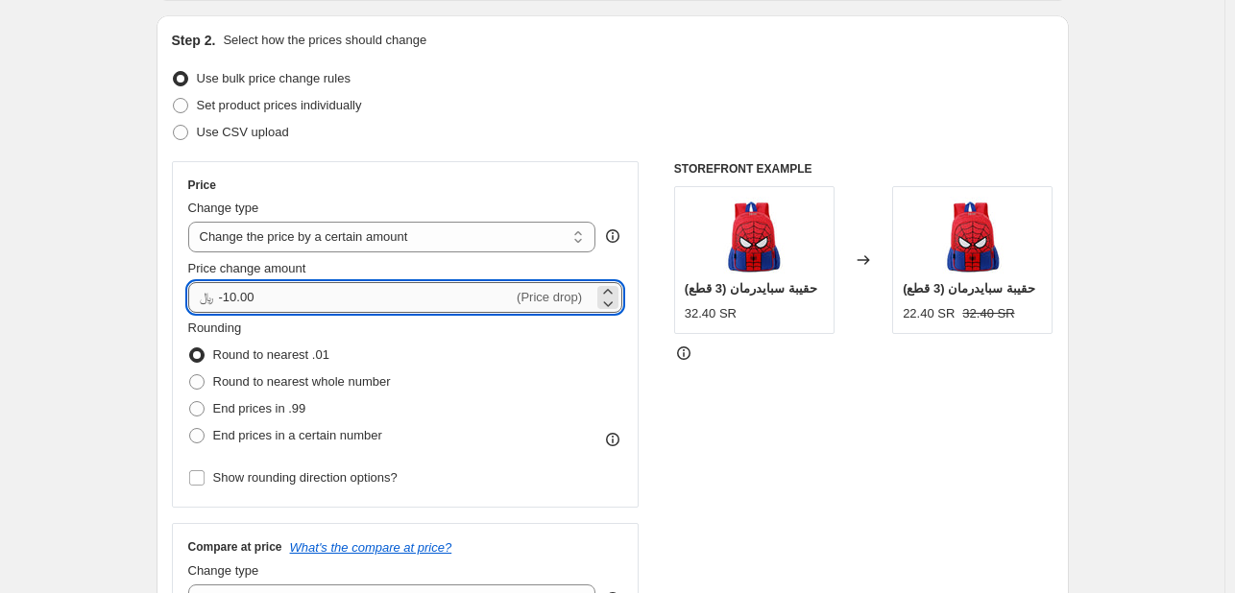
click at [381, 300] on input "-10.00" at bounding box center [366, 297] width 295 height 31
type input "10.00"
click at [807, 364] on div "STOREFRONT EXAMPLE حقيبة سبايدرمان (3 قطع) 32.40 SR Changed to حقيبة سبايدرمان …" at bounding box center [863, 396] width 379 height 471
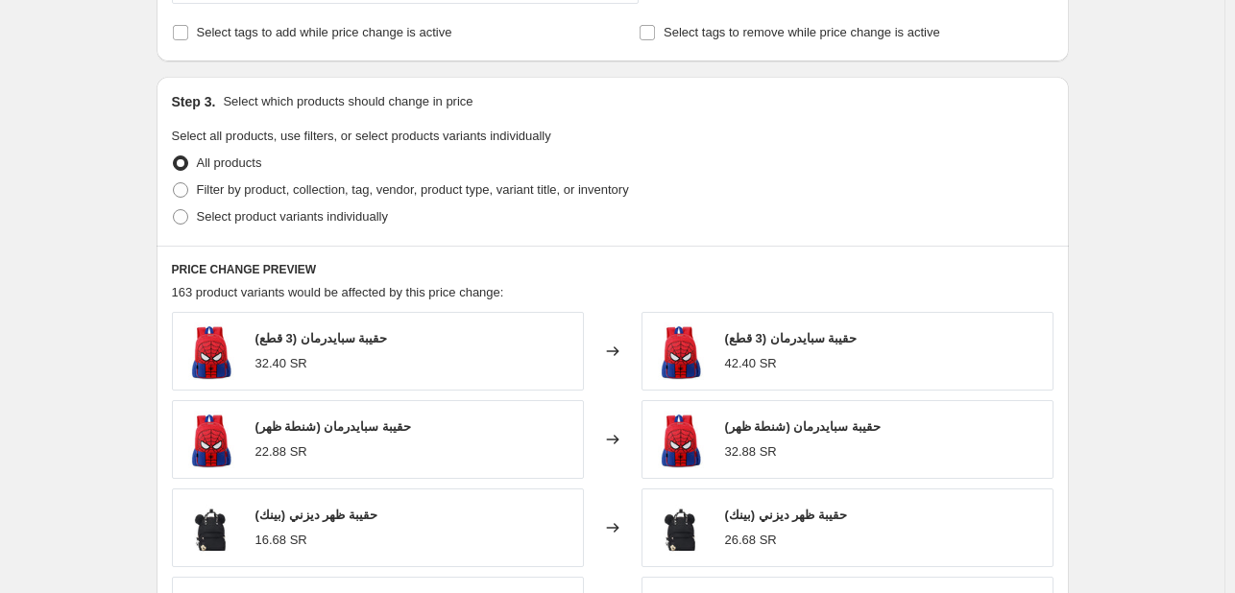
scroll to position [768, 0]
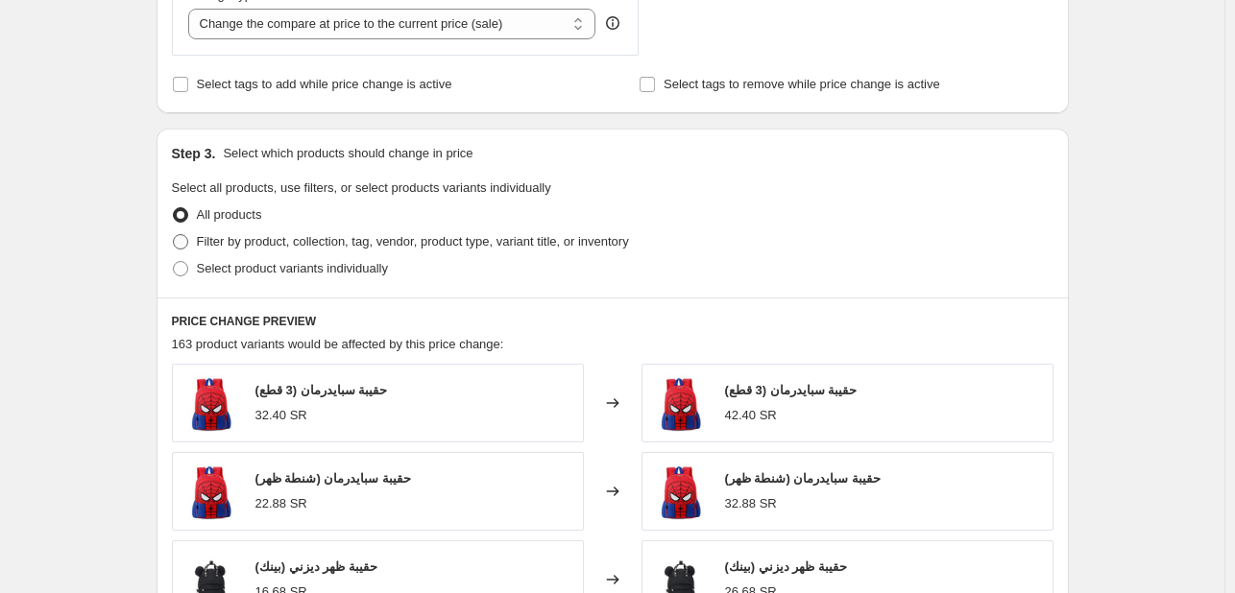
click at [312, 243] on span "Filter by product, collection, tag, vendor, product type, variant title, or inv…" at bounding box center [413, 241] width 432 height 14
click at [174, 235] on input "Filter by product, collection, tag, vendor, product type, variant title, or inv…" at bounding box center [173, 234] width 1 height 1
radio input "true"
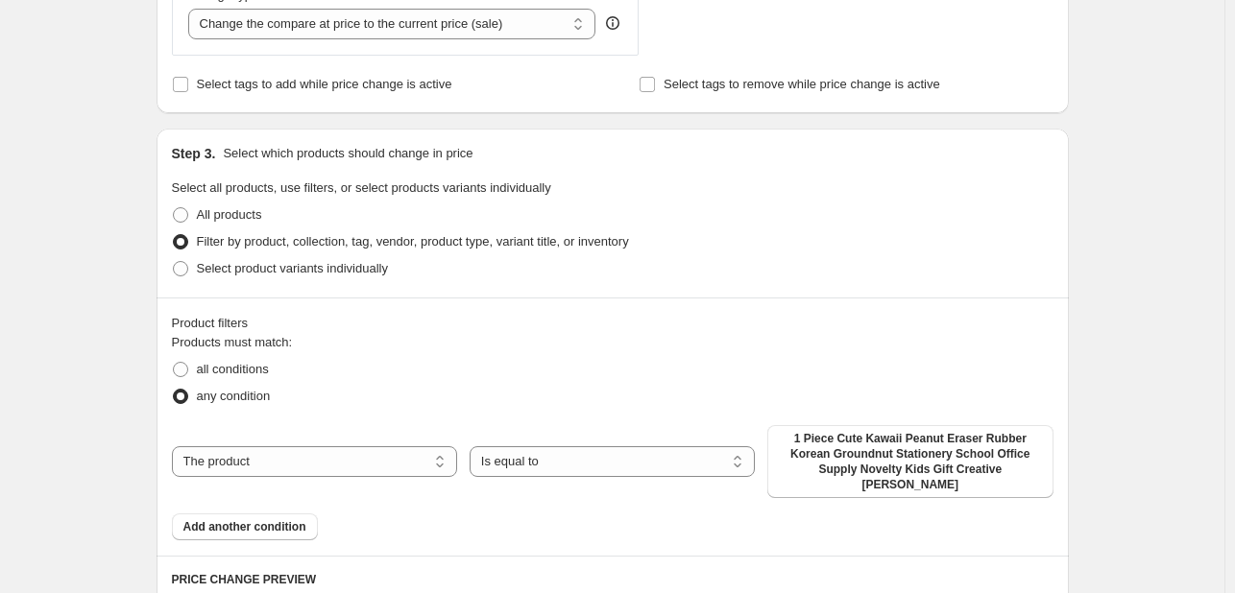
click at [469, 450] on div "The product The product's collection The product's vendor The product's status …" at bounding box center [613, 461] width 882 height 73
click at [446, 455] on select "The product The product's collection The product's vendor The product's status …" at bounding box center [314, 462] width 285 height 31
select select "collection"
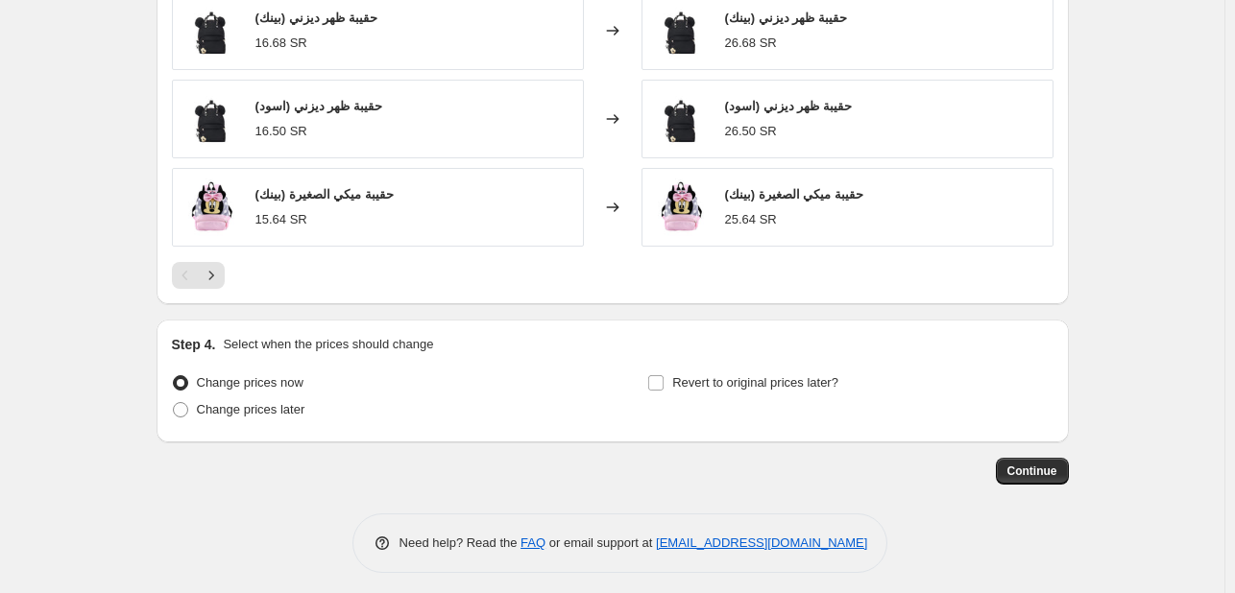
scroll to position [1536, 0]
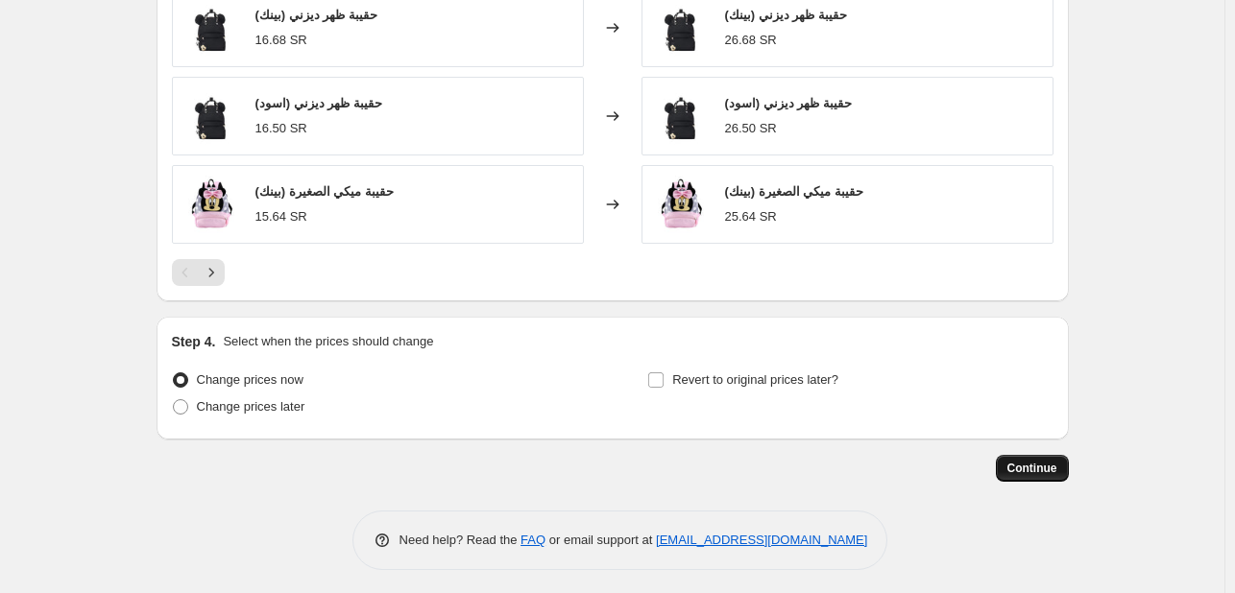
click at [1022, 463] on span "Continue" at bounding box center [1032, 468] width 50 height 15
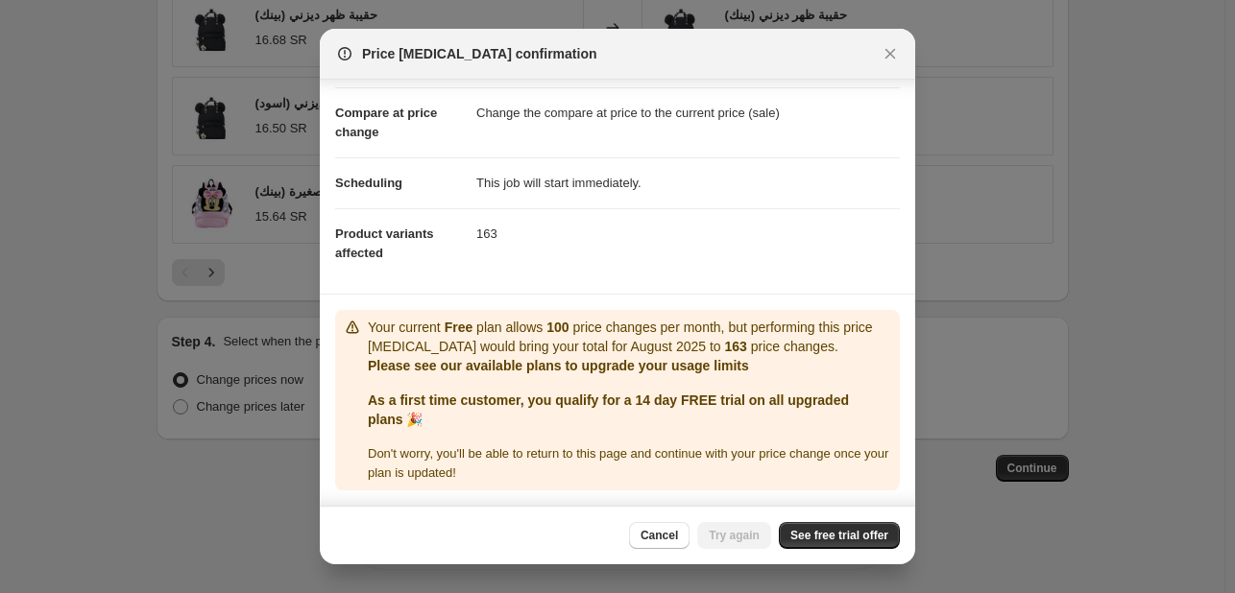
scroll to position [95, 0]
click at [661, 525] on button "Cancel" at bounding box center [659, 535] width 60 height 27
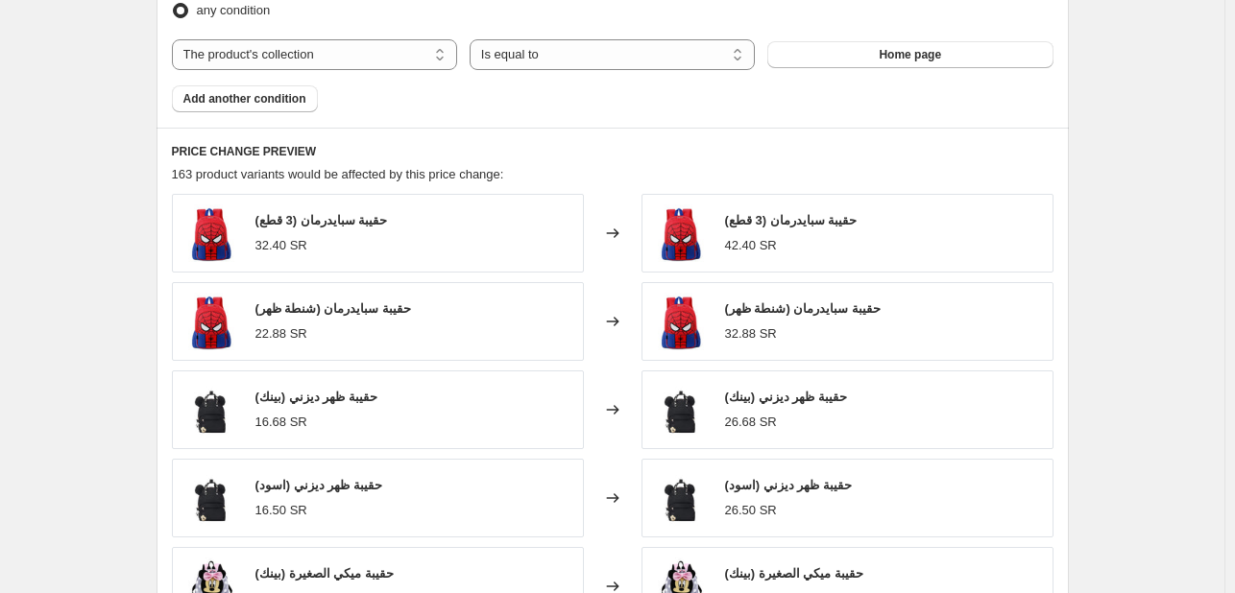
scroll to position [864, 0]
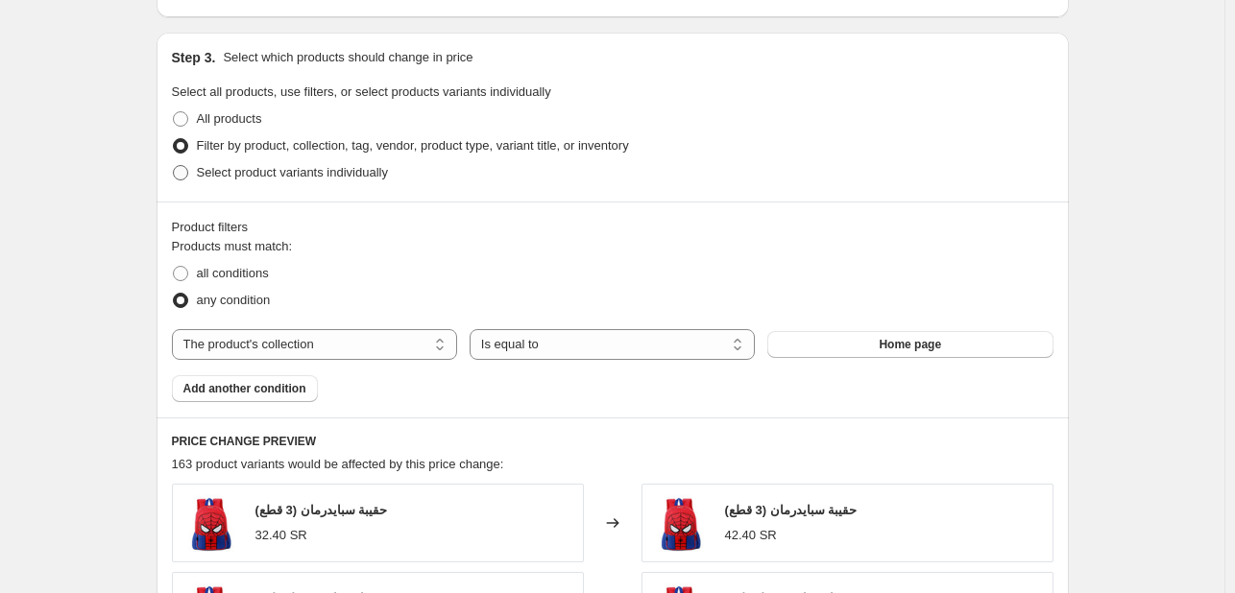
click at [262, 174] on span "Select product variants individually" at bounding box center [292, 172] width 191 height 14
click at [174, 166] on input "Select product variants individually" at bounding box center [173, 165] width 1 height 1
radio input "true"
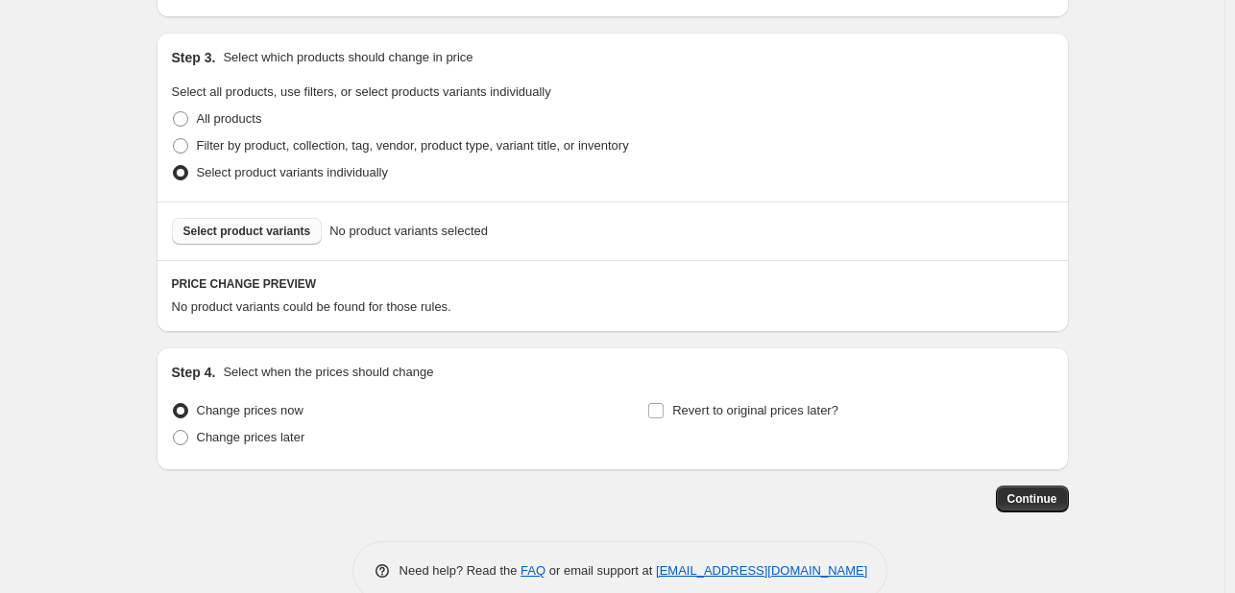
click at [272, 224] on span "Select product variants" at bounding box center [247, 231] width 128 height 15
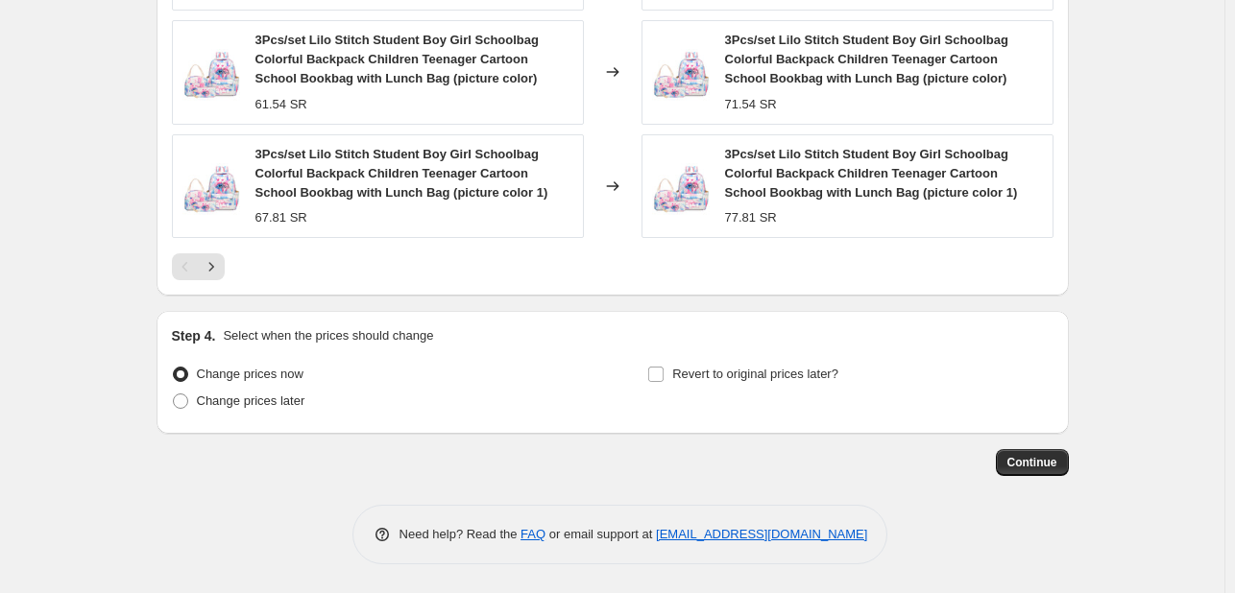
scroll to position [1536, 0]
click at [1026, 471] on span "Continue" at bounding box center [1032, 462] width 50 height 15
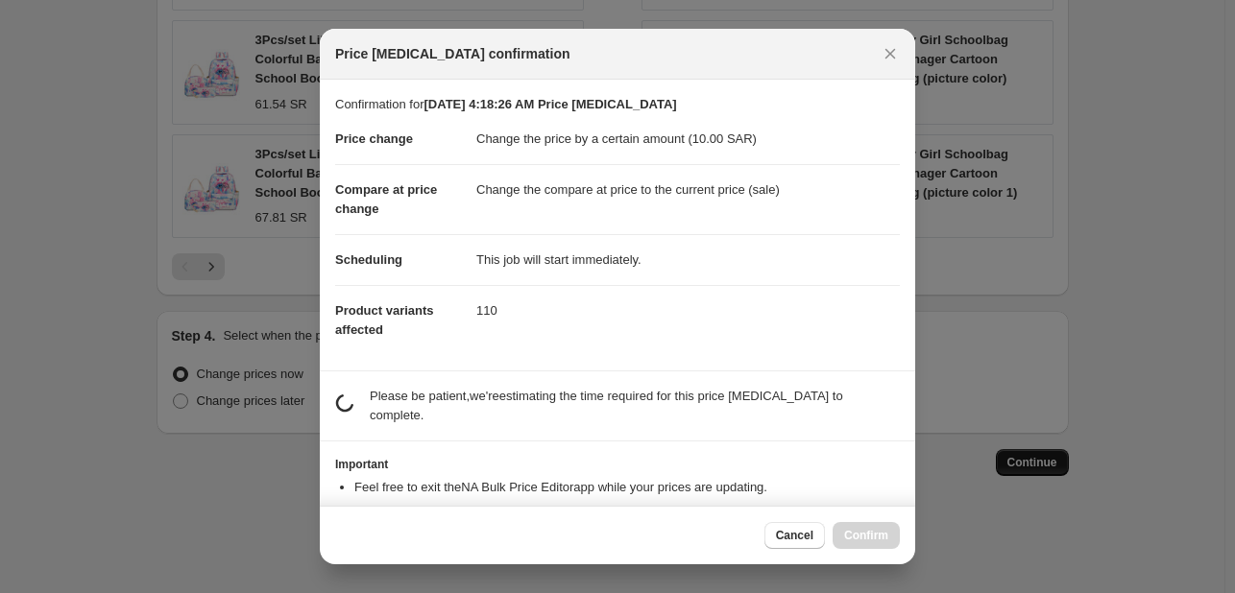
scroll to position [0, 0]
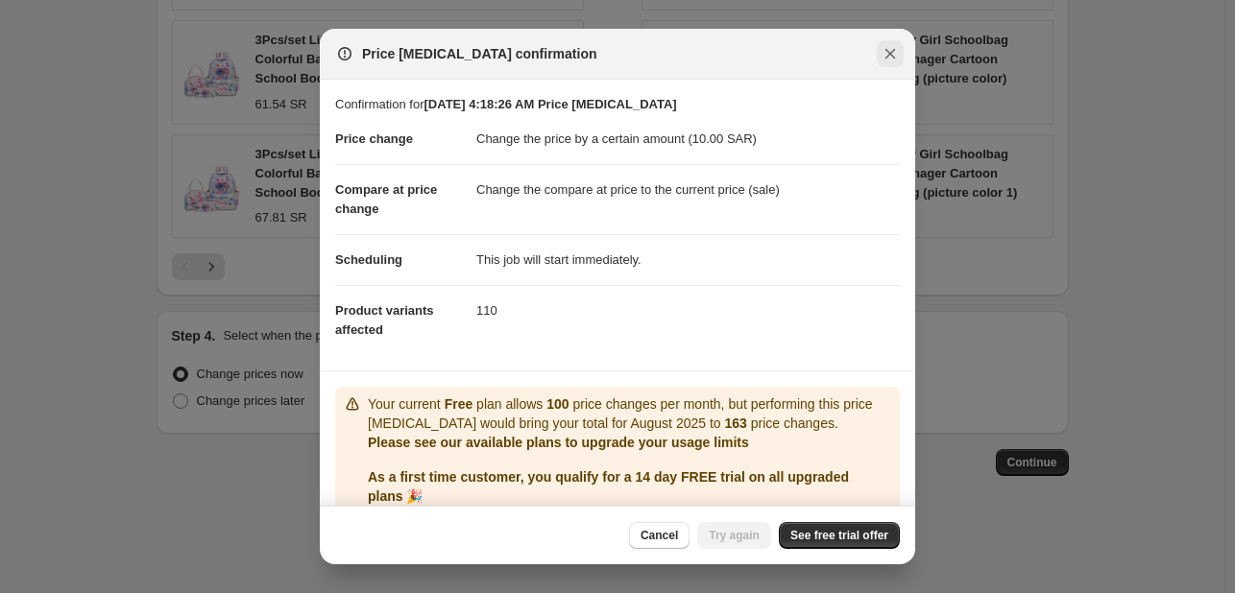
click at [883, 51] on icon "Close" at bounding box center [890, 53] width 19 height 19
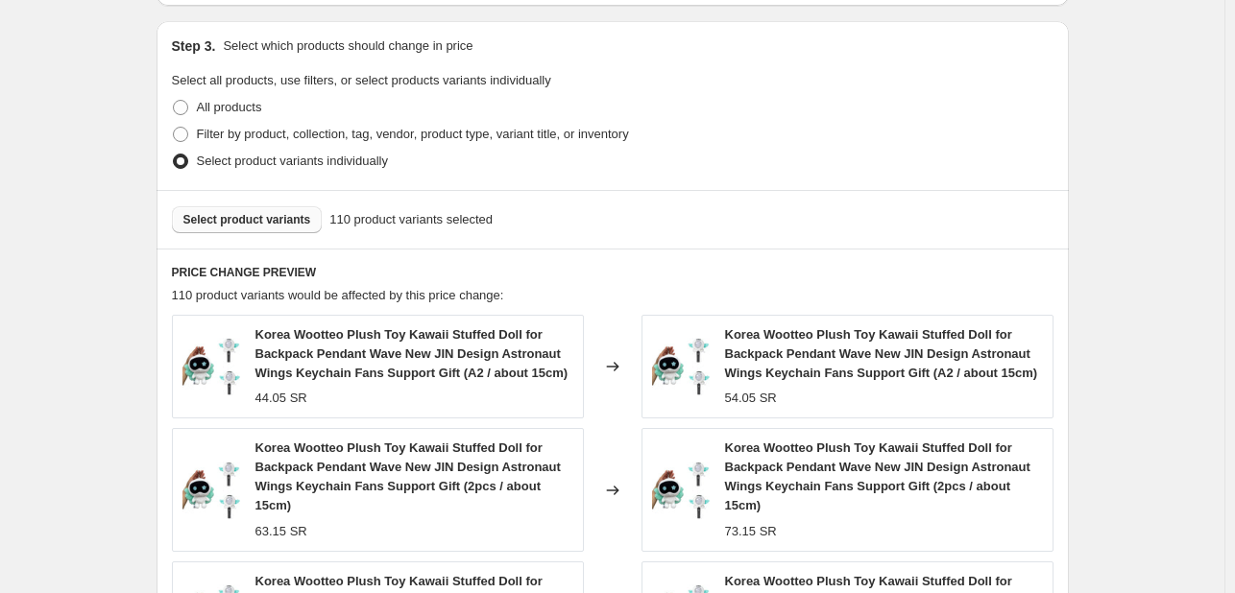
scroll to position [864, 0]
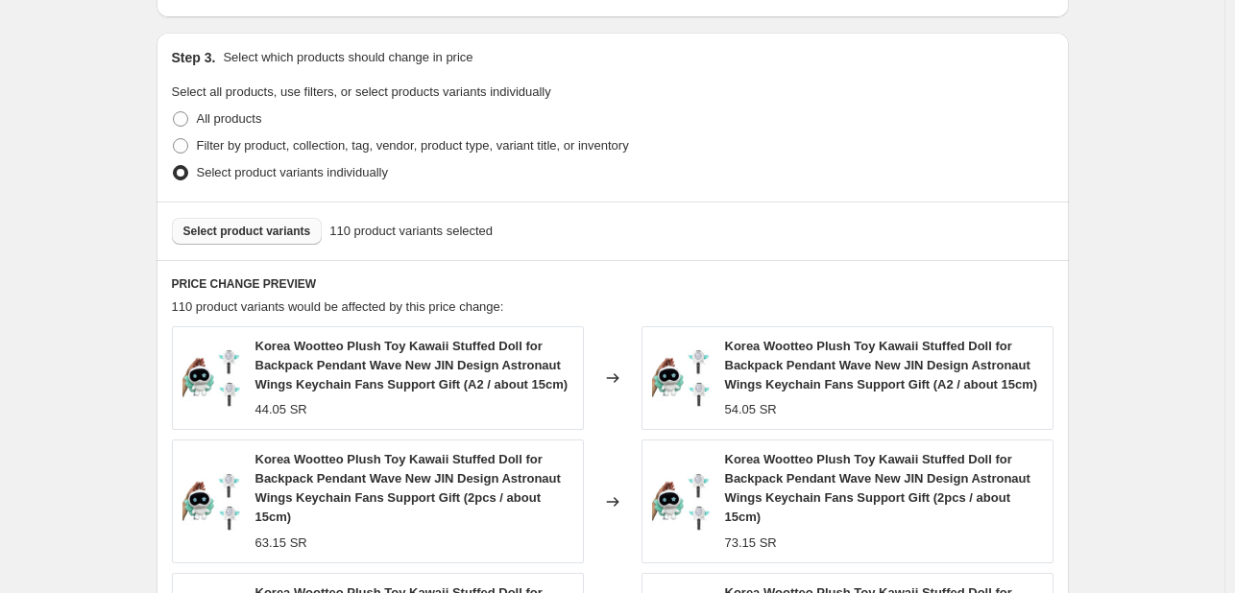
click at [289, 232] on span "Select product variants" at bounding box center [247, 231] width 128 height 15
click at [281, 226] on span "Select product variants" at bounding box center [247, 231] width 128 height 15
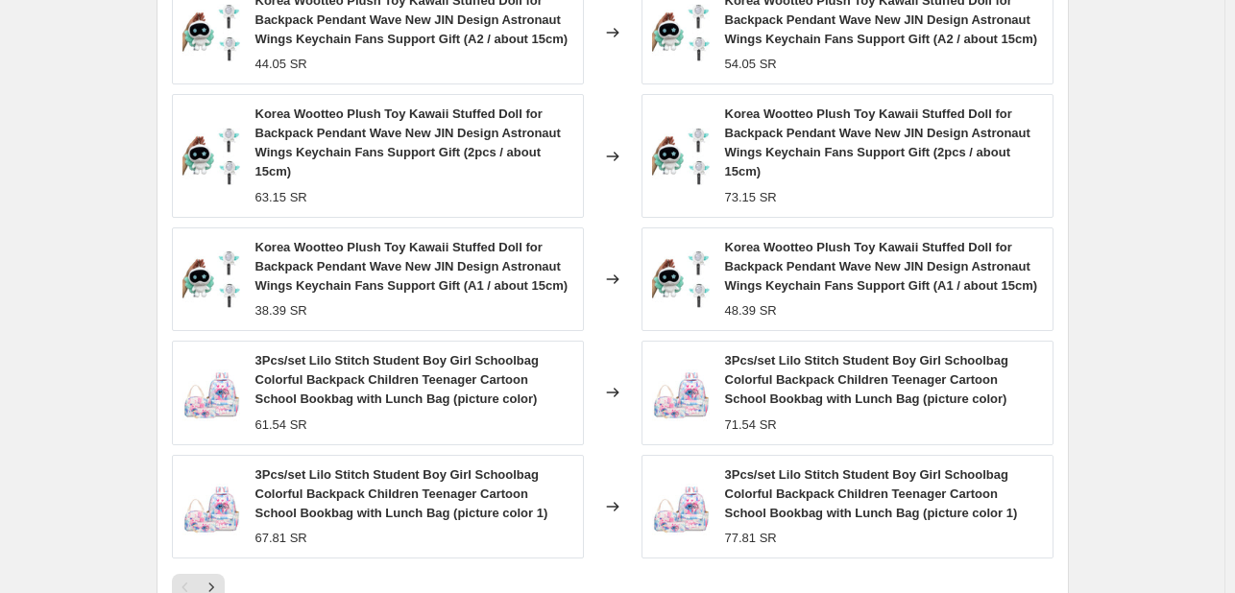
scroll to position [1566, 0]
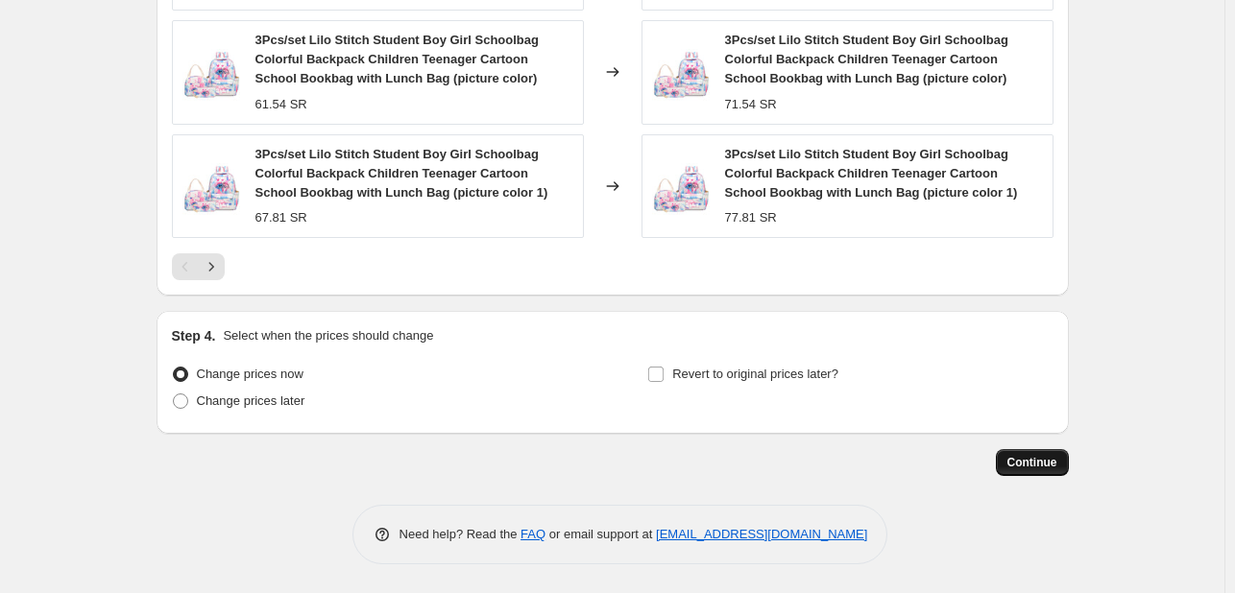
click at [1026, 465] on span "Continue" at bounding box center [1032, 462] width 50 height 15
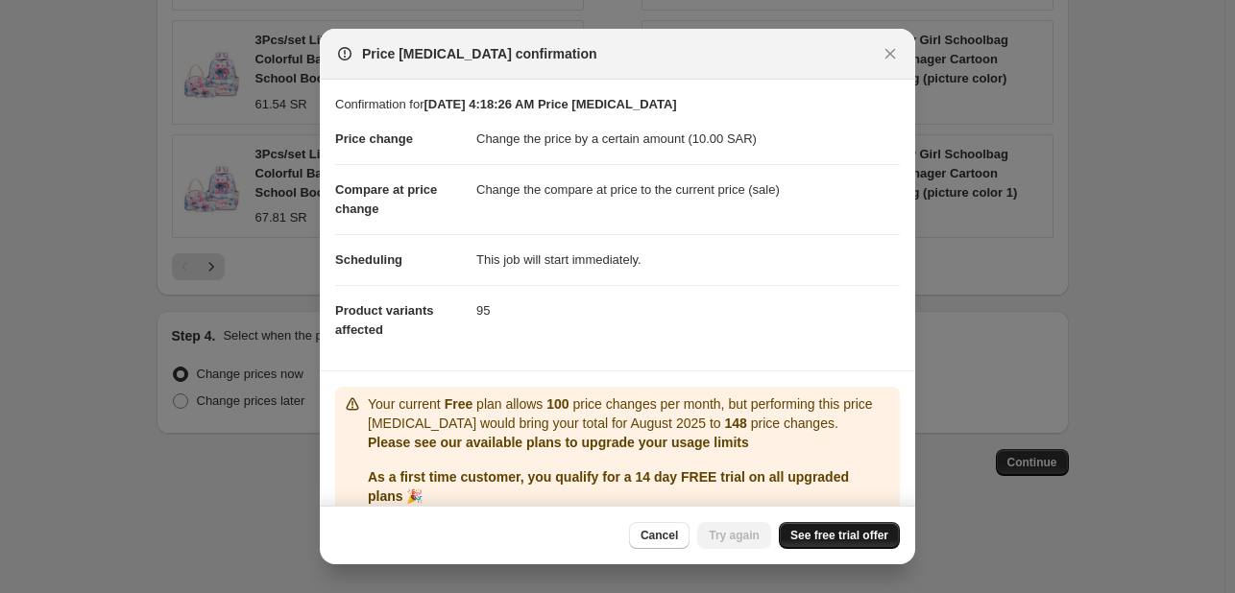
click at [854, 539] on span "See free trial offer" at bounding box center [839, 535] width 98 height 15
click at [734, 544] on button "Try again" at bounding box center [734, 535] width 74 height 27
click at [731, 539] on span "Try again" at bounding box center [734, 535] width 51 height 15
click at [721, 541] on span "Try again" at bounding box center [734, 535] width 51 height 15
click at [662, 535] on span "Cancel" at bounding box center [659, 535] width 37 height 15
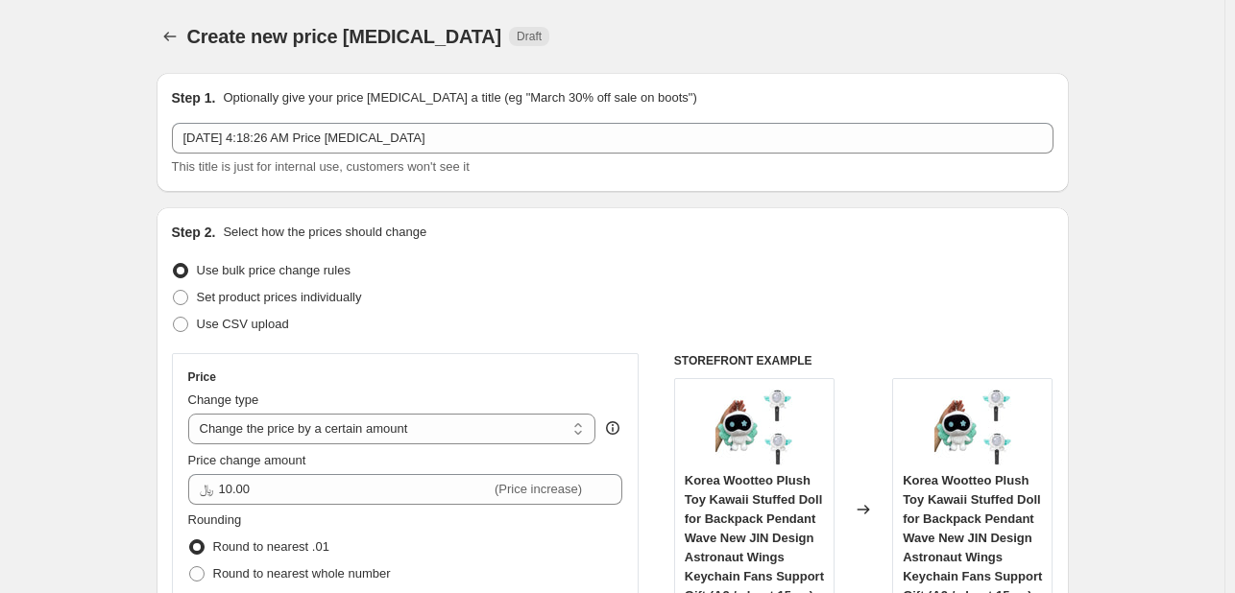
click at [166, 37] on icon "Price change jobs" at bounding box center [169, 36] width 19 height 19
